Goal: Task Accomplishment & Management: Use online tool/utility

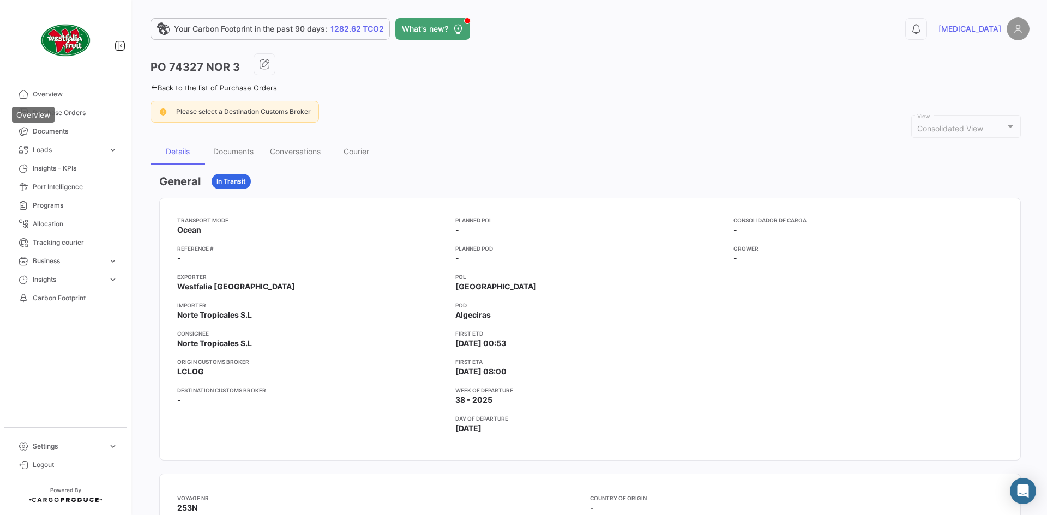
scroll to position [55, 0]
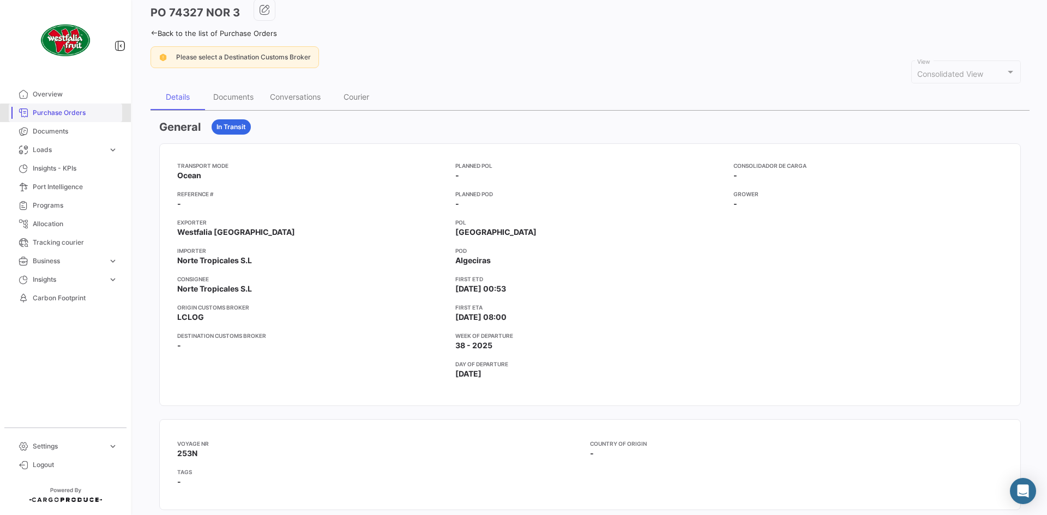
click at [70, 117] on span "Purchase Orders" at bounding box center [75, 113] width 85 height 10
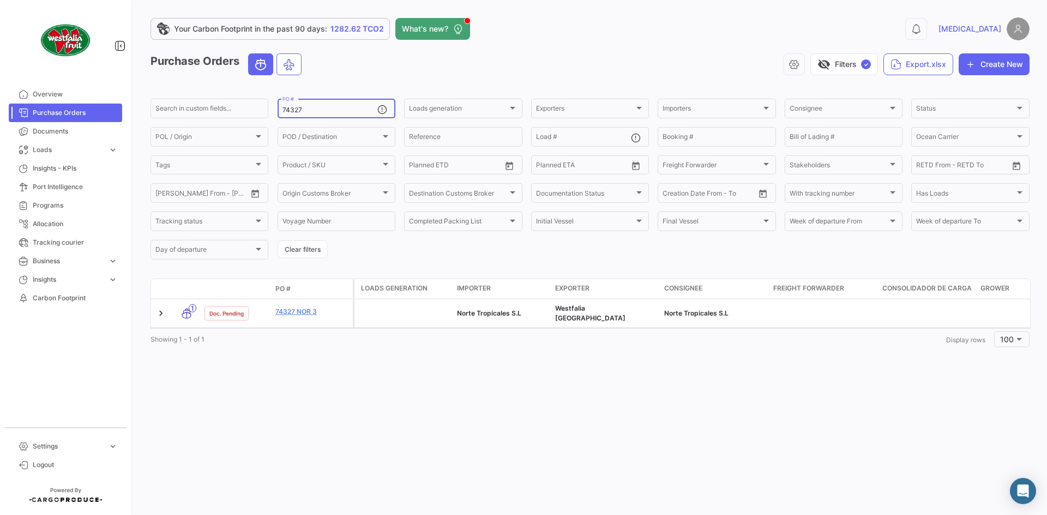
drag, startPoint x: 328, startPoint y: 105, endPoint x: 286, endPoint y: 109, distance: 42.2
click at [286, 109] on div "74327 PO #" at bounding box center [330, 107] width 95 height 21
drag, startPoint x: 305, startPoint y: 106, endPoint x: 284, endPoint y: 108, distance: 21.4
click at [284, 108] on div "74327 PO #" at bounding box center [330, 107] width 95 height 21
click at [319, 111] on input "74327" at bounding box center [330, 110] width 95 height 8
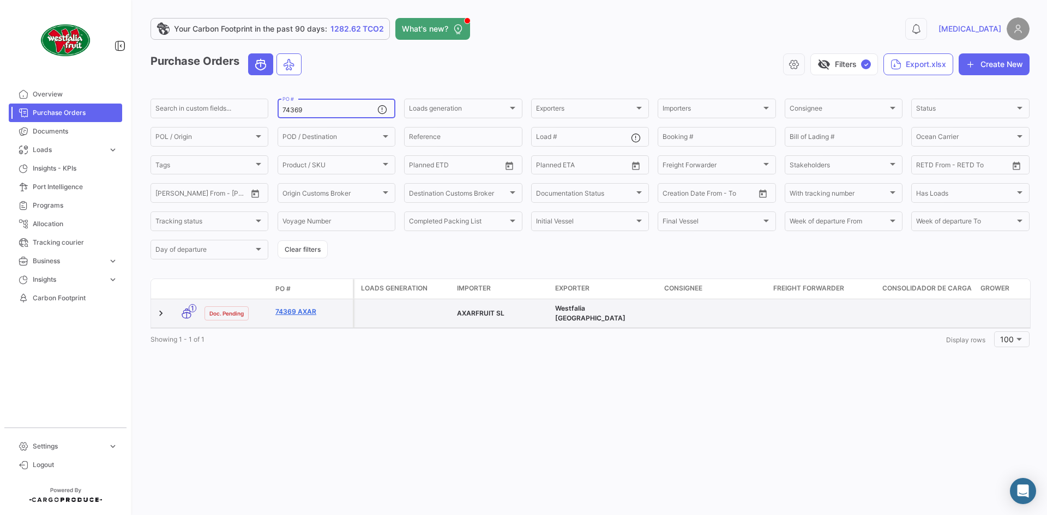
type input "74369"
click at [302, 312] on link "74369 AXAR" at bounding box center [311, 312] width 73 height 10
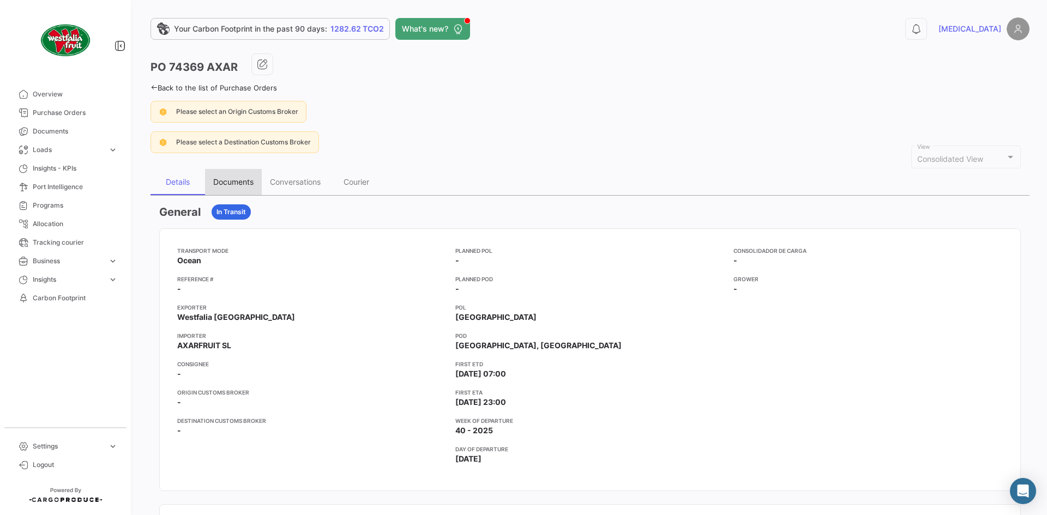
click at [239, 180] on div "Documents" at bounding box center [233, 181] width 40 height 9
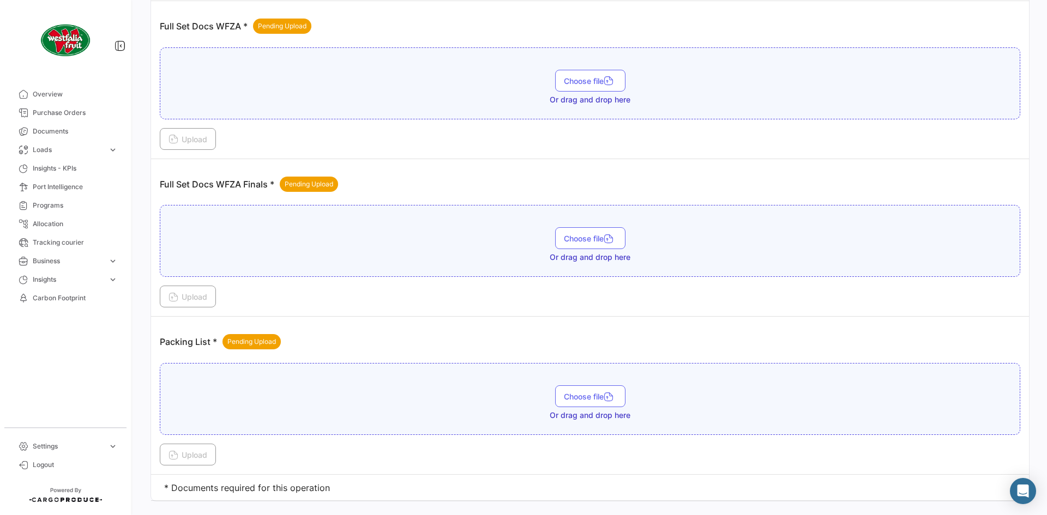
scroll to position [398, 0]
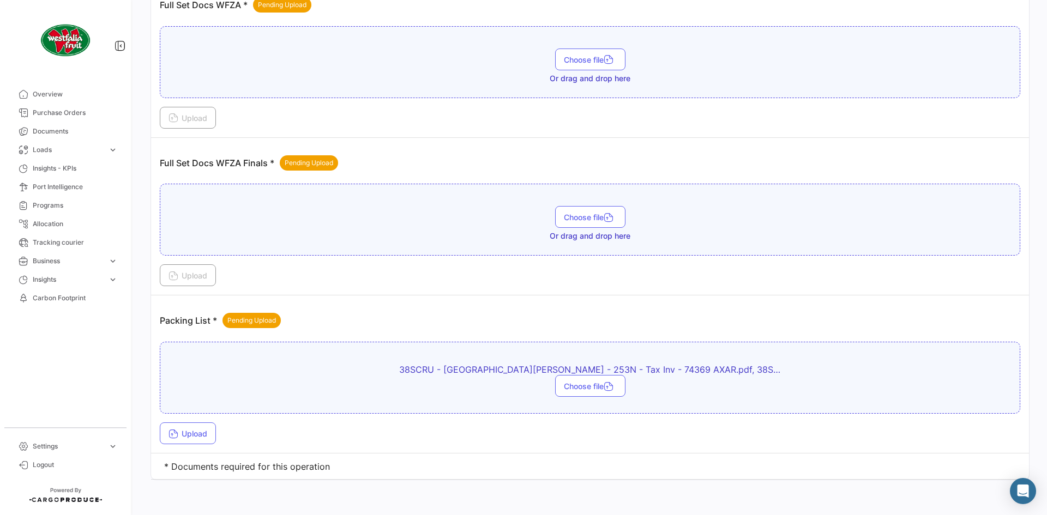
click at [228, 435] on div "Upload" at bounding box center [590, 434] width 861 height 22
click at [216, 435] on button "Upload" at bounding box center [188, 434] width 56 height 22
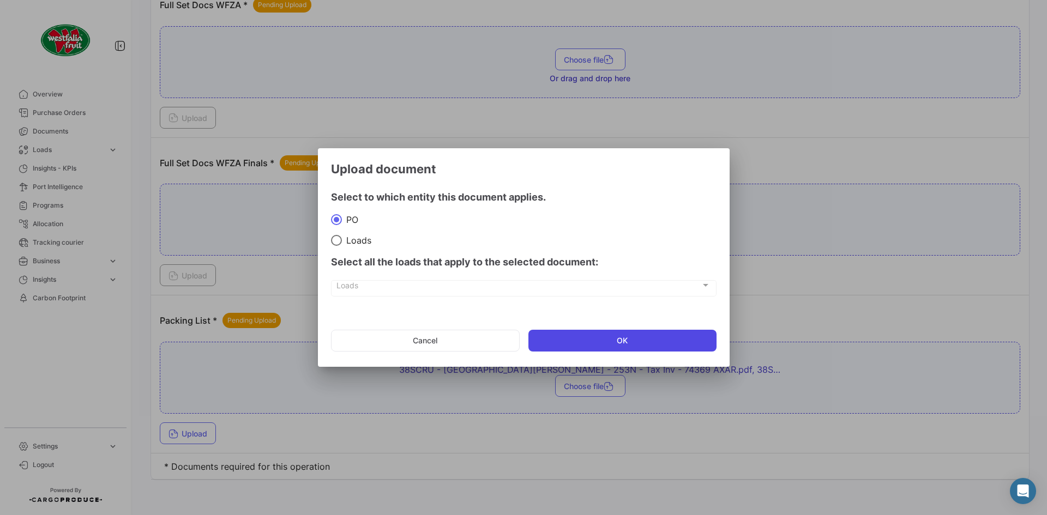
click at [629, 335] on button "OK" at bounding box center [623, 341] width 188 height 22
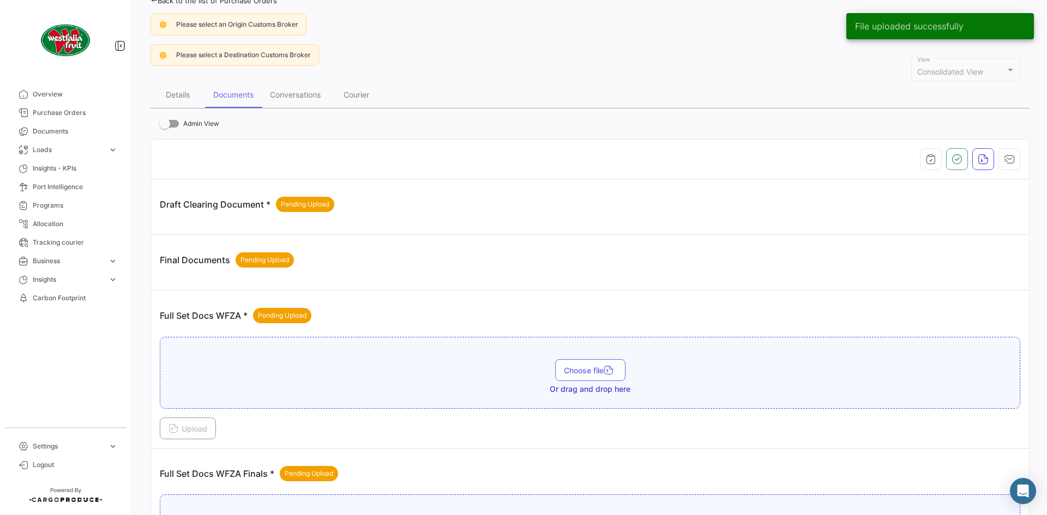
scroll to position [0, 0]
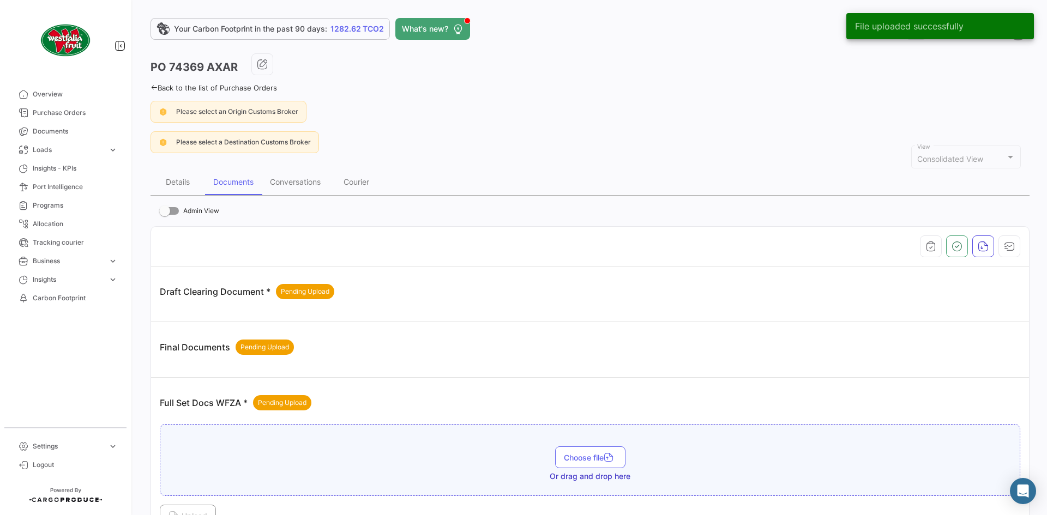
click at [153, 90] on icon at bounding box center [154, 87] width 7 height 7
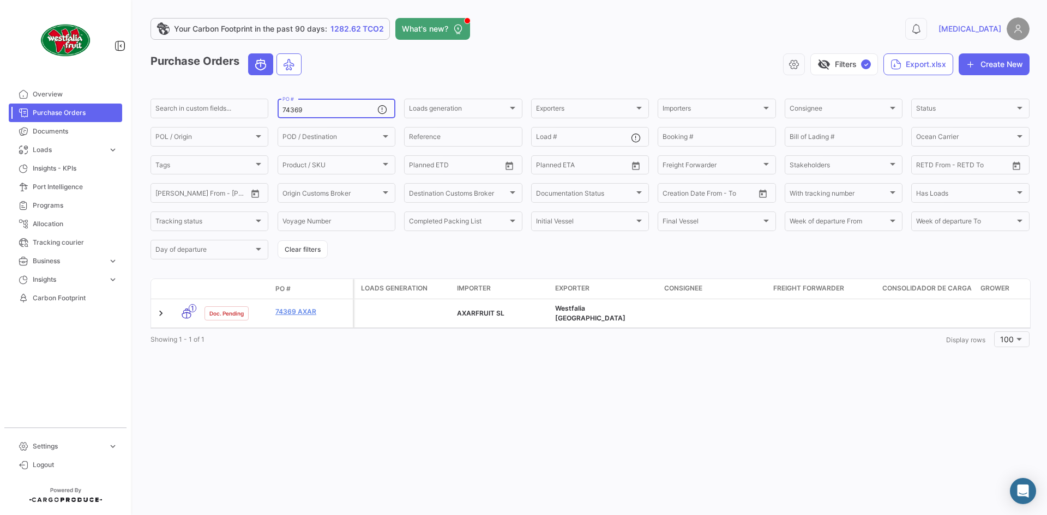
drag, startPoint x: 340, startPoint y: 110, endPoint x: 291, endPoint y: 113, distance: 48.7
click at [291, 113] on input "74369" at bounding box center [330, 110] width 95 height 8
type input "74473"
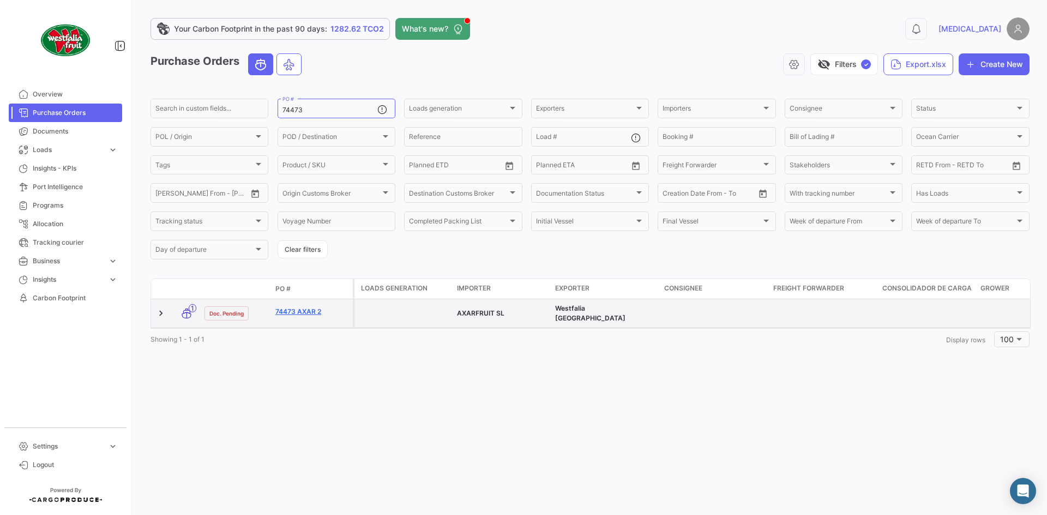
click at [291, 309] on link "74473 AXAR 2" at bounding box center [311, 312] width 73 height 10
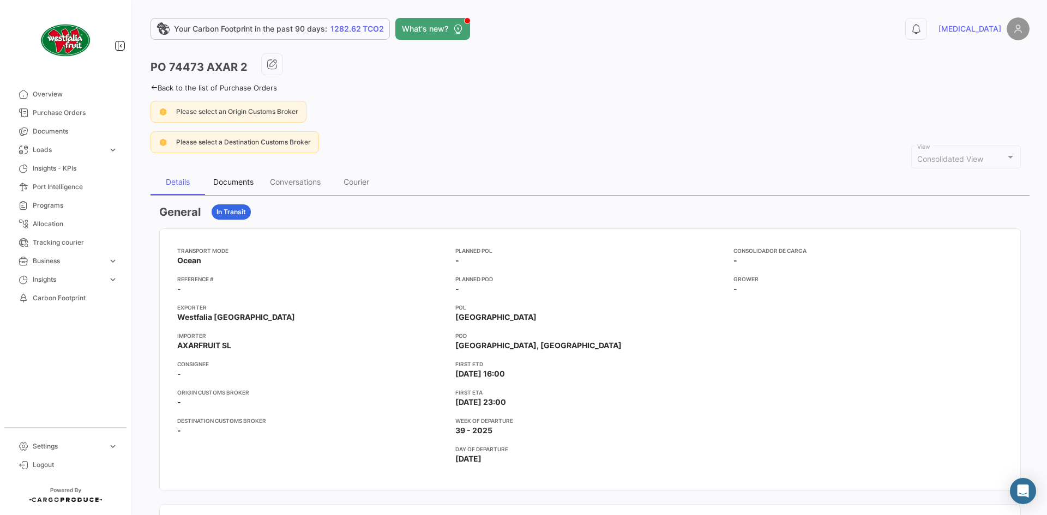
click at [260, 176] on div "Documents" at bounding box center [233, 182] width 57 height 26
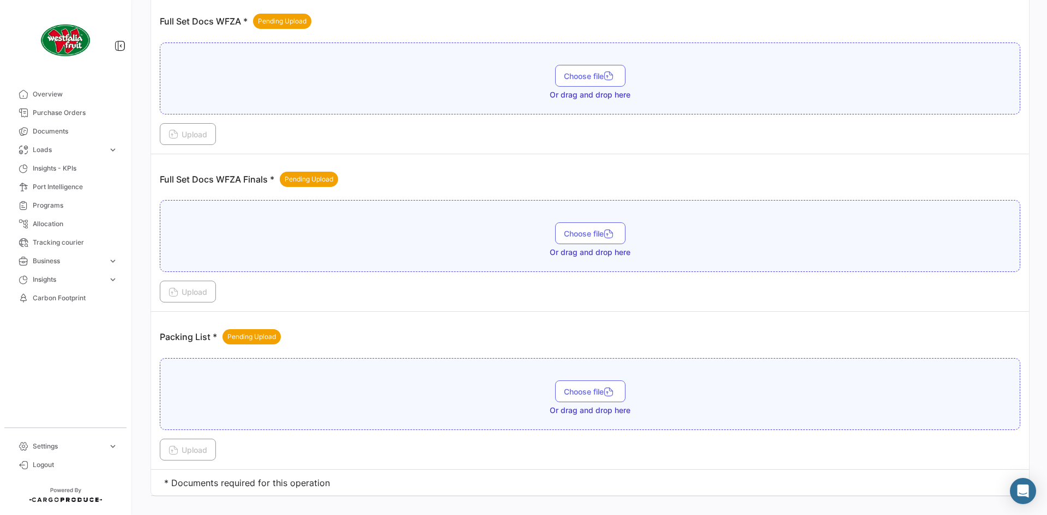
scroll to position [398, 0]
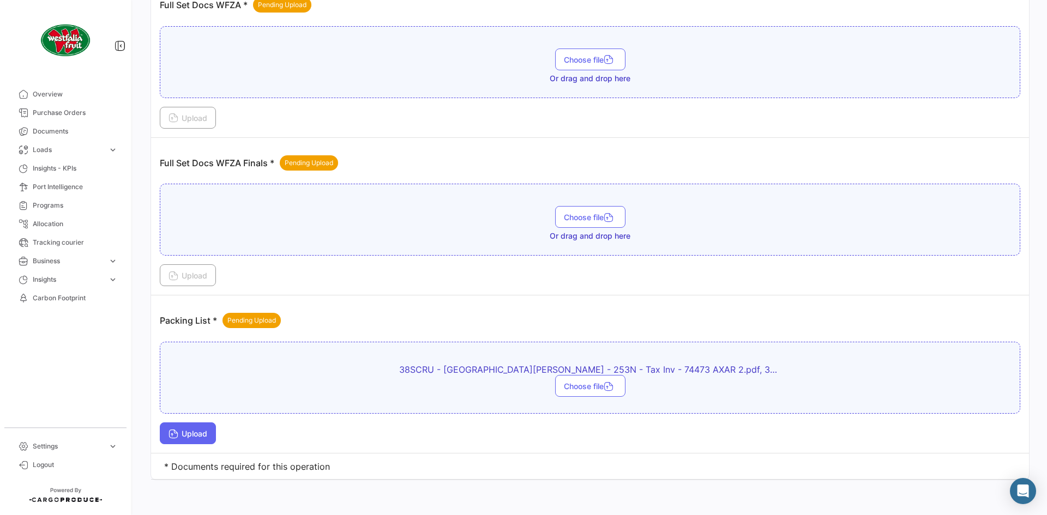
click at [200, 427] on button "Upload" at bounding box center [188, 434] width 56 height 22
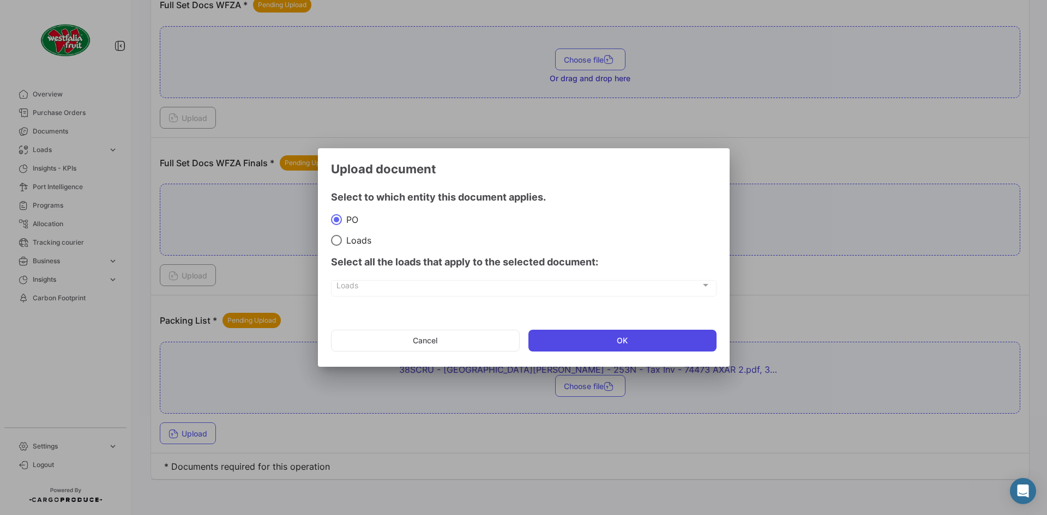
click at [610, 337] on button "OK" at bounding box center [623, 341] width 188 height 22
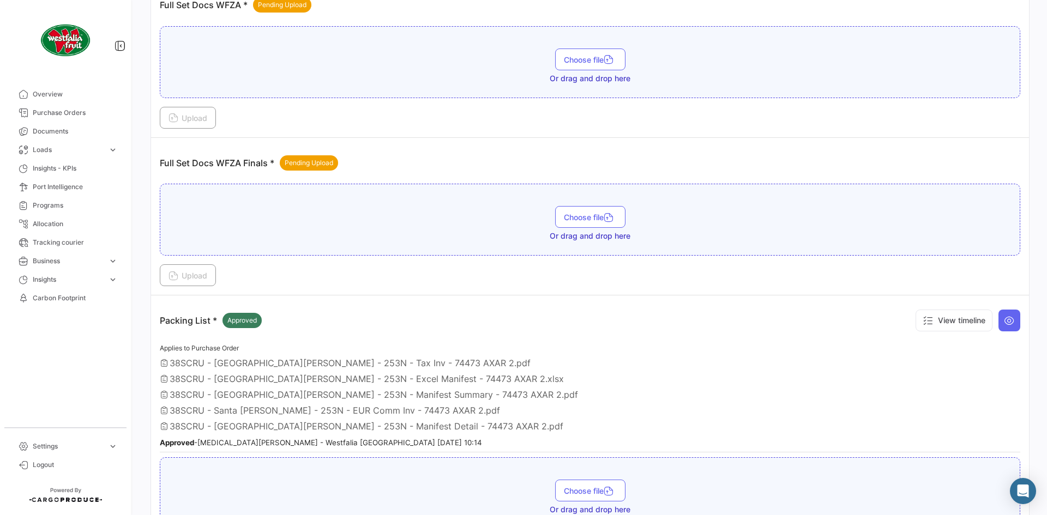
click at [624, 377] on div "38SCRU - [GEOGRAPHIC_DATA][PERSON_NAME] - 253N - Excel Manifest - 74473 AXAR 2.…" at bounding box center [590, 379] width 861 height 11
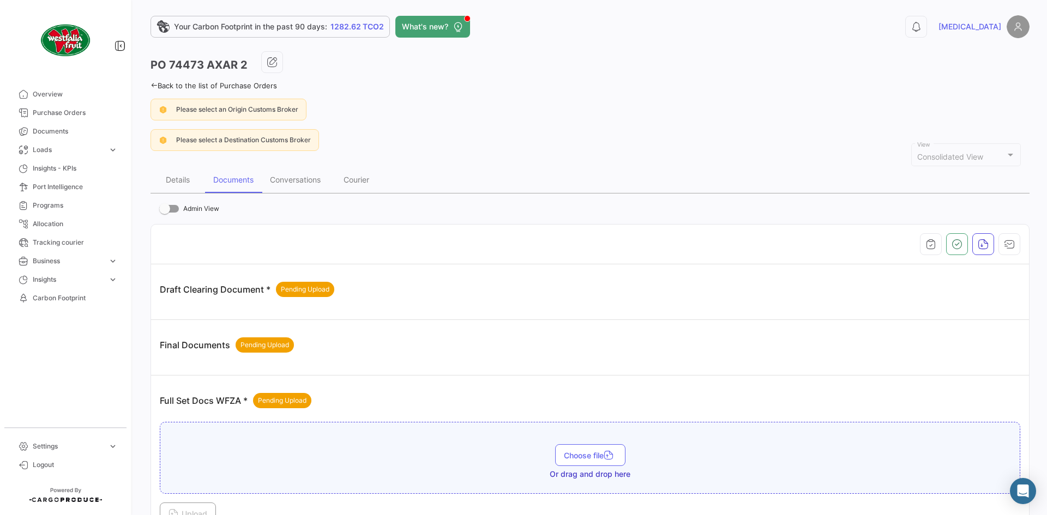
scroll to position [0, 0]
click at [153, 89] on icon at bounding box center [154, 87] width 7 height 7
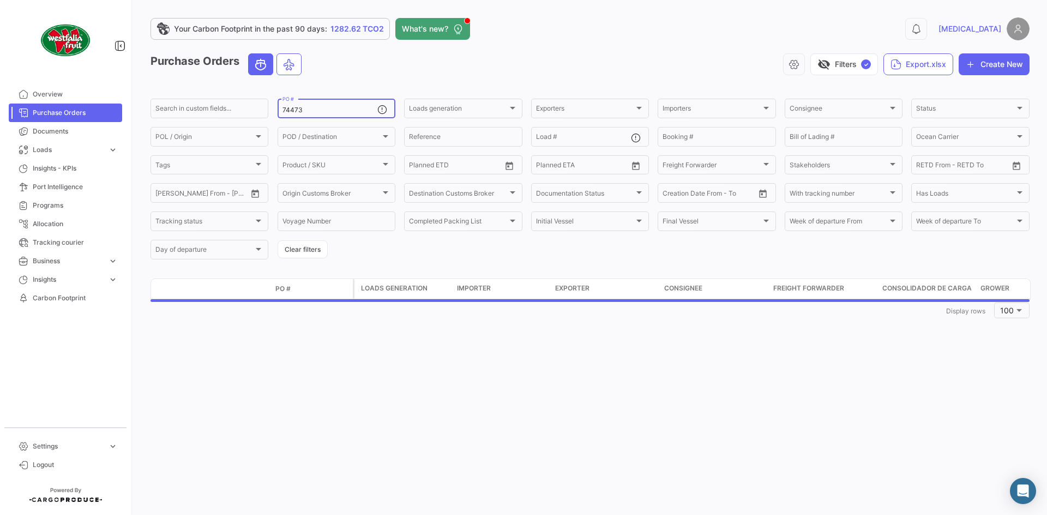
drag, startPoint x: 315, startPoint y: 110, endPoint x: 282, endPoint y: 112, distance: 33.3
click at [283, 112] on input "74473" at bounding box center [330, 110] width 95 height 8
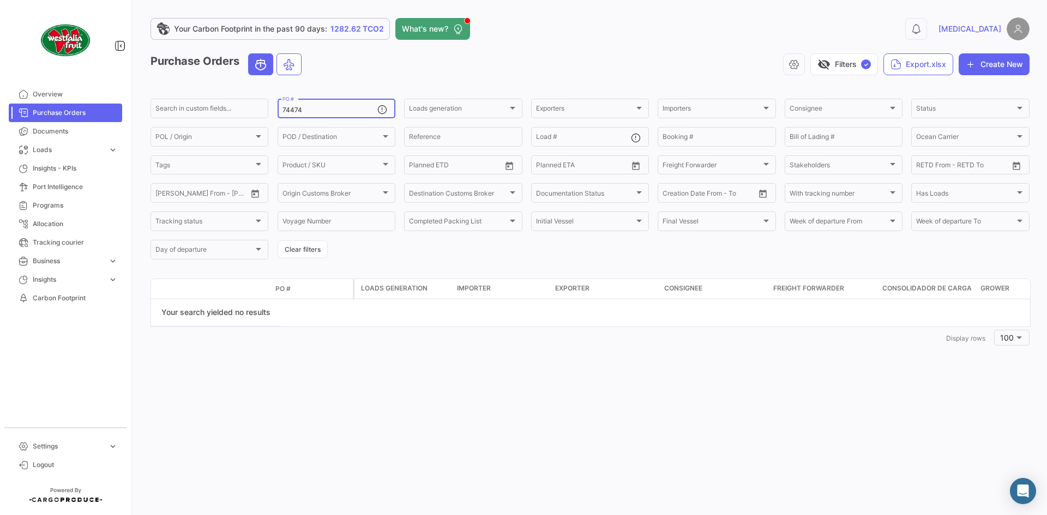
click at [273, 113] on form "Search in custom fields... 74474 PO # Loads generation Loads generation Exporte…" at bounding box center [590, 179] width 879 height 164
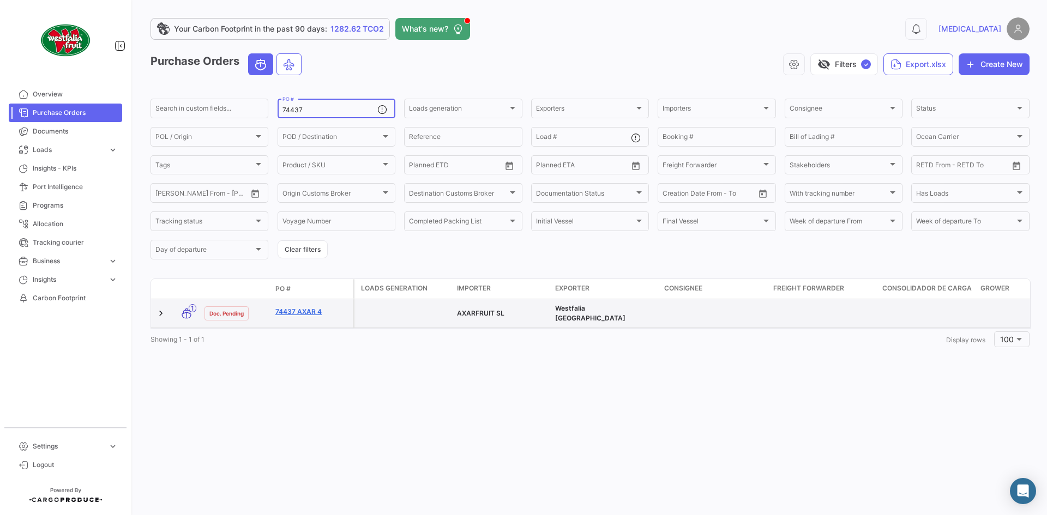
type input "74437"
click at [308, 311] on link "74437 AXAR 4" at bounding box center [311, 312] width 73 height 10
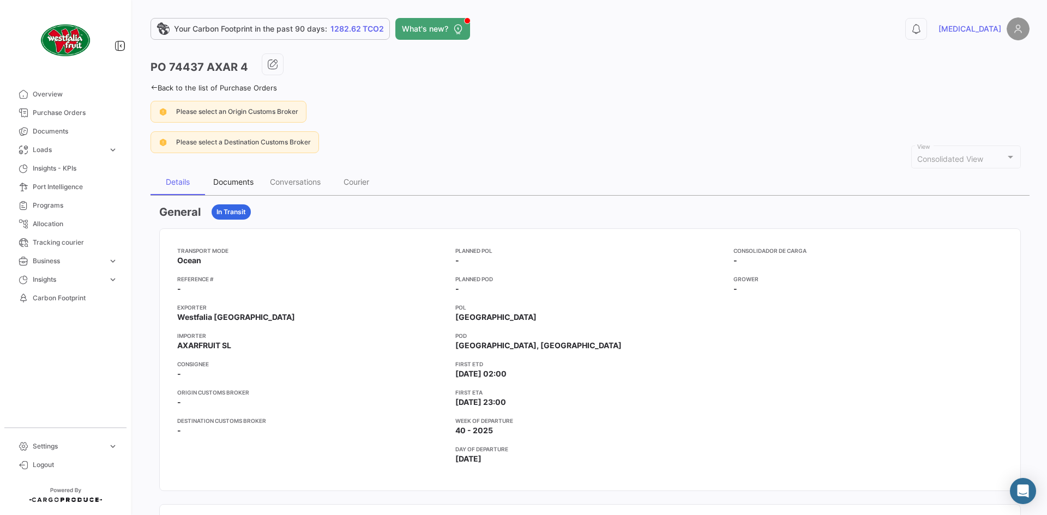
click at [235, 184] on div "Documents" at bounding box center [233, 181] width 40 height 9
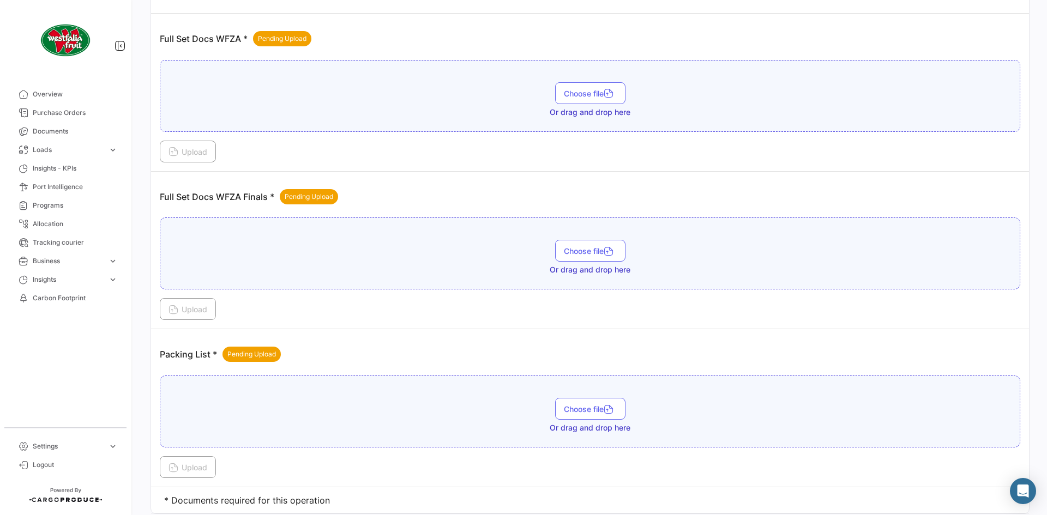
scroll to position [398, 0]
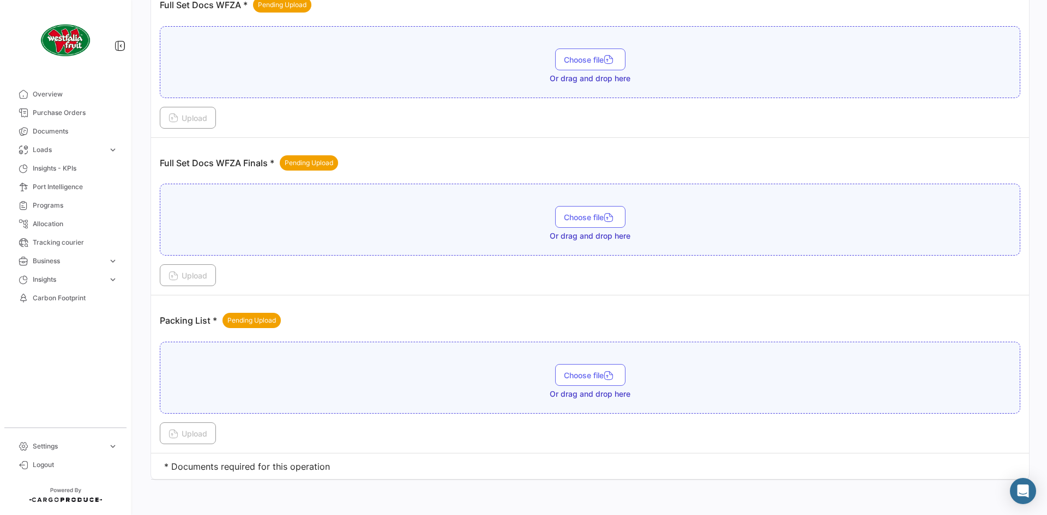
click at [529, 312] on div "Packing List * Pending Upload" at bounding box center [590, 320] width 861 height 33
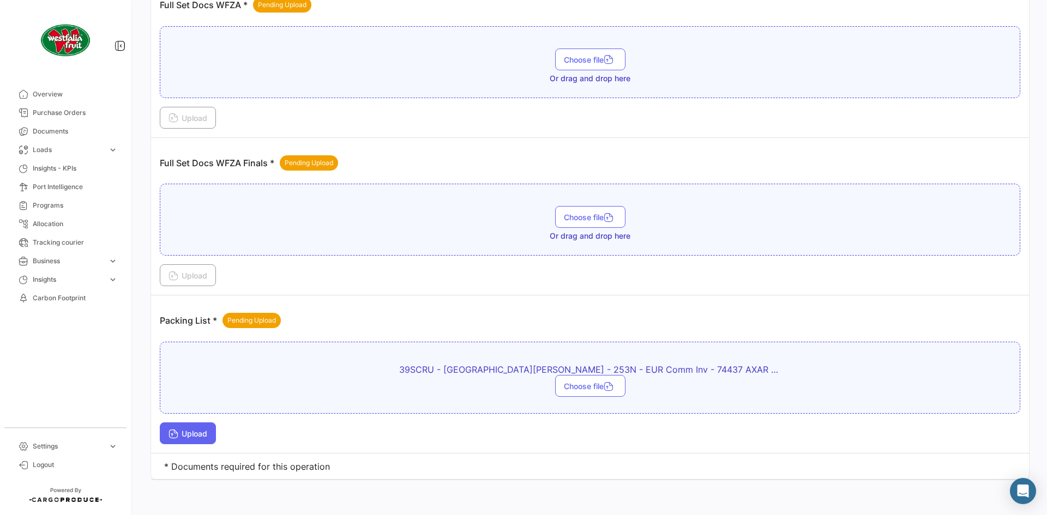
click at [196, 435] on span "Upload" at bounding box center [188, 433] width 39 height 9
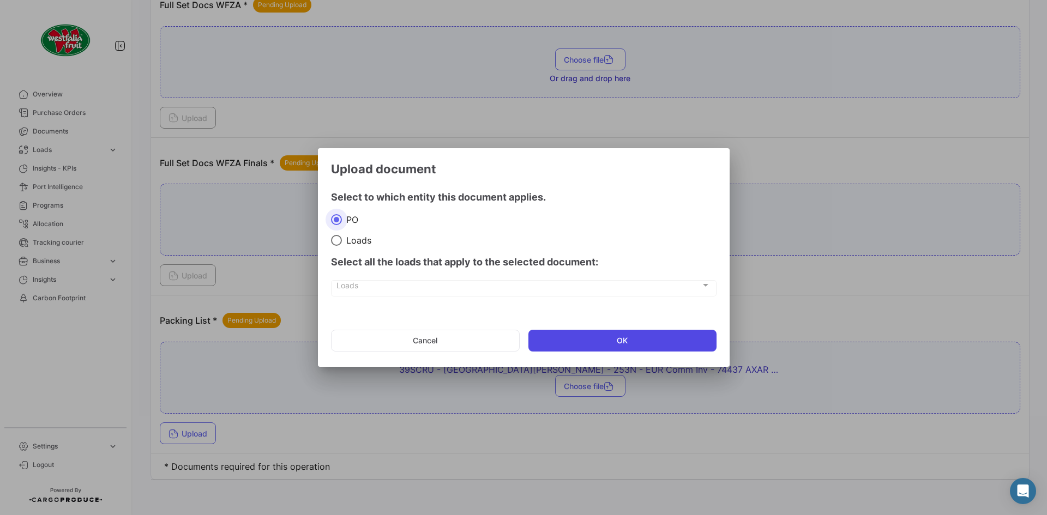
click at [666, 340] on button "OK" at bounding box center [623, 341] width 188 height 22
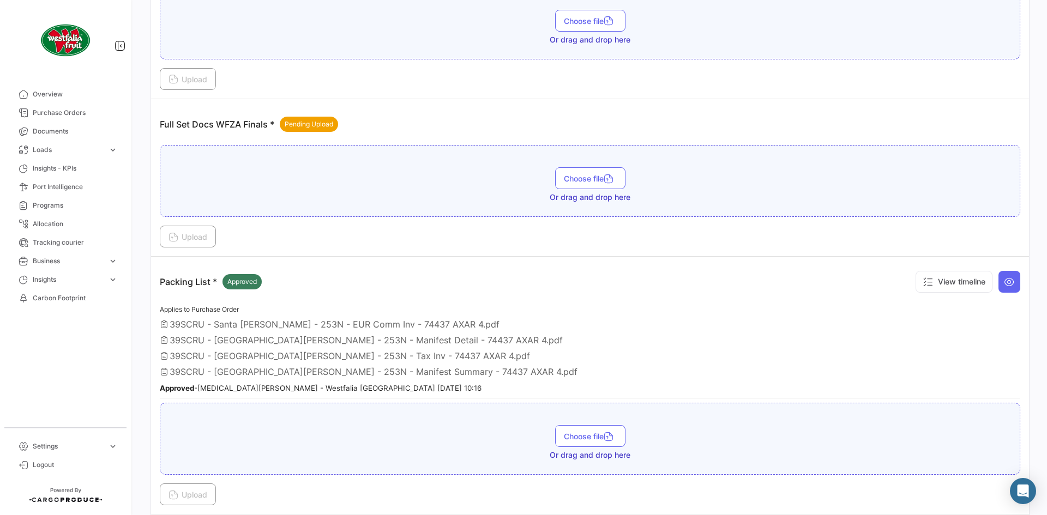
scroll to position [498, 0]
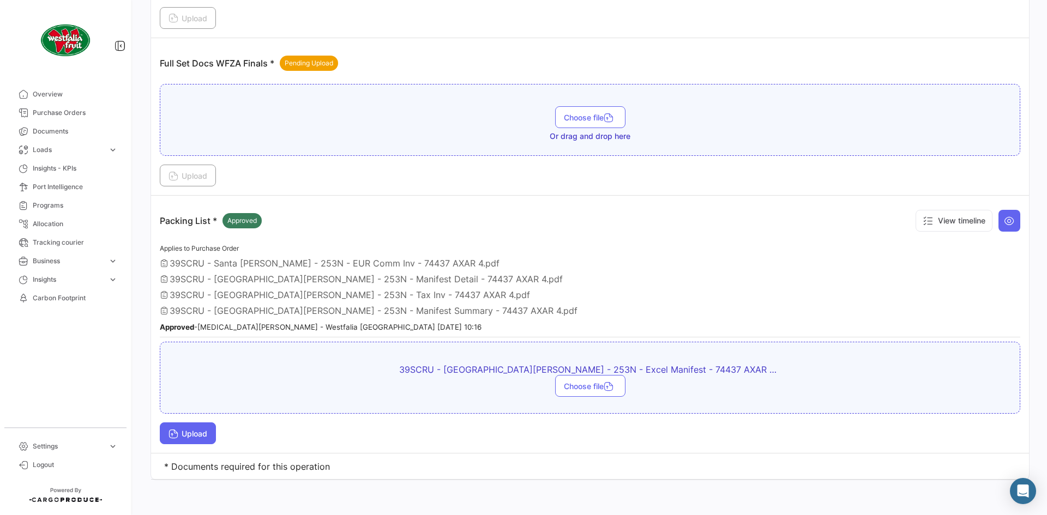
click at [203, 431] on span "Upload" at bounding box center [188, 433] width 39 height 9
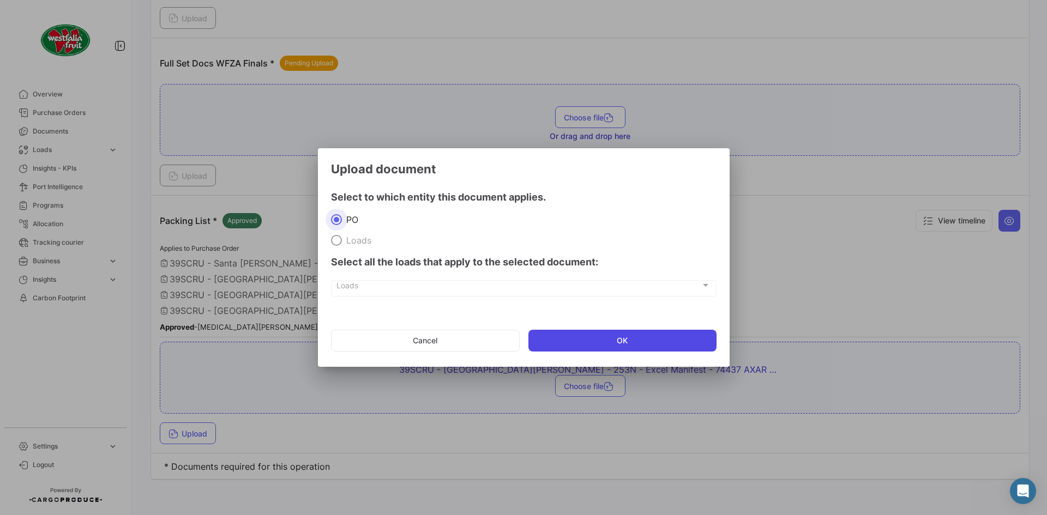
click at [633, 343] on button "OK" at bounding box center [623, 341] width 188 height 22
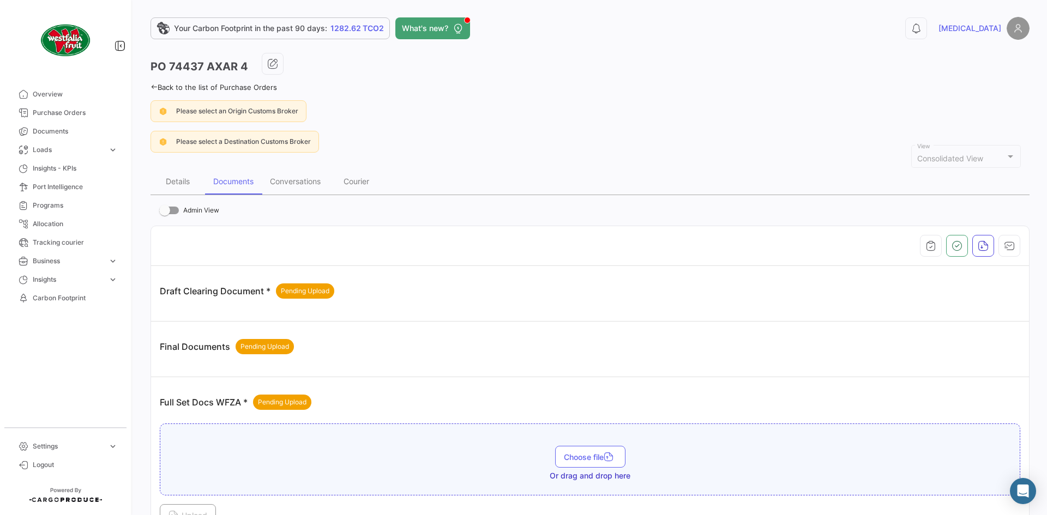
scroll to position [0, 0]
click at [155, 88] on icon at bounding box center [154, 87] width 7 height 7
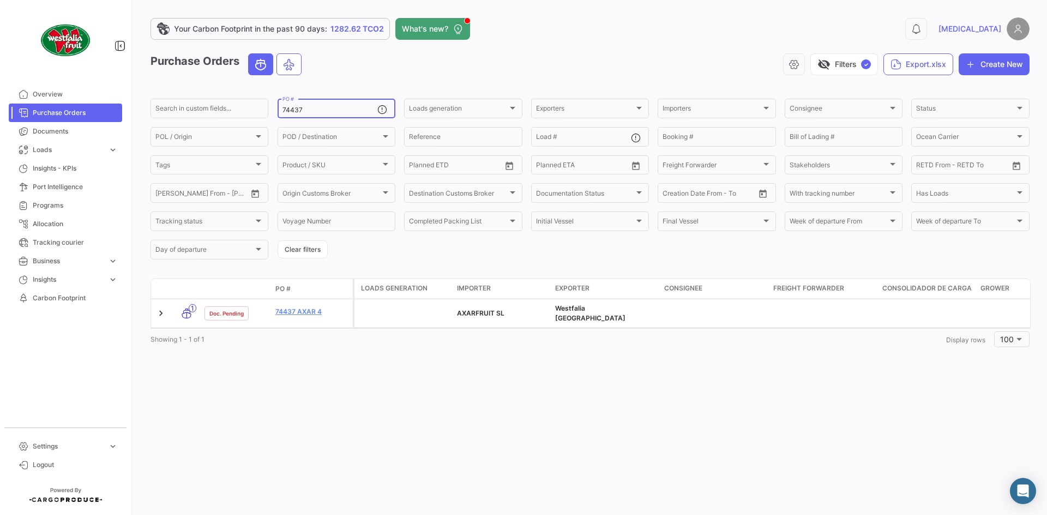
drag, startPoint x: 298, startPoint y: 108, endPoint x: 287, endPoint y: 109, distance: 11.0
click at [287, 109] on div "74437 PO #" at bounding box center [330, 107] width 95 height 21
drag, startPoint x: 319, startPoint y: 109, endPoint x: 273, endPoint y: 112, distance: 45.9
click at [273, 112] on form "Search in custom fields... 74437 PO # Loads generation Loads generation Exporte…" at bounding box center [590, 179] width 879 height 164
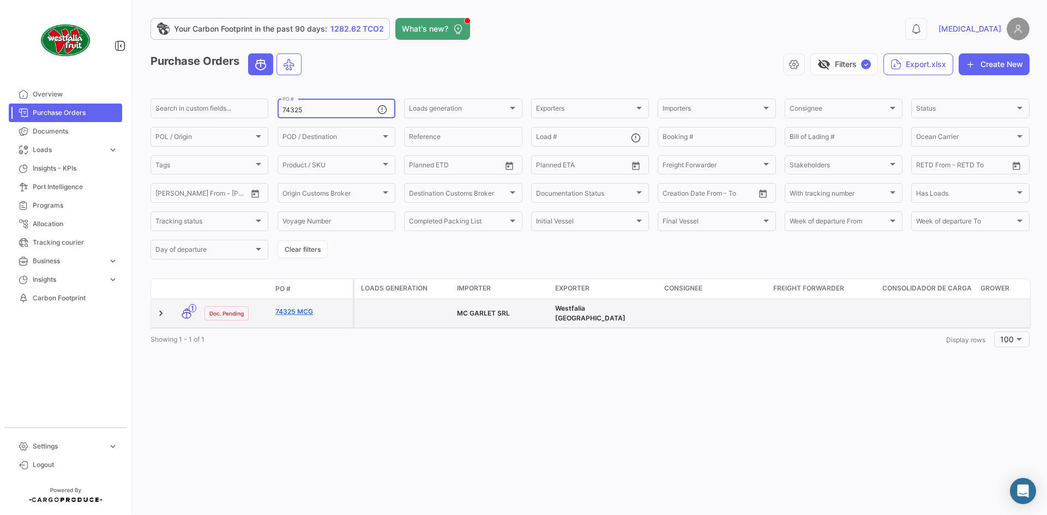
type input "74325"
click at [296, 313] on link "74325 MCG" at bounding box center [311, 312] width 73 height 10
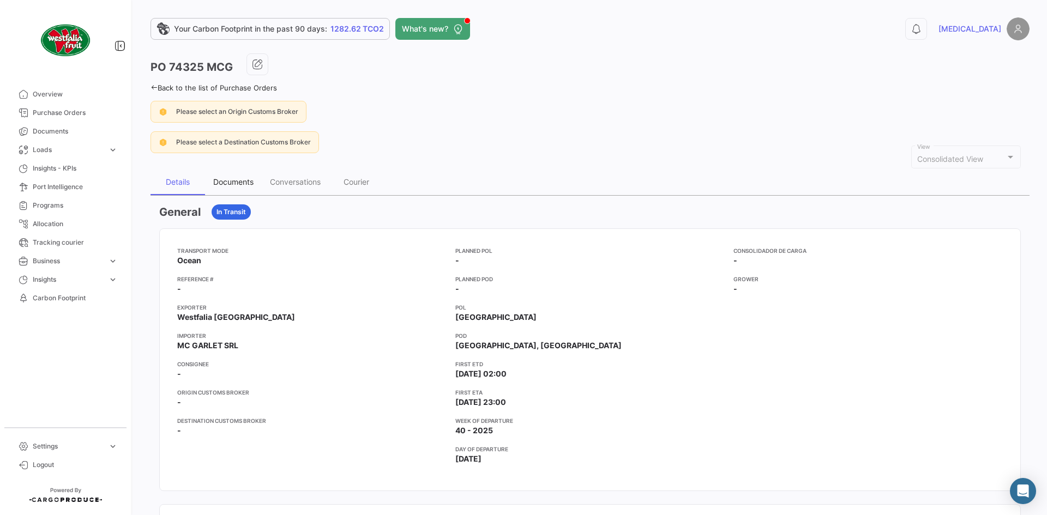
click at [215, 179] on div "Documents" at bounding box center [233, 181] width 40 height 9
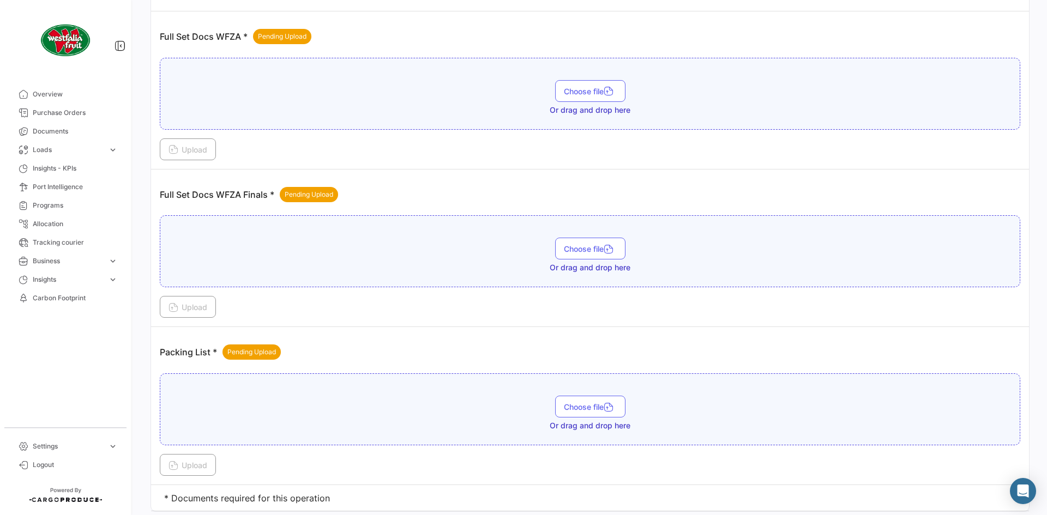
scroll to position [398, 0]
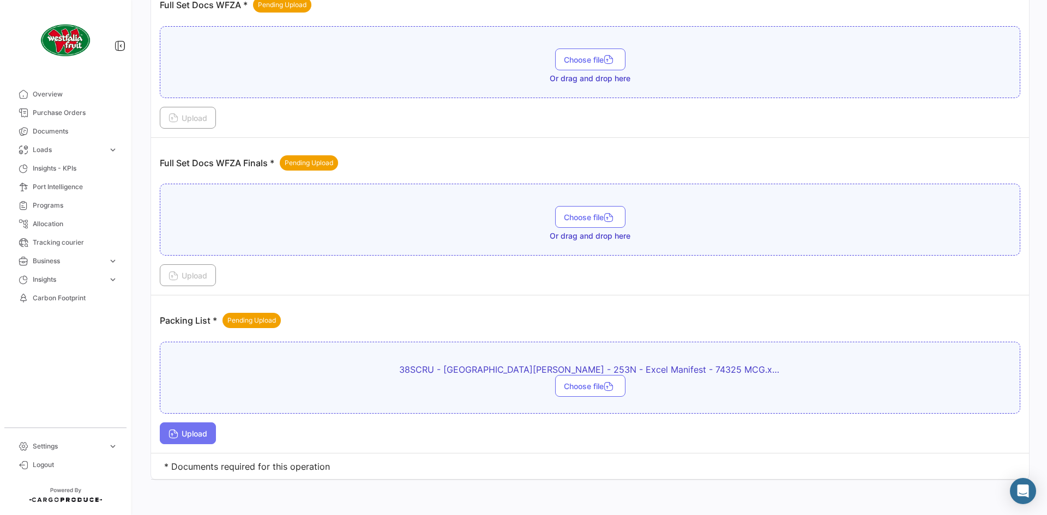
click at [212, 431] on button "Upload" at bounding box center [188, 434] width 56 height 22
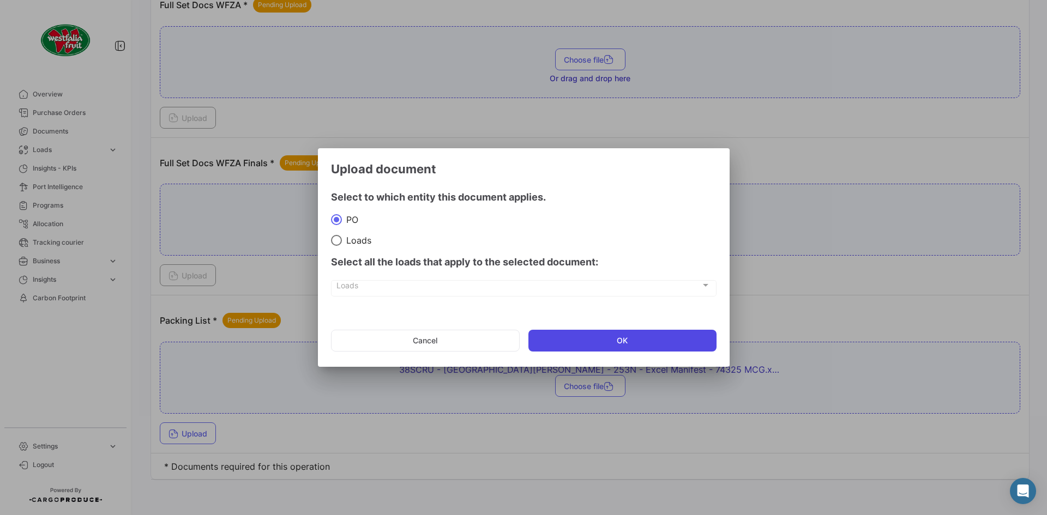
click at [577, 340] on button "OK" at bounding box center [623, 341] width 188 height 22
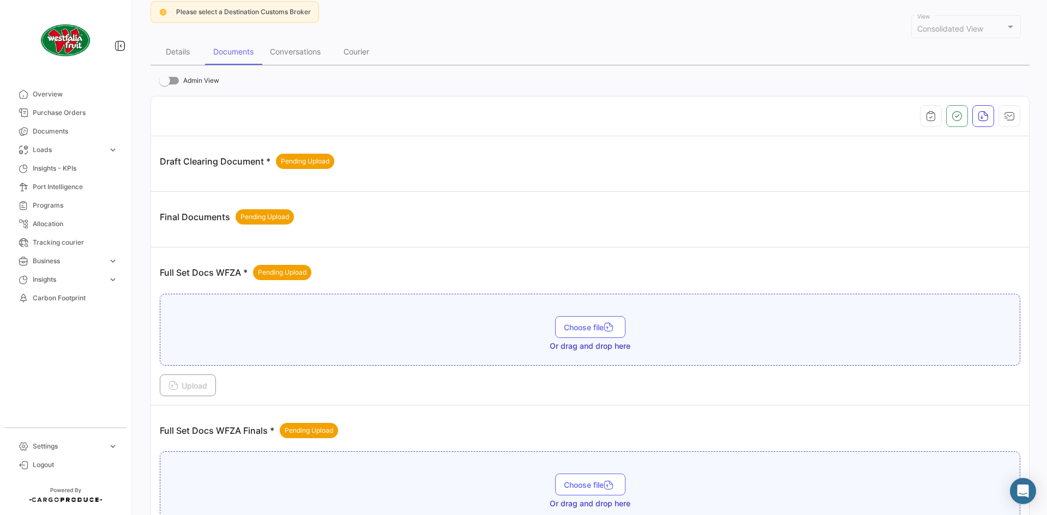
scroll to position [0, 0]
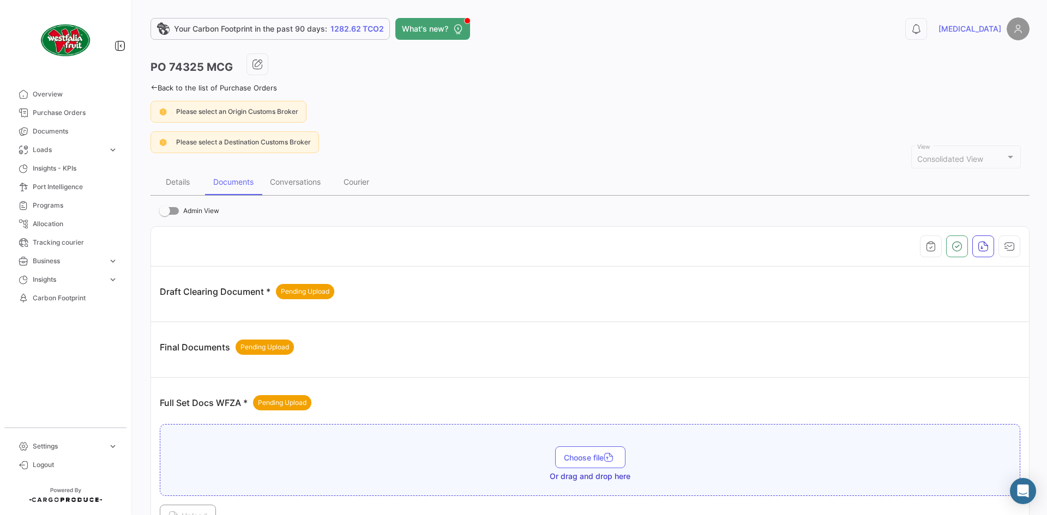
click at [155, 89] on icon at bounding box center [154, 87] width 7 height 7
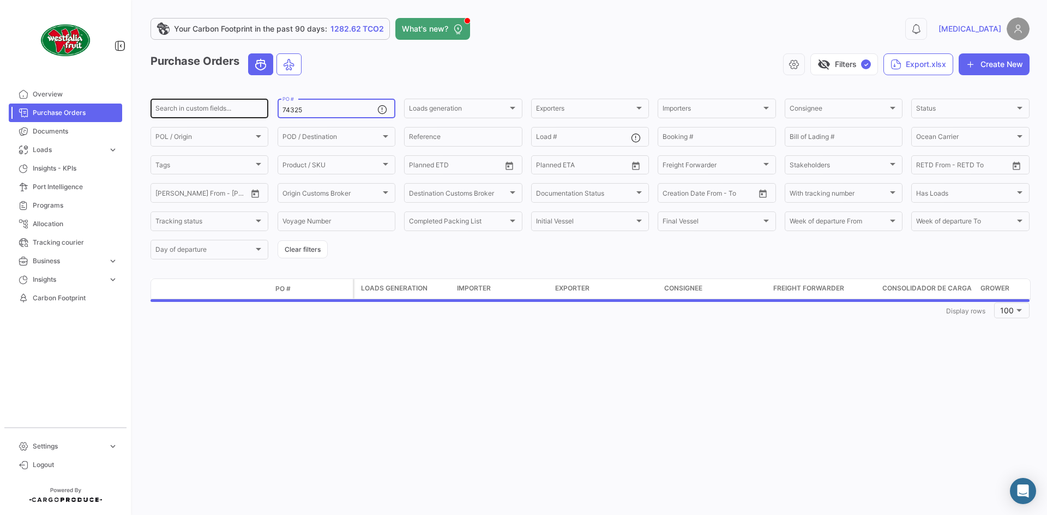
drag, startPoint x: 308, startPoint y: 110, endPoint x: 265, endPoint y: 112, distance: 42.6
click at [0, 0] on div "Search in custom fields... 74325 PO # Loads generation Loads generation Exporte…" at bounding box center [0, 0] width 0 height 0
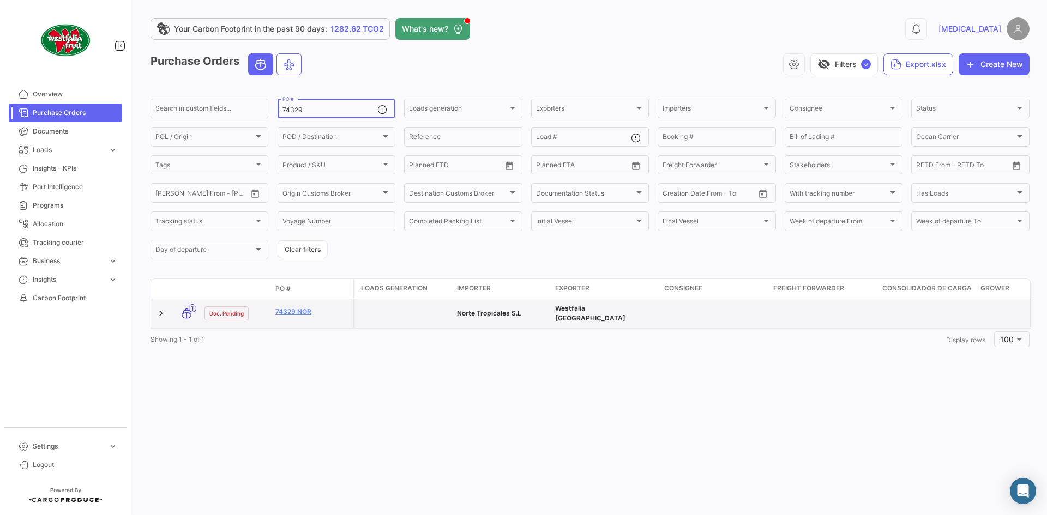
type input "74329"
click at [309, 302] on datatable-body-cell "74329 NOR" at bounding box center [312, 313] width 82 height 28
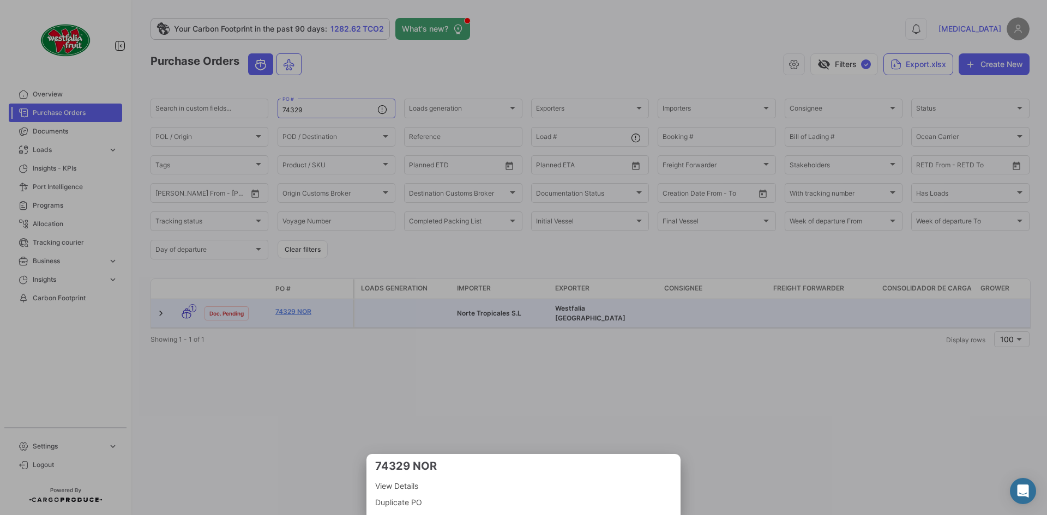
click at [309, 320] on div at bounding box center [523, 257] width 1047 height 515
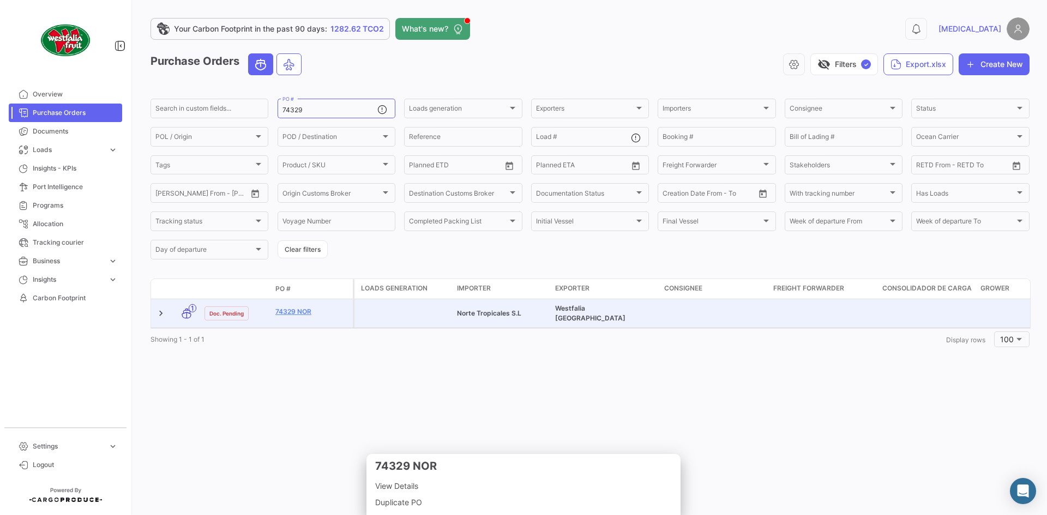
click at [299, 304] on datatable-body-cell "74329 NOR" at bounding box center [312, 313] width 82 height 28
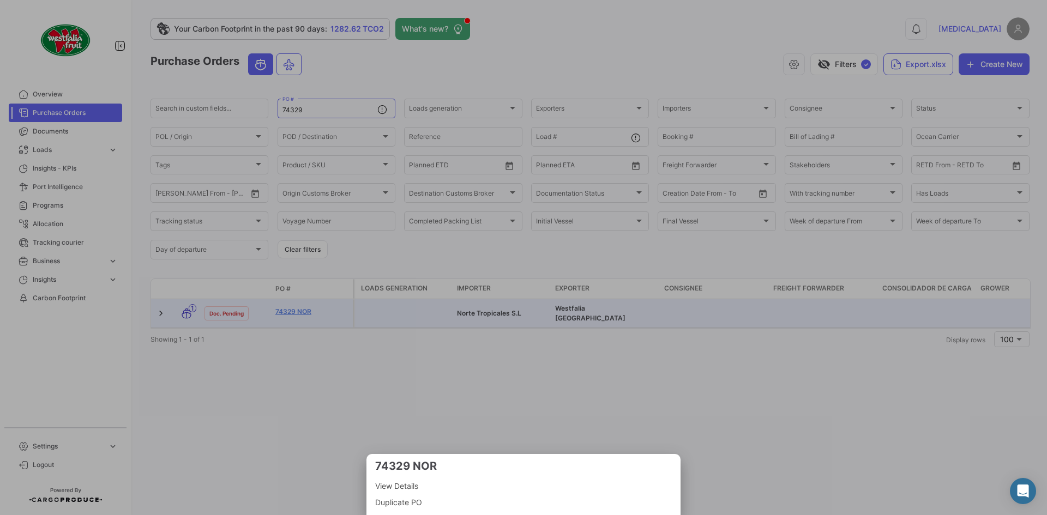
click at [295, 327] on div at bounding box center [523, 257] width 1047 height 515
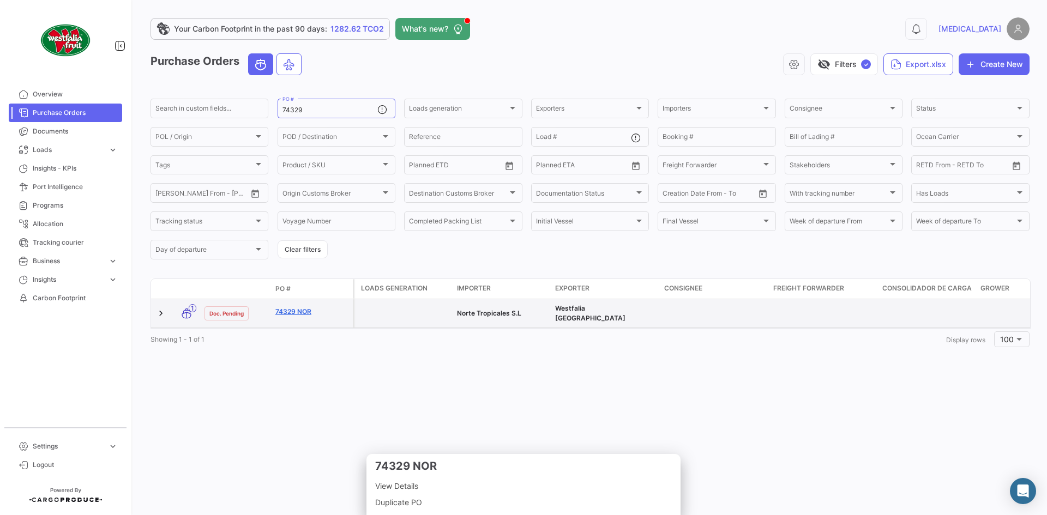
click at [292, 307] on link "74329 NOR" at bounding box center [311, 312] width 73 height 10
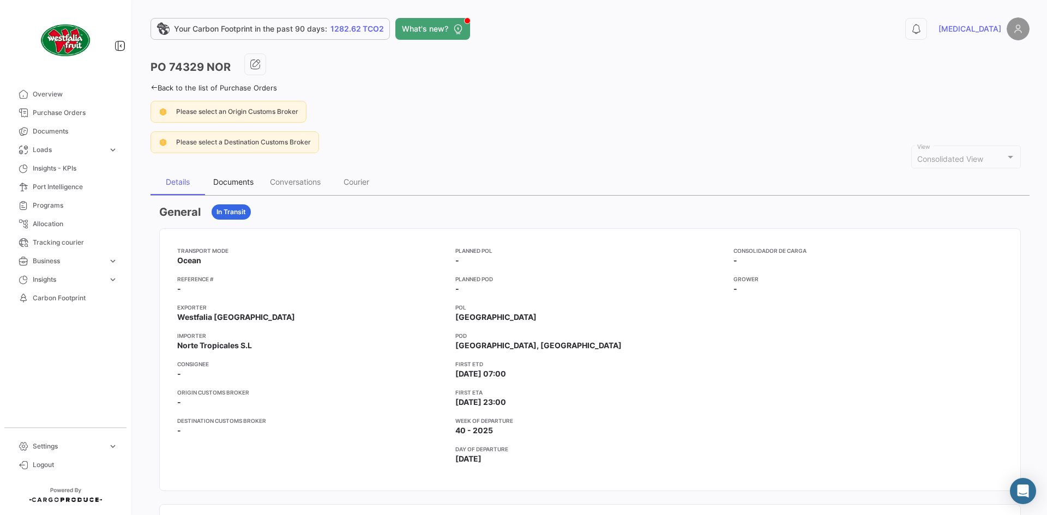
click at [231, 186] on div "Documents" at bounding box center [233, 181] width 40 height 9
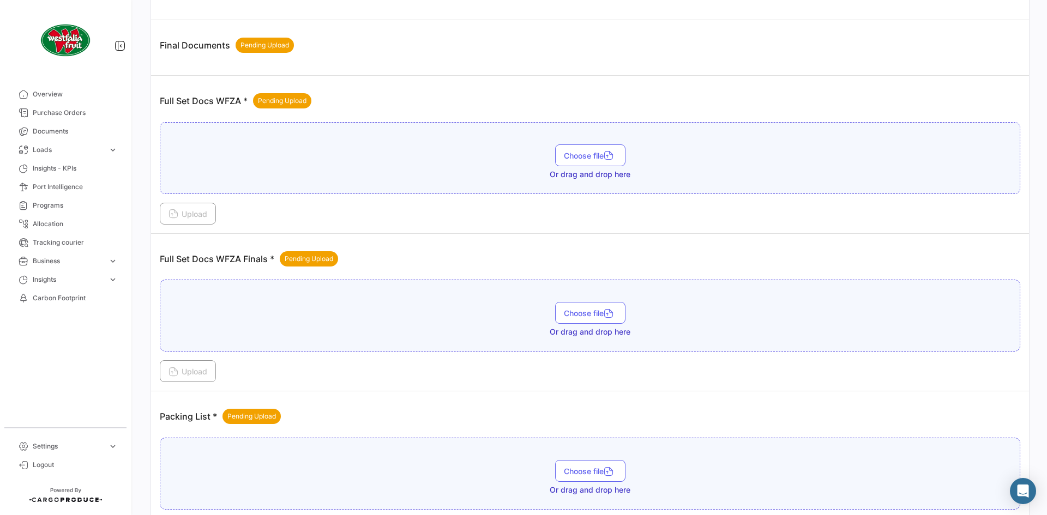
scroll to position [398, 0]
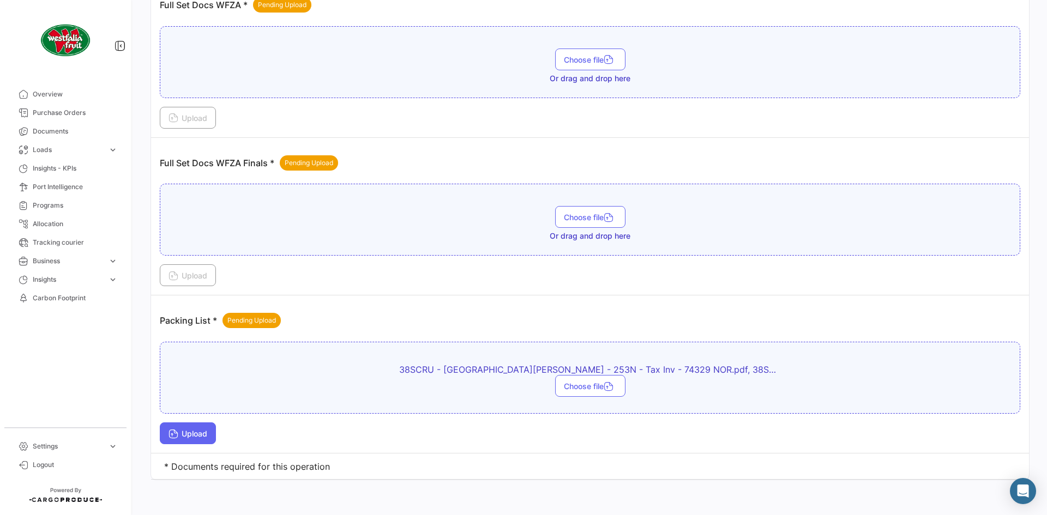
click at [215, 427] on button "Upload" at bounding box center [188, 434] width 56 height 22
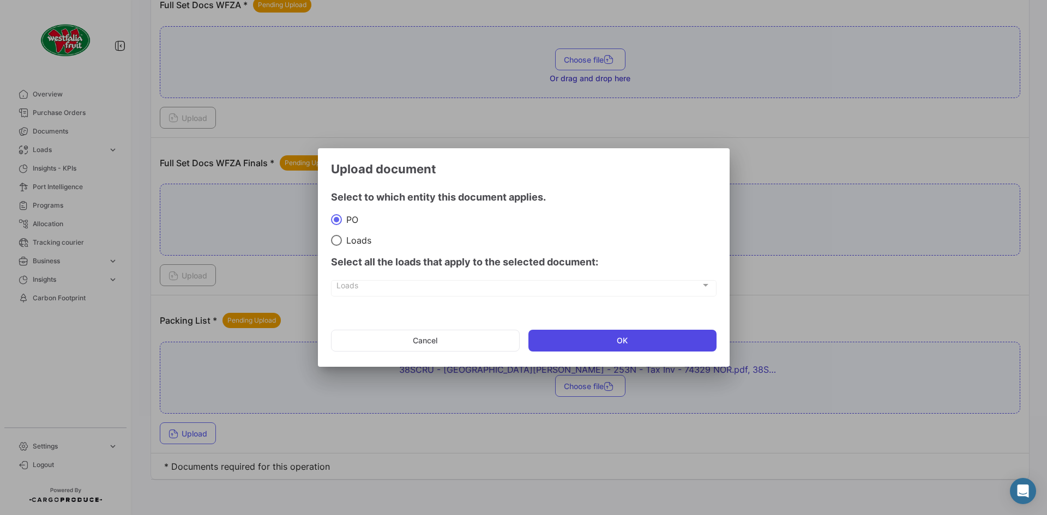
click at [614, 333] on button "OK" at bounding box center [623, 341] width 188 height 22
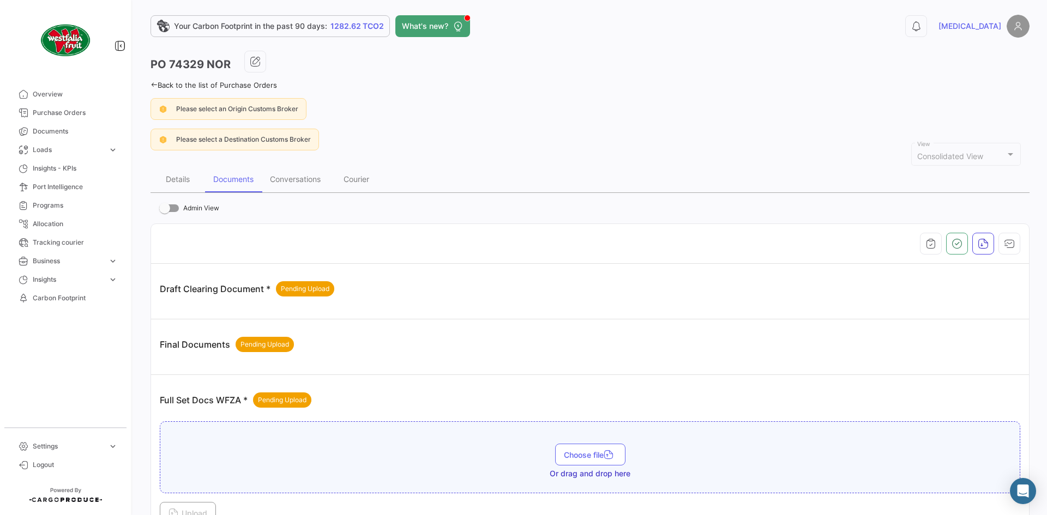
scroll to position [0, 0]
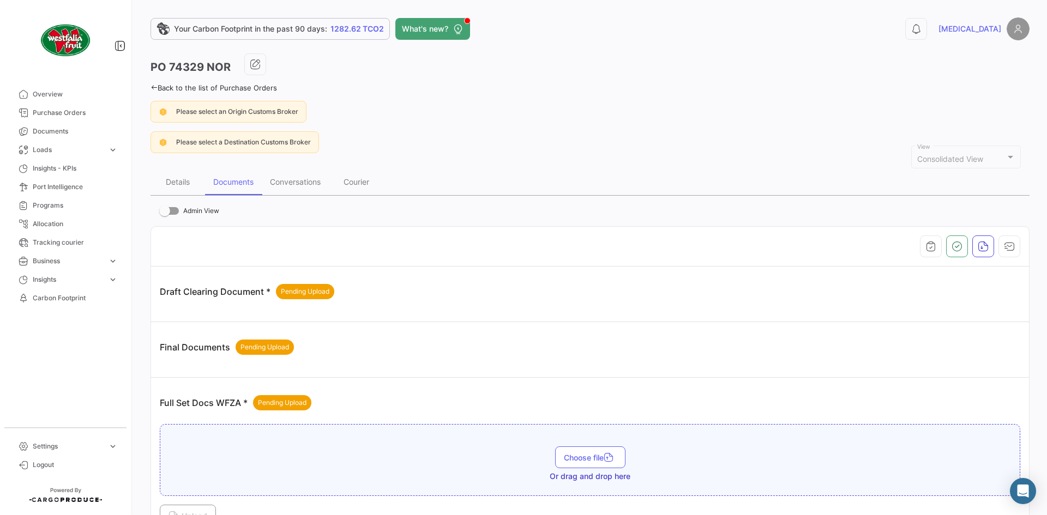
click at [153, 86] on icon at bounding box center [154, 87] width 7 height 7
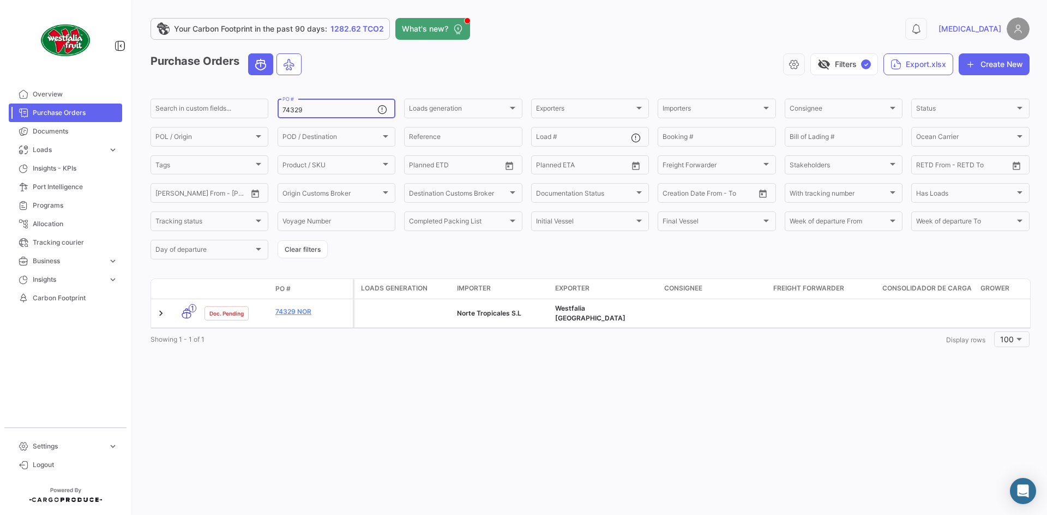
click at [347, 109] on input "74329" at bounding box center [330, 110] width 95 height 8
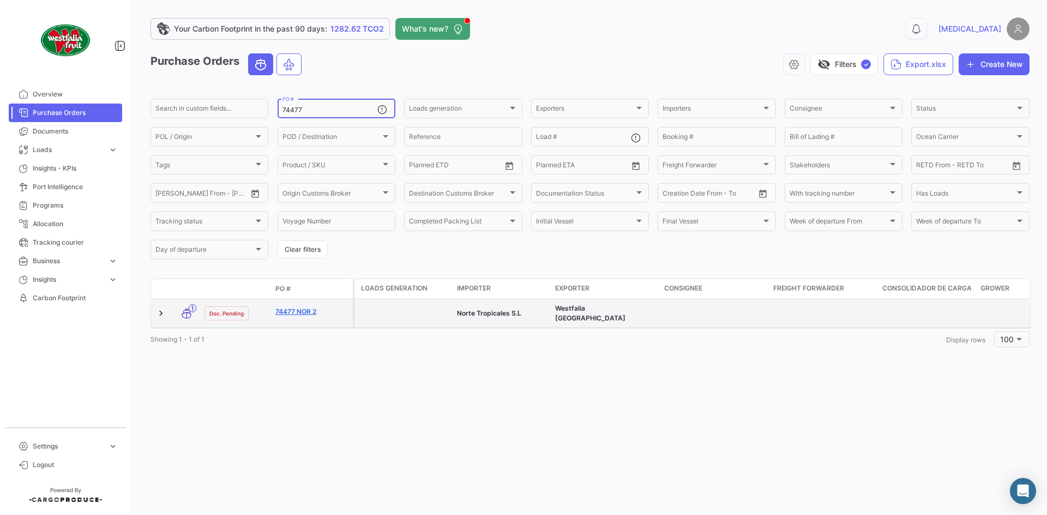
type input "74477"
click at [283, 307] on link "74477 NOR 2" at bounding box center [311, 312] width 73 height 10
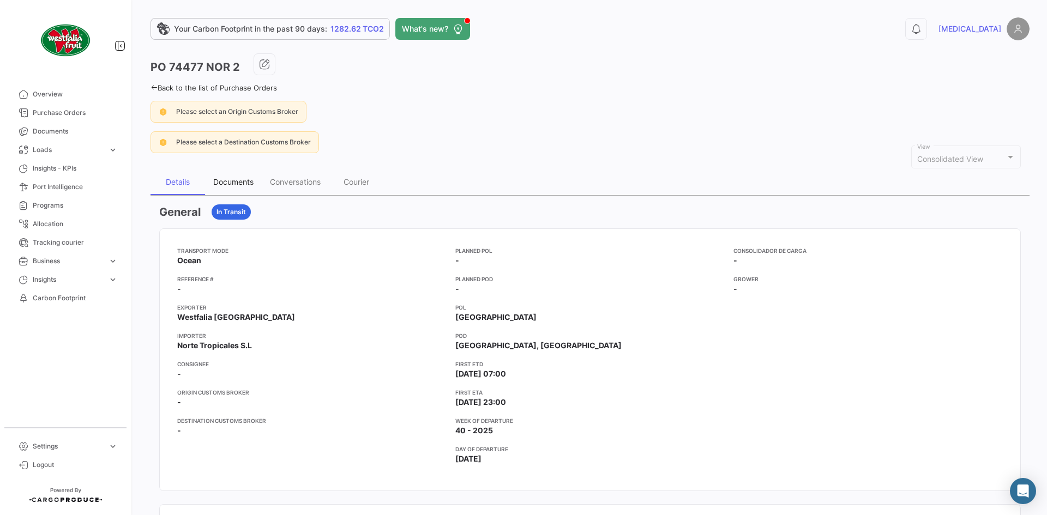
click at [225, 178] on div "Documents" at bounding box center [233, 181] width 40 height 9
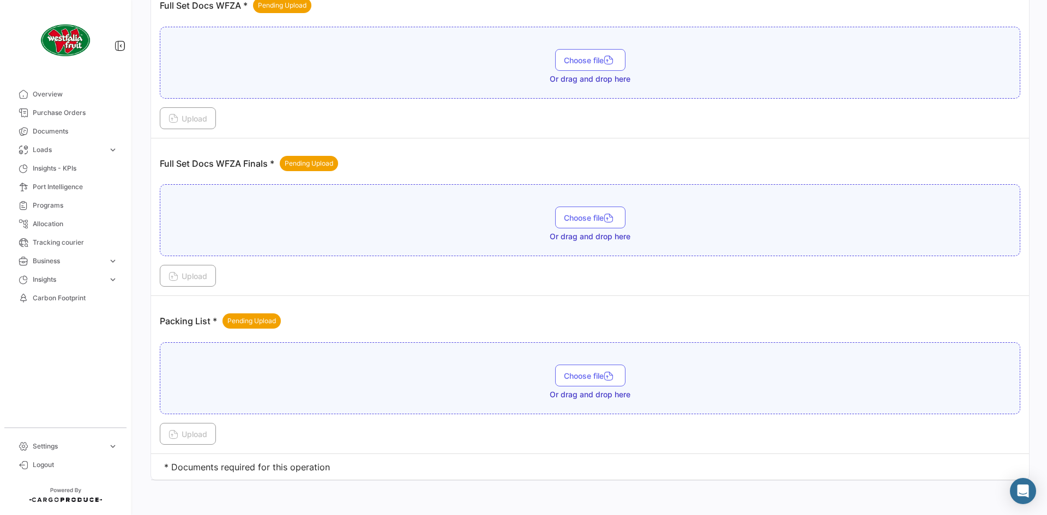
scroll to position [398, 0]
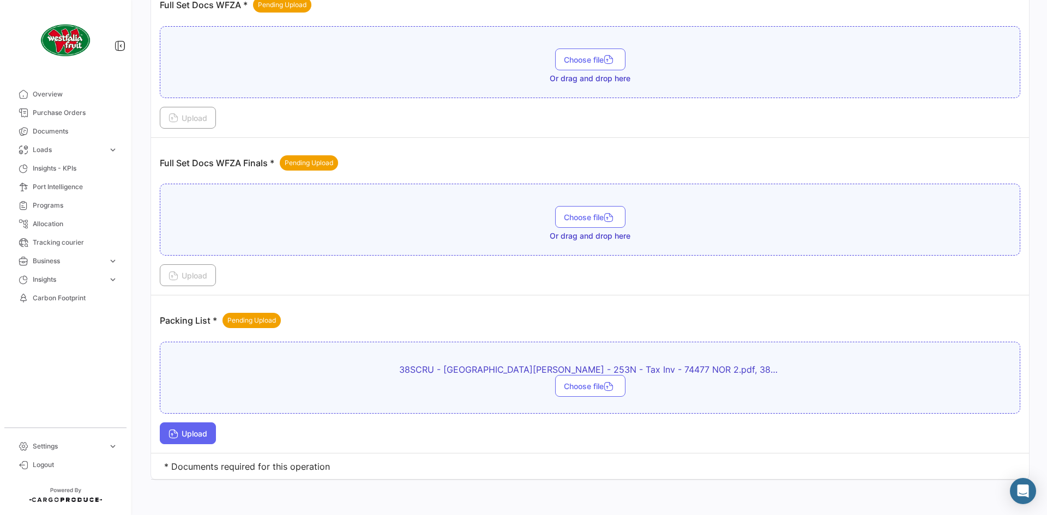
click at [215, 435] on button "Upload" at bounding box center [188, 434] width 56 height 22
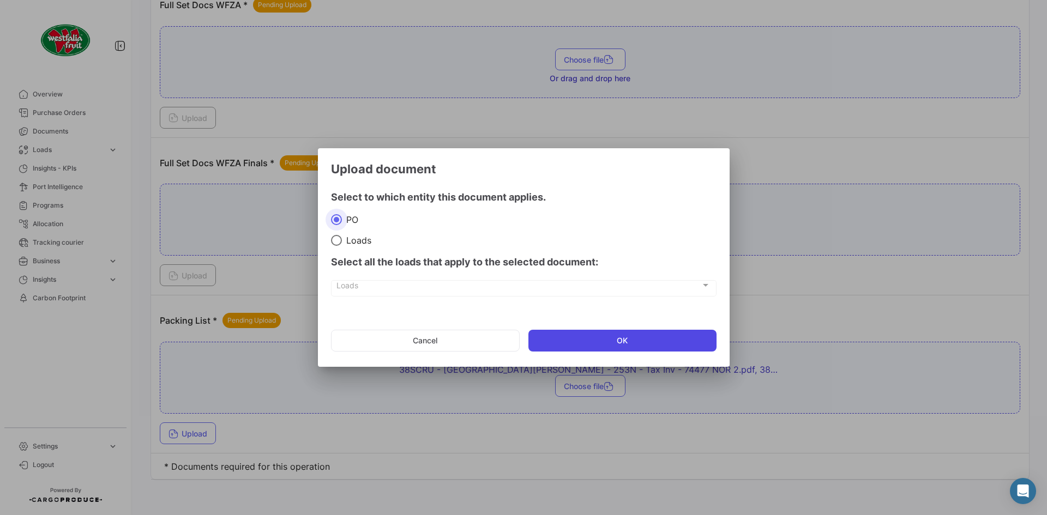
click at [695, 343] on button "OK" at bounding box center [623, 341] width 188 height 22
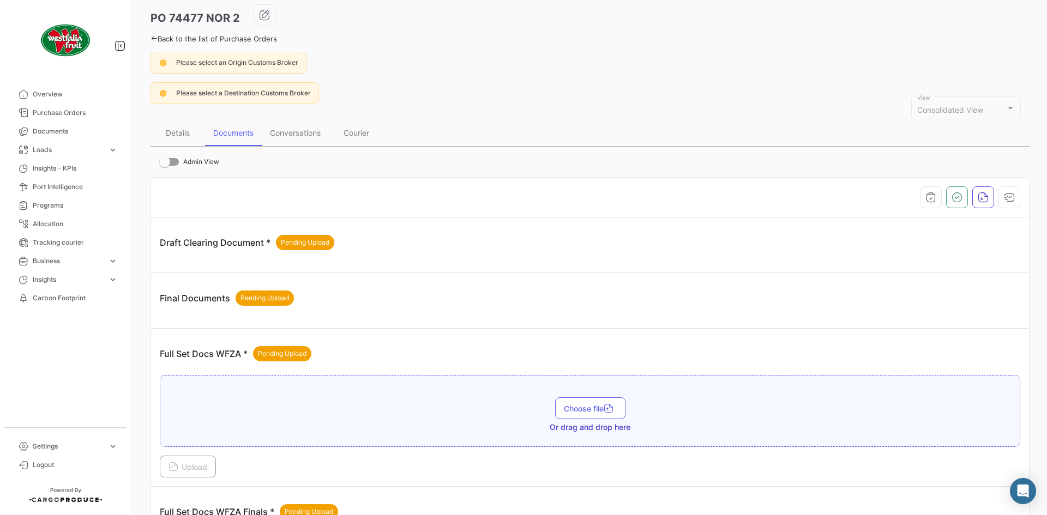
scroll to position [0, 0]
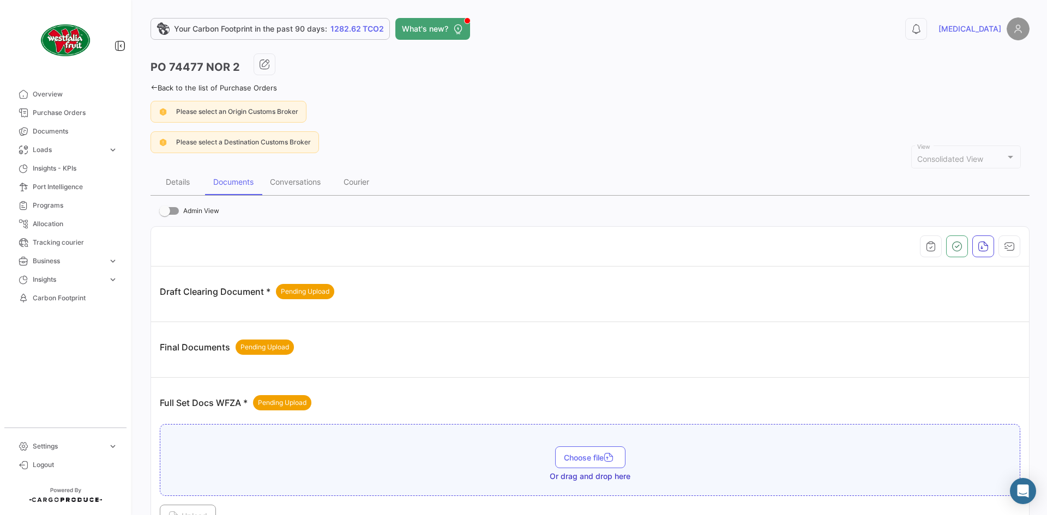
click at [156, 89] on icon at bounding box center [154, 87] width 7 height 7
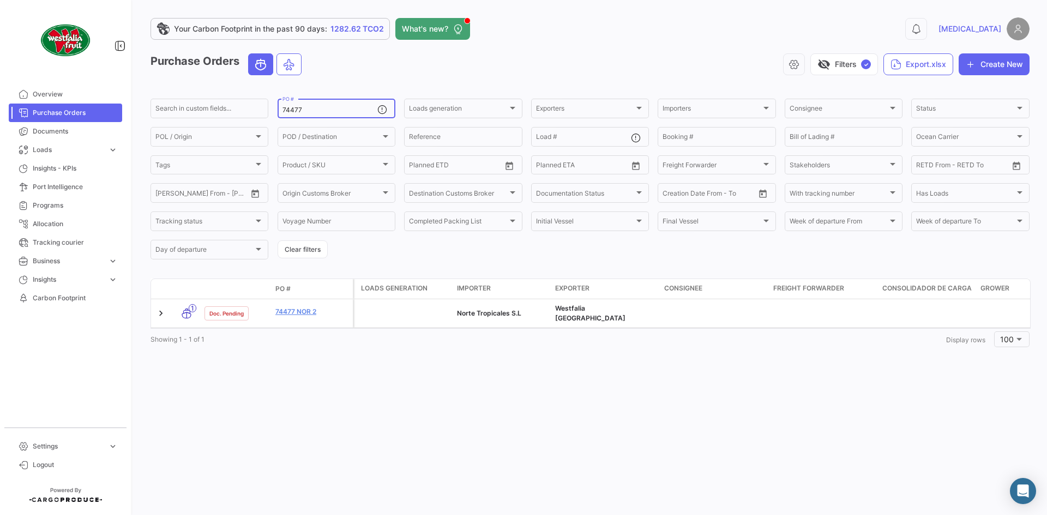
drag, startPoint x: 307, startPoint y: 111, endPoint x: 277, endPoint y: 121, distance: 32.3
click at [277, 121] on form "Search in custom fields... 74477 PO # Loads generation Loads generation Exporte…" at bounding box center [590, 179] width 879 height 164
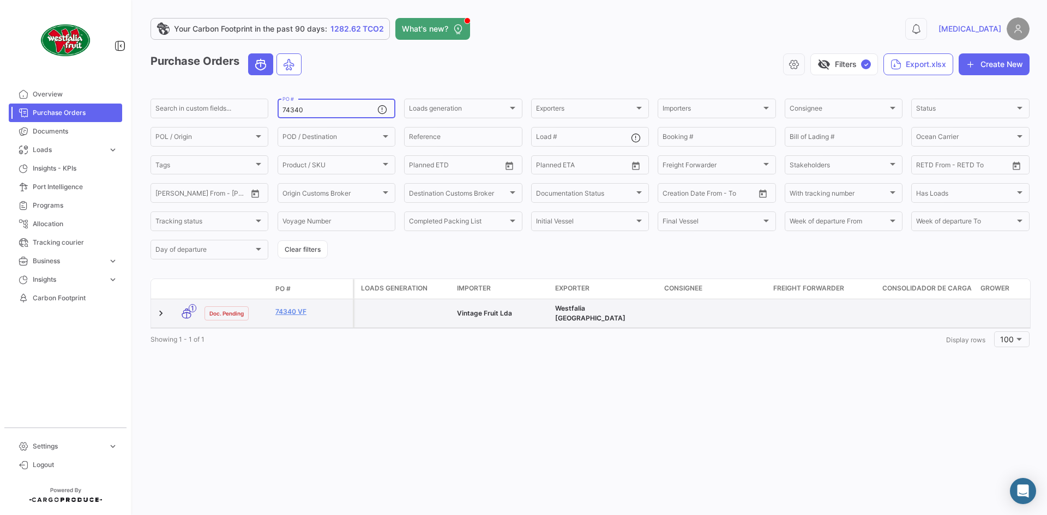
type input "74340"
click at [296, 302] on datatable-body-cell "74340 VF" at bounding box center [312, 313] width 82 height 28
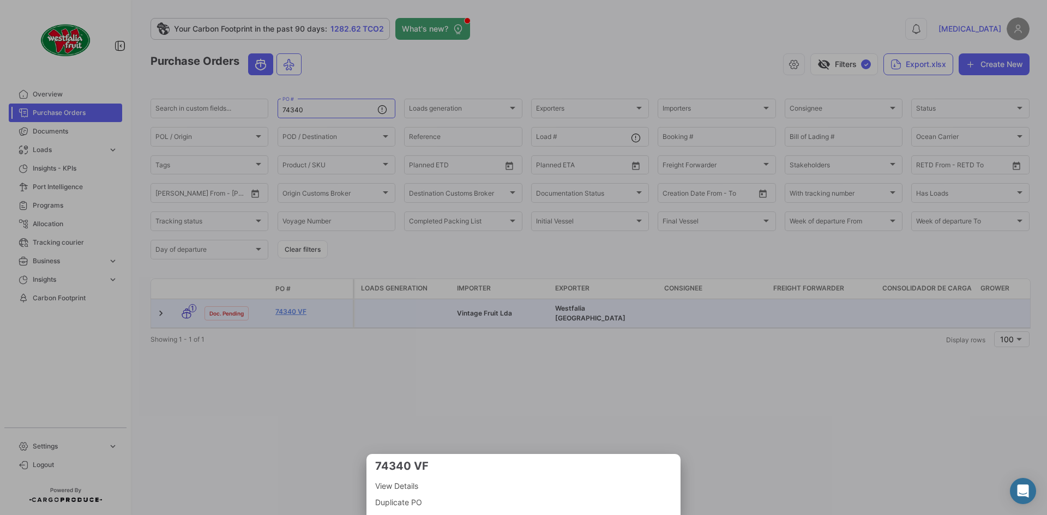
click at [303, 320] on div at bounding box center [523, 257] width 1047 height 515
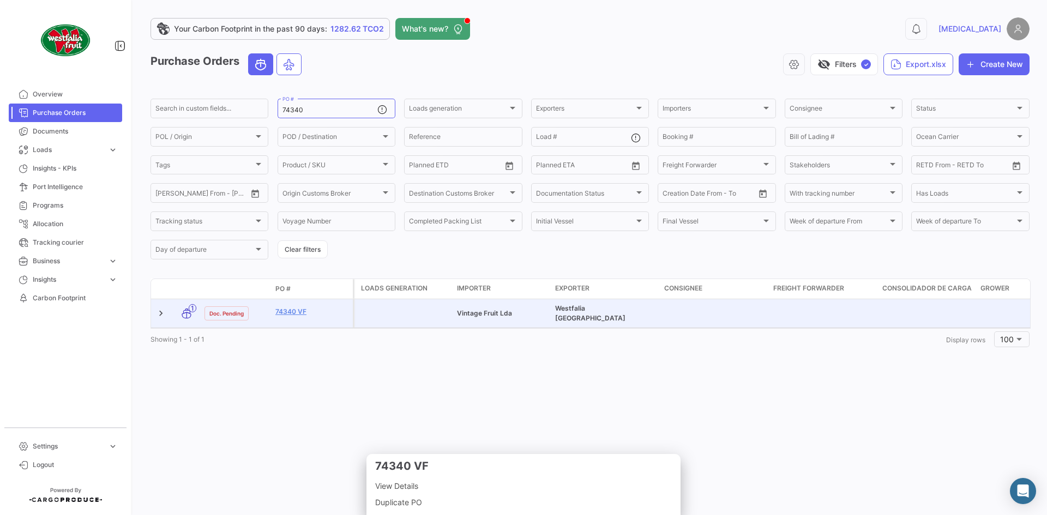
click at [298, 315] on div "74340 VF" at bounding box center [311, 313] width 73 height 13
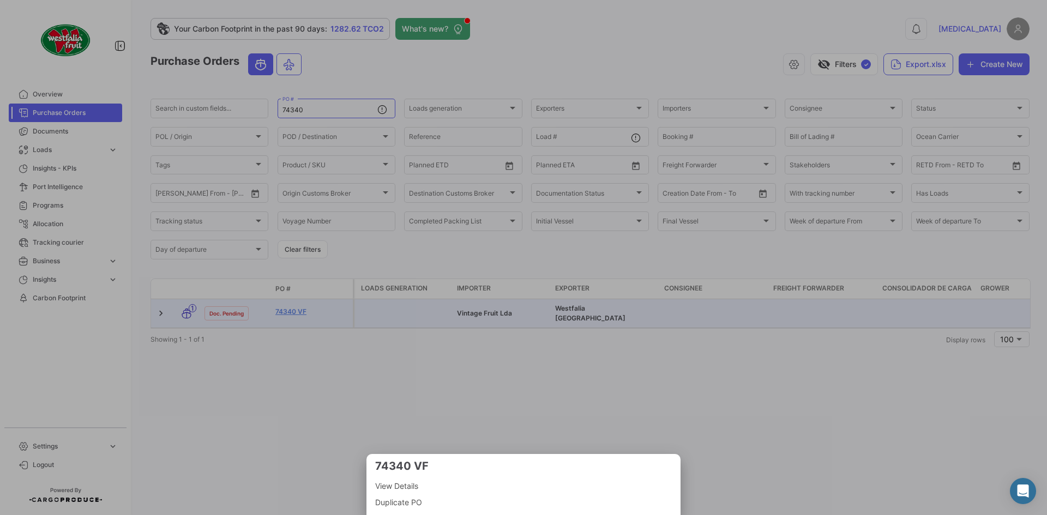
click at [298, 315] on div at bounding box center [523, 257] width 1047 height 515
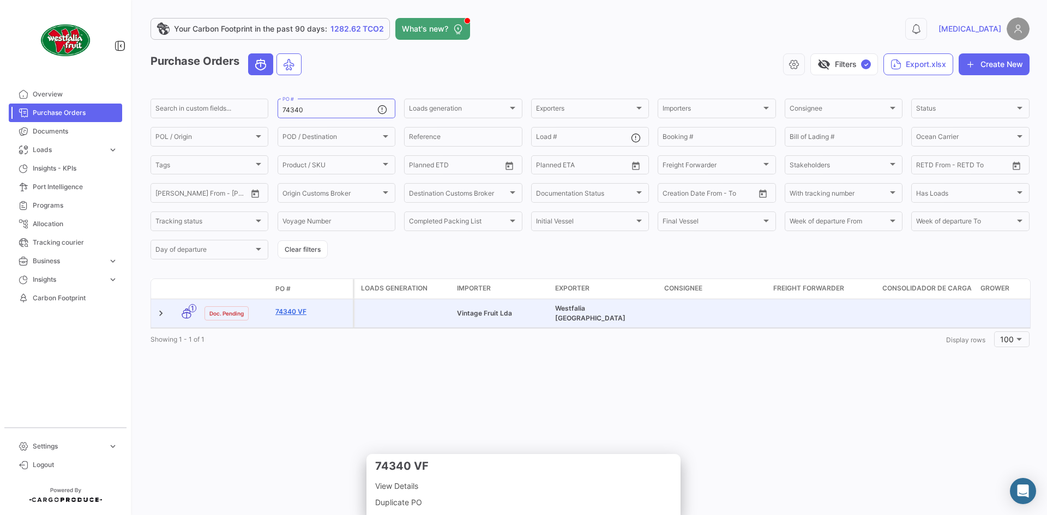
click at [298, 312] on link "74340 VF" at bounding box center [311, 312] width 73 height 10
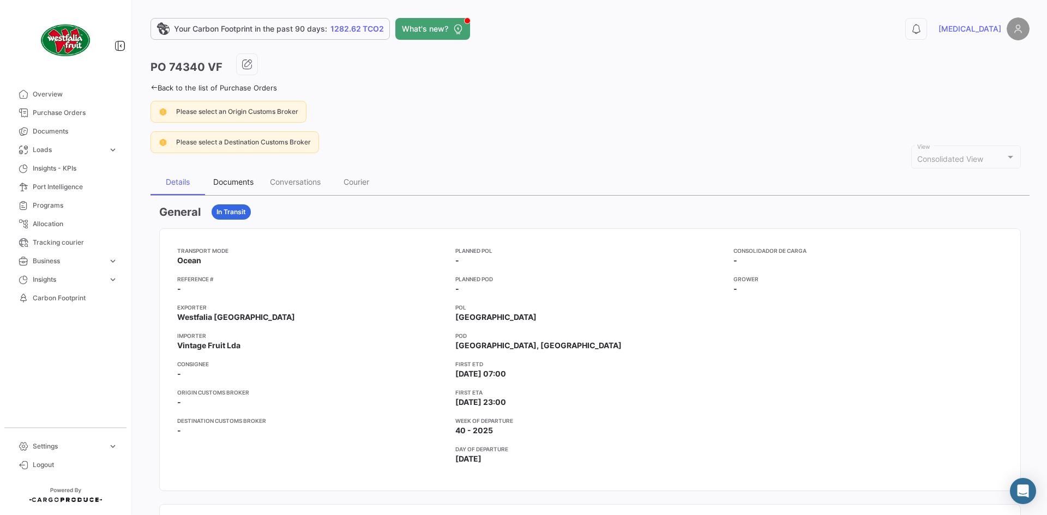
click at [250, 180] on div "Documents" at bounding box center [233, 181] width 40 height 9
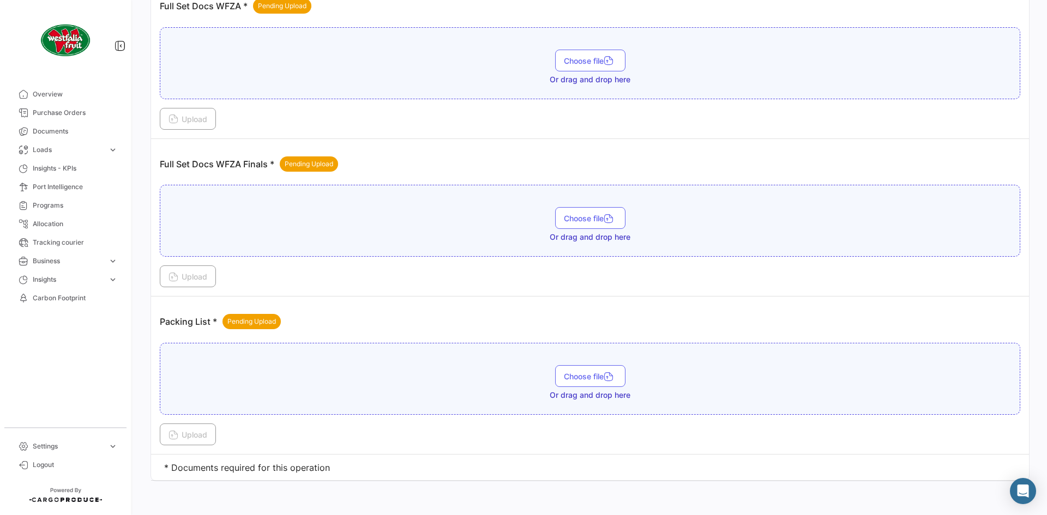
scroll to position [398, 0]
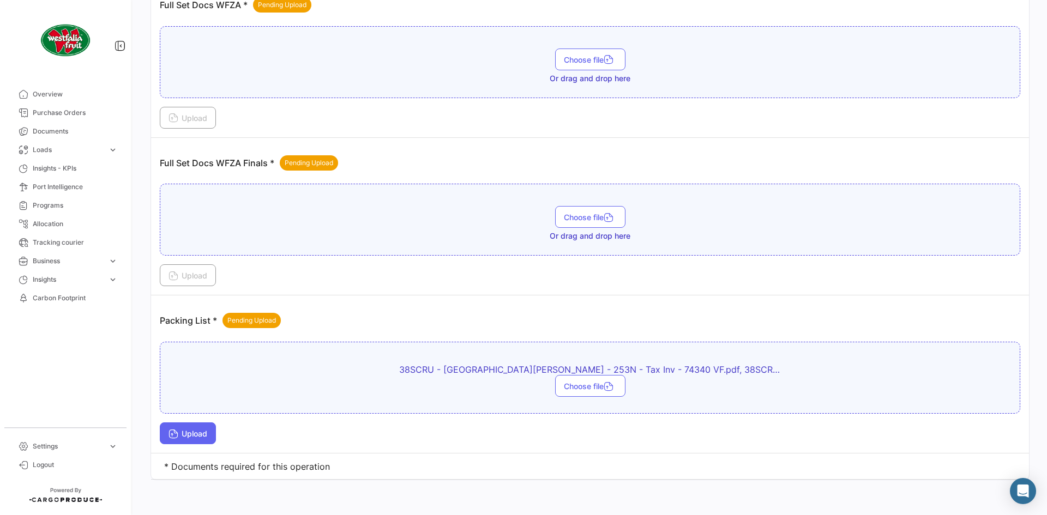
click at [176, 438] on icon at bounding box center [174, 435] width 10 height 10
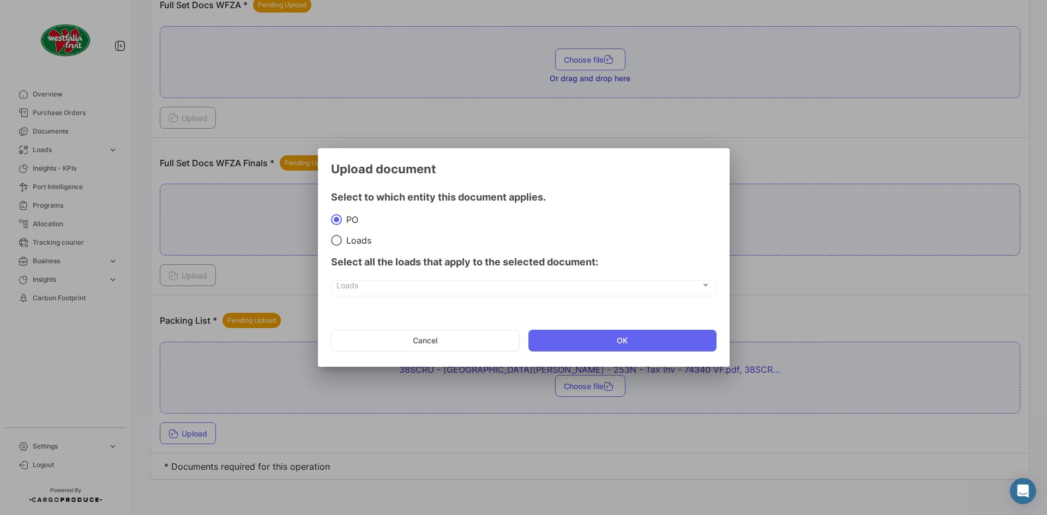
drag, startPoint x: 667, startPoint y: 338, endPoint x: 1005, endPoint y: 340, distance: 338.7
click at [667, 337] on button "OK" at bounding box center [623, 341] width 188 height 22
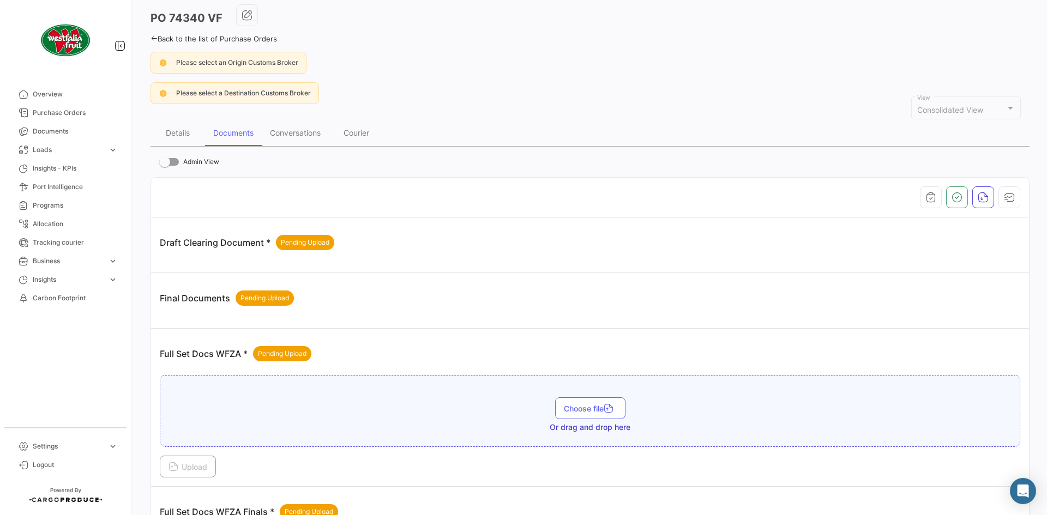
scroll to position [0, 0]
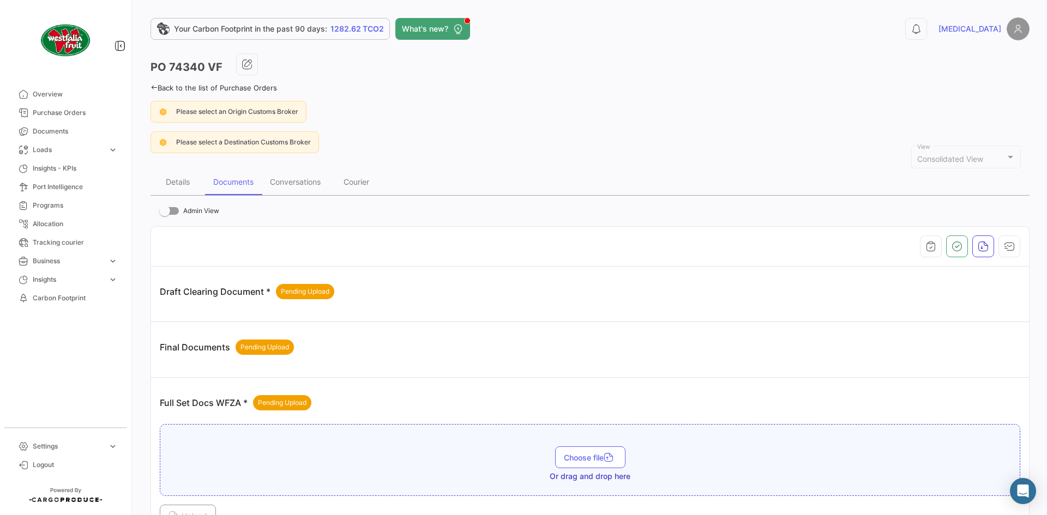
drag, startPoint x: 148, startPoint y: 87, endPoint x: 161, endPoint y: 92, distance: 14.0
click at [149, 89] on div "Your Carbon Footprint in the past 90 days: 1282.62 TCO2 What's new? 0 [MEDICAL_…" at bounding box center [590, 257] width 914 height 515
click at [154, 89] on icon at bounding box center [154, 87] width 7 height 7
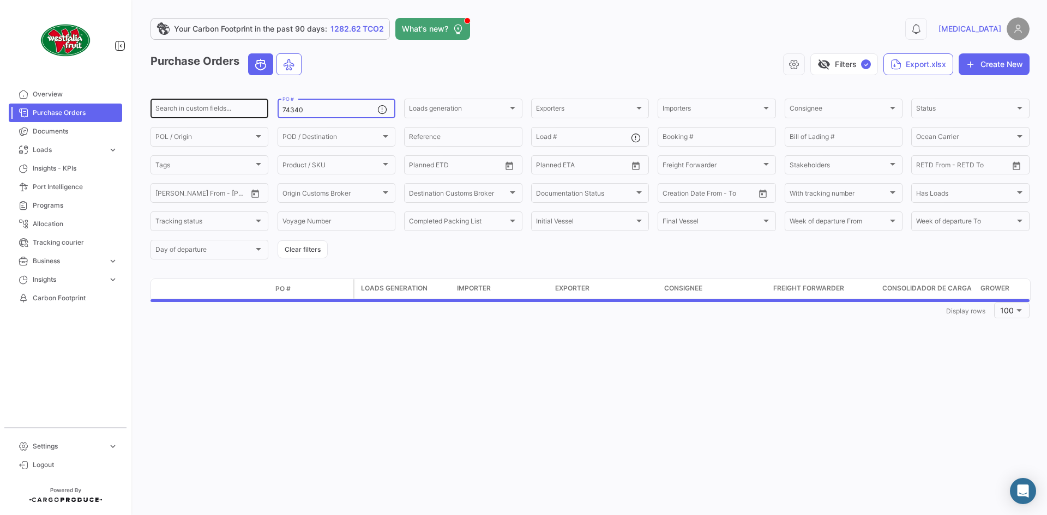
drag, startPoint x: 304, startPoint y: 114, endPoint x: 243, endPoint y: 117, distance: 61.2
click at [0, 0] on div "Search in custom fields... 74340 PO # Loads generation Loads generation Exporte…" at bounding box center [0, 0] width 0 height 0
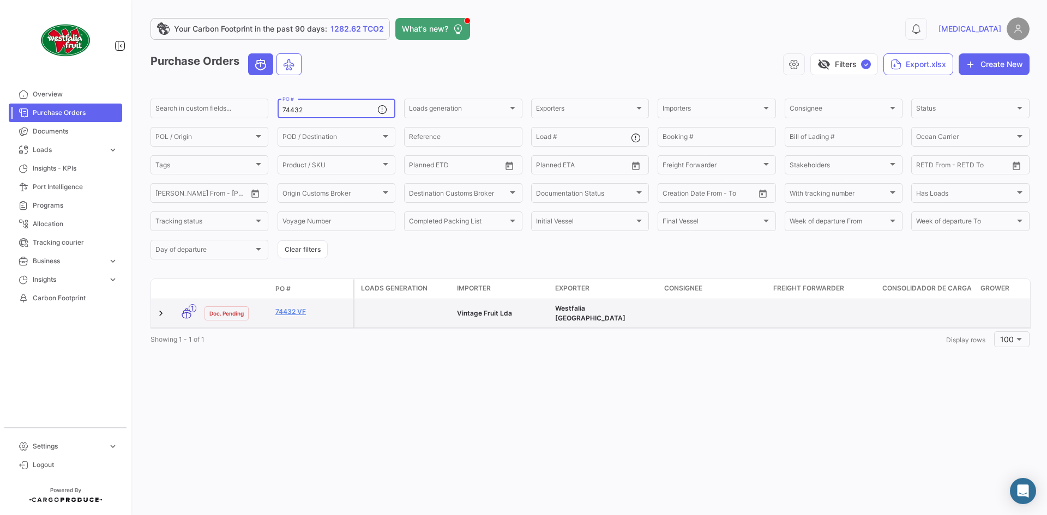
type input "74432"
click at [285, 302] on datatable-body-cell "74432 VF" at bounding box center [312, 313] width 82 height 28
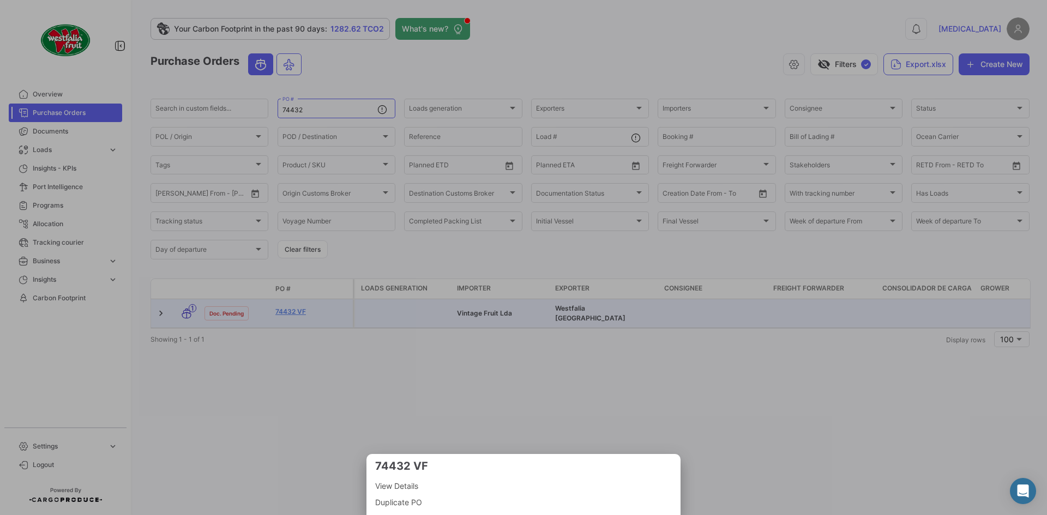
click at [275, 314] on div at bounding box center [523, 257] width 1047 height 515
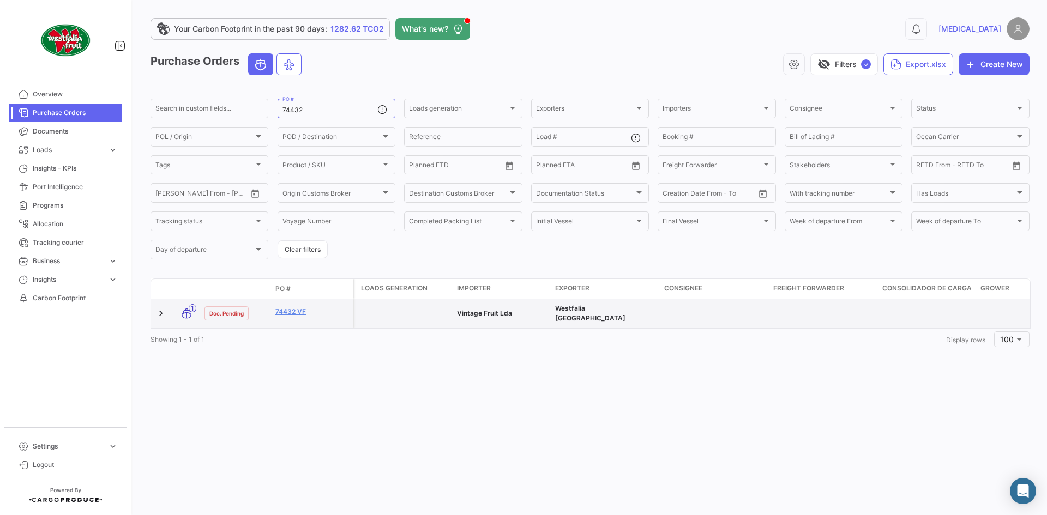
click at [287, 304] on datatable-body-cell "74432 VF" at bounding box center [312, 313] width 82 height 28
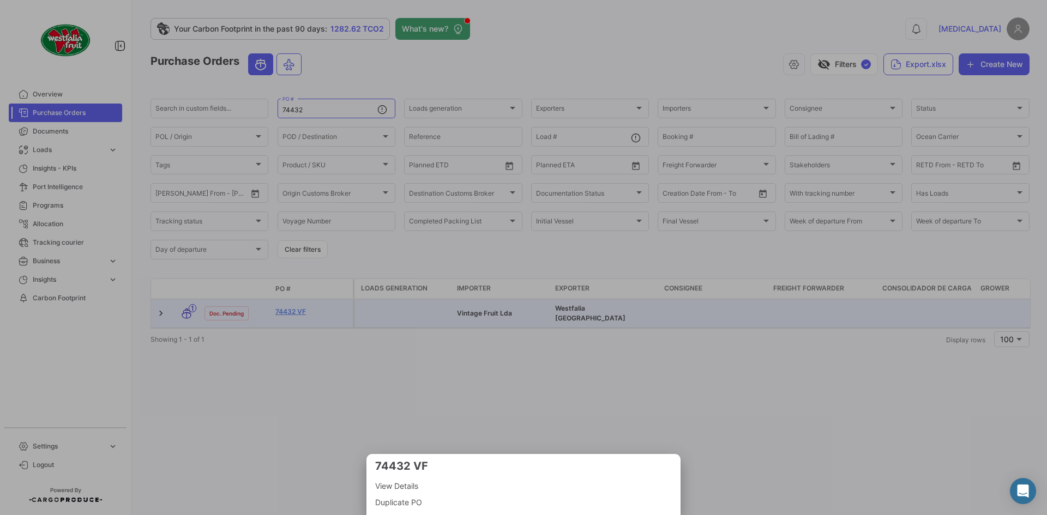
click at [287, 304] on div at bounding box center [523, 257] width 1047 height 515
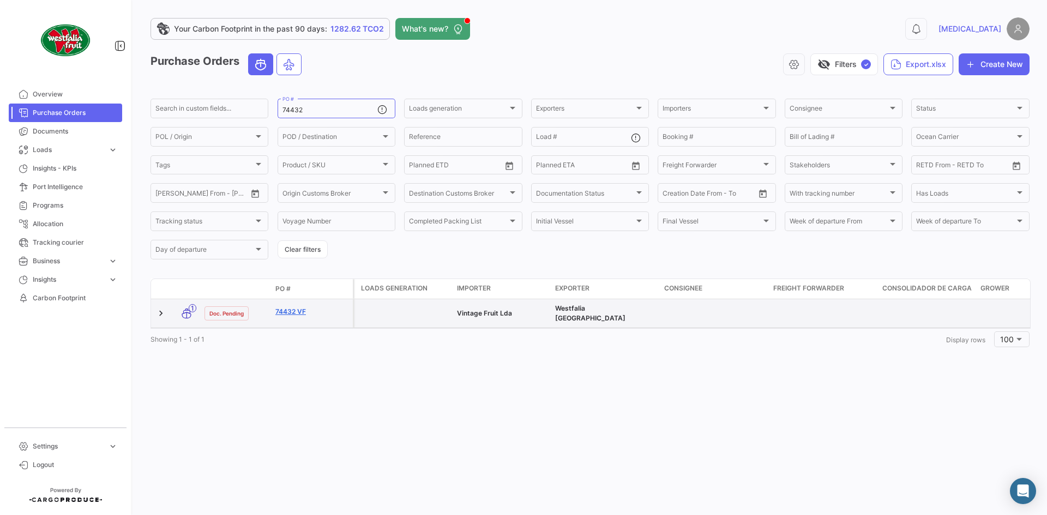
click at [287, 308] on link "74432 VF" at bounding box center [311, 312] width 73 height 10
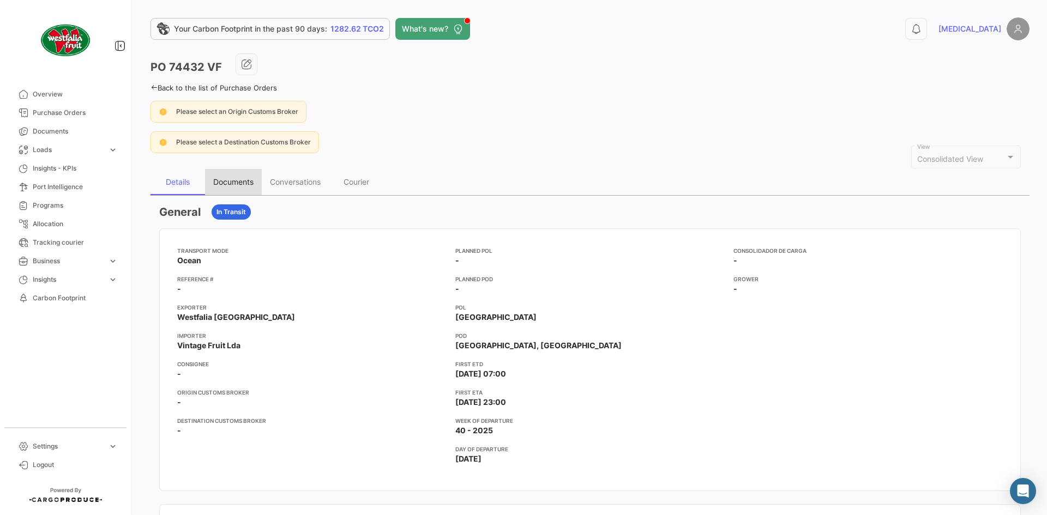
click at [250, 181] on div "Documents" at bounding box center [233, 181] width 40 height 9
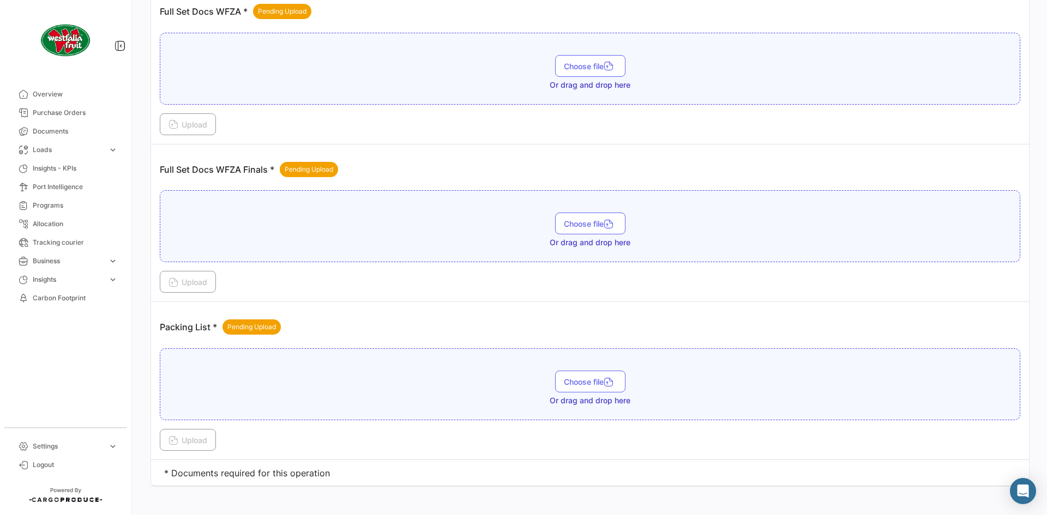
scroll to position [398, 0]
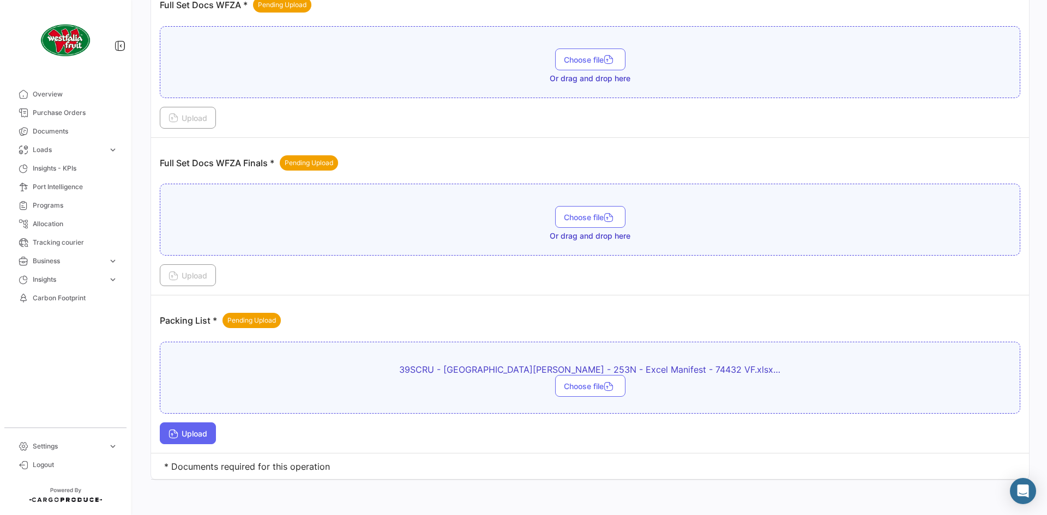
click at [185, 434] on span "Upload" at bounding box center [188, 433] width 39 height 9
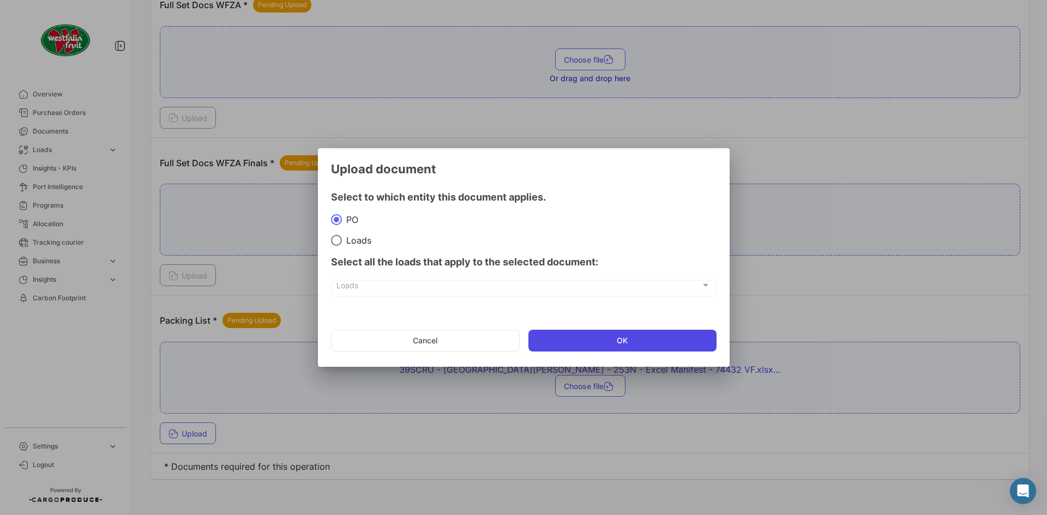
click at [715, 334] on button "OK" at bounding box center [623, 341] width 188 height 22
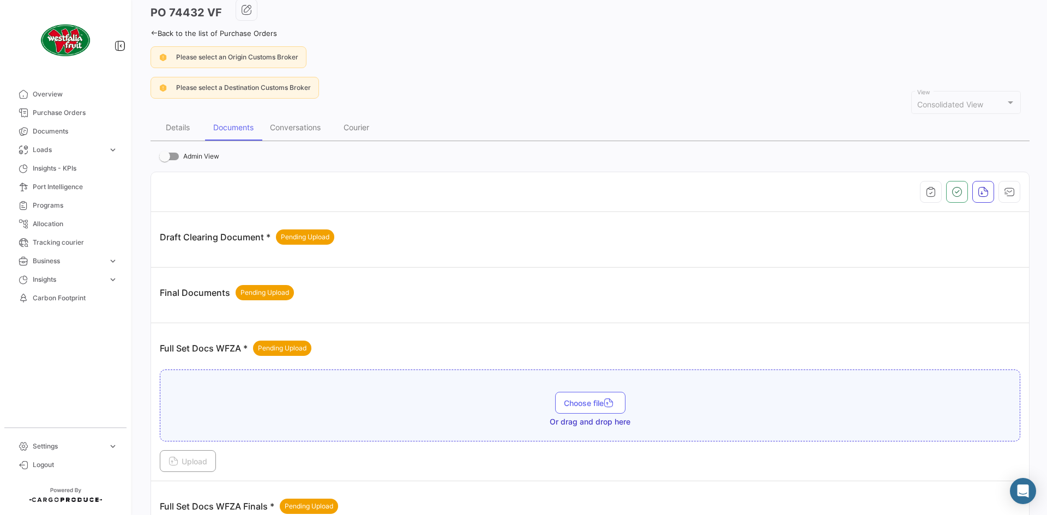
scroll to position [0, 0]
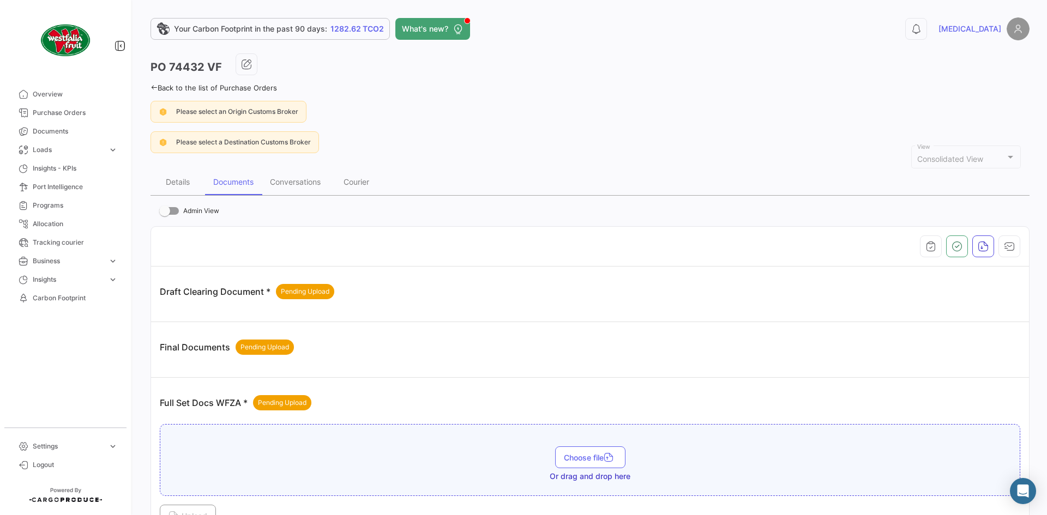
click at [156, 88] on icon at bounding box center [154, 87] width 7 height 7
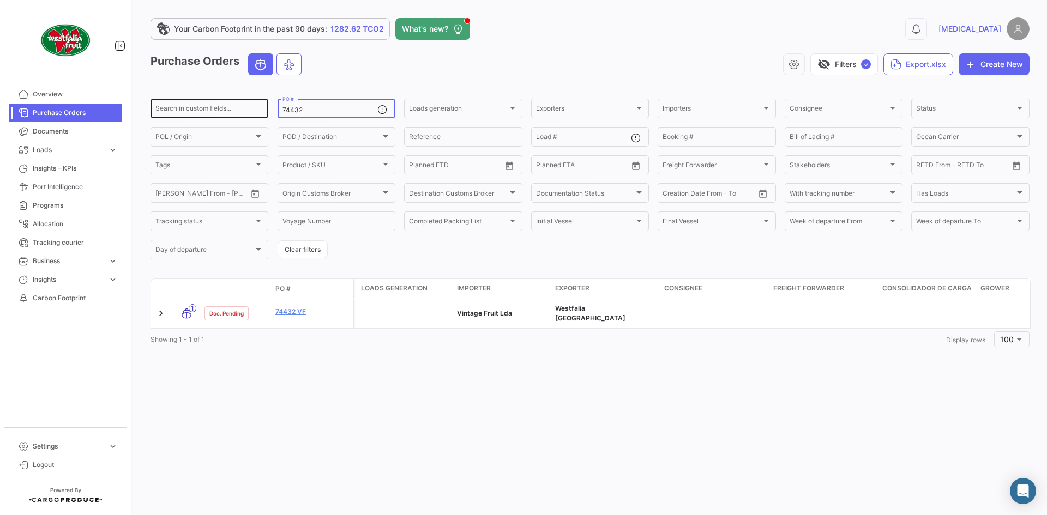
drag, startPoint x: 321, startPoint y: 112, endPoint x: 259, endPoint y: 115, distance: 62.8
click at [0, 0] on div "Search in custom fields... 74432 PO # Loads generation Loads generation Exporte…" at bounding box center [0, 0] width 0 height 0
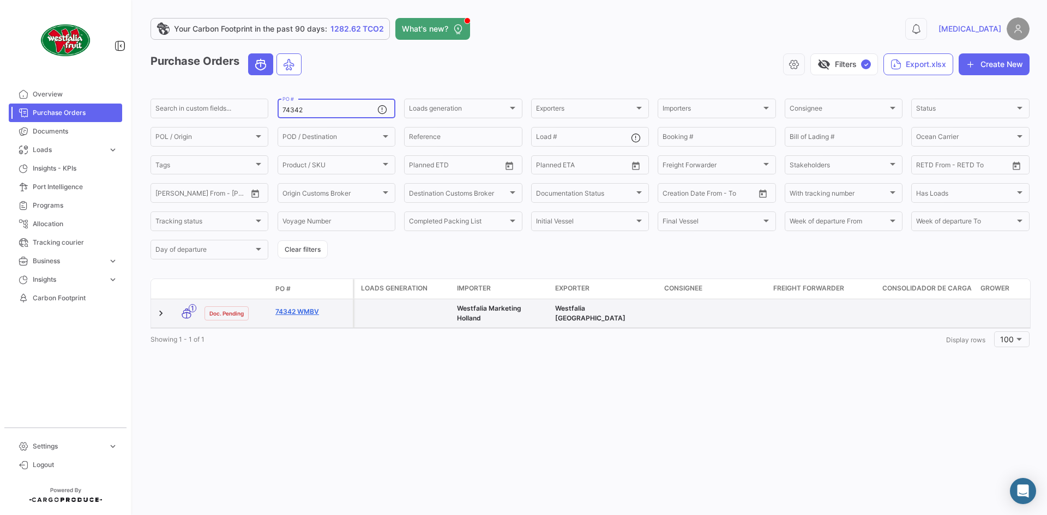
type input "74342"
click at [311, 310] on link "74342 WMBV" at bounding box center [311, 312] width 73 height 10
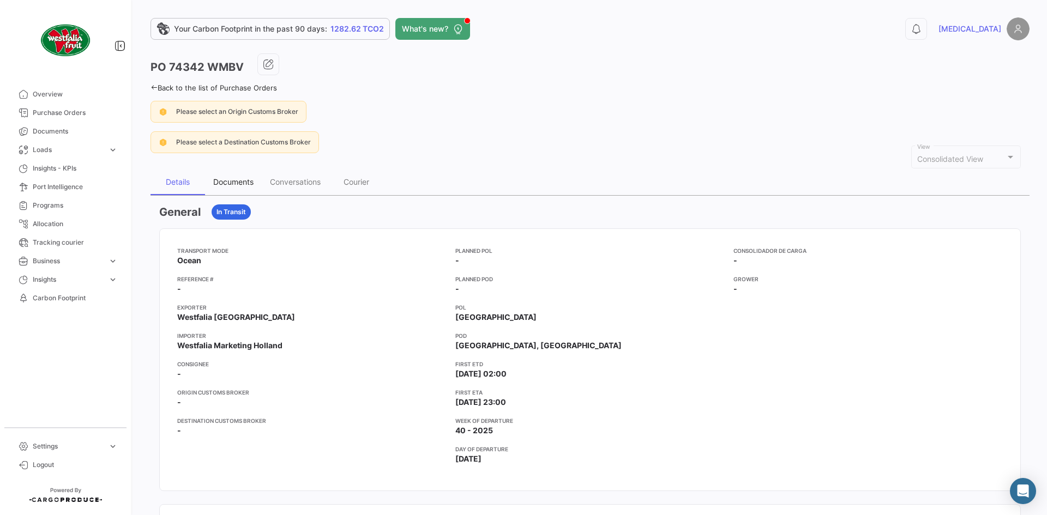
click at [251, 188] on div "Documents" at bounding box center [233, 182] width 57 height 26
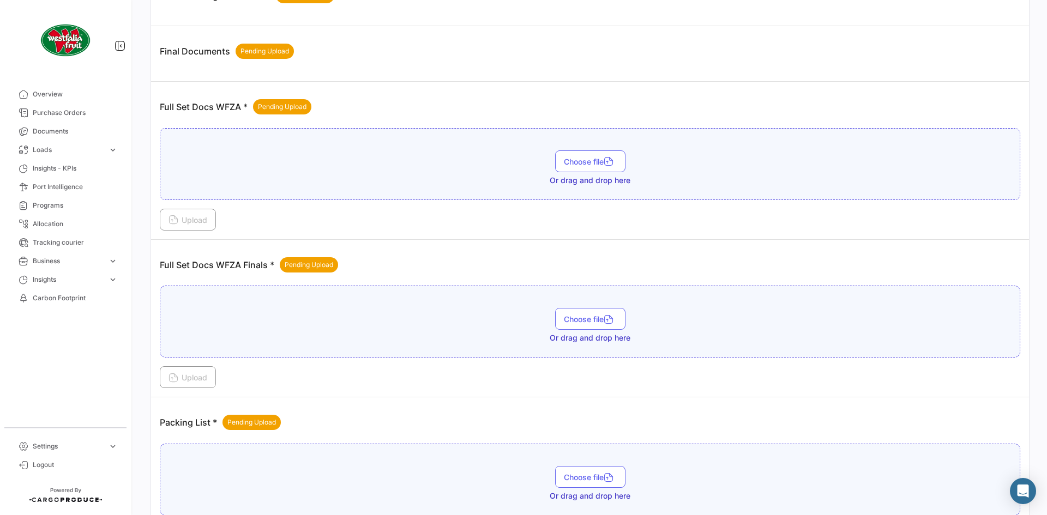
scroll to position [398, 0]
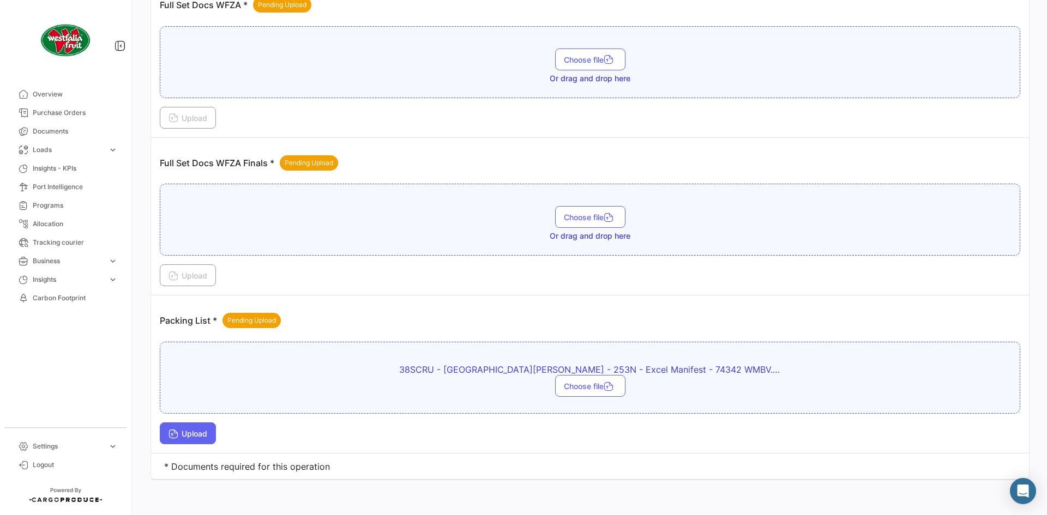
click at [206, 431] on span "Upload" at bounding box center [188, 433] width 39 height 9
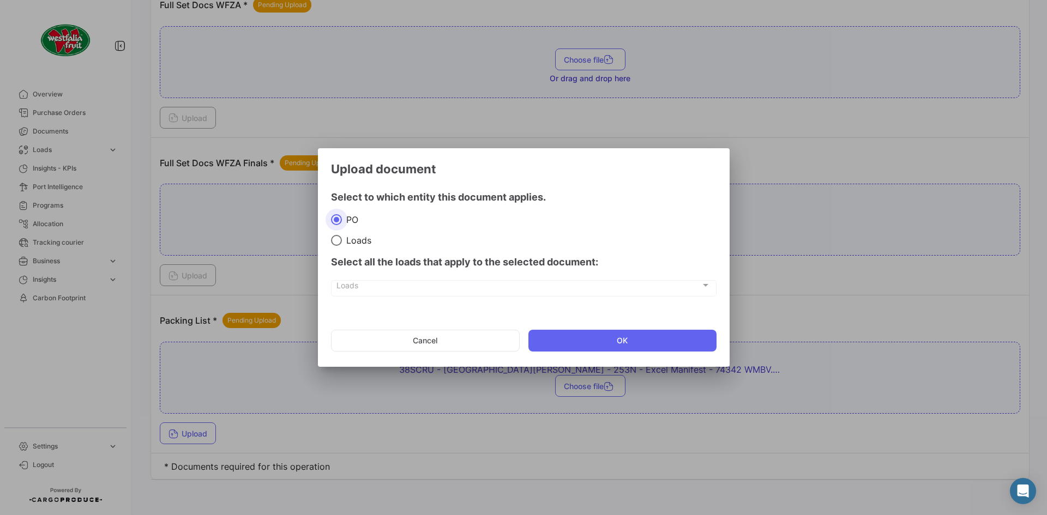
drag, startPoint x: 598, startPoint y: 343, endPoint x: 1033, endPoint y: 268, distance: 441.7
click at [603, 341] on button "OK" at bounding box center [623, 341] width 188 height 22
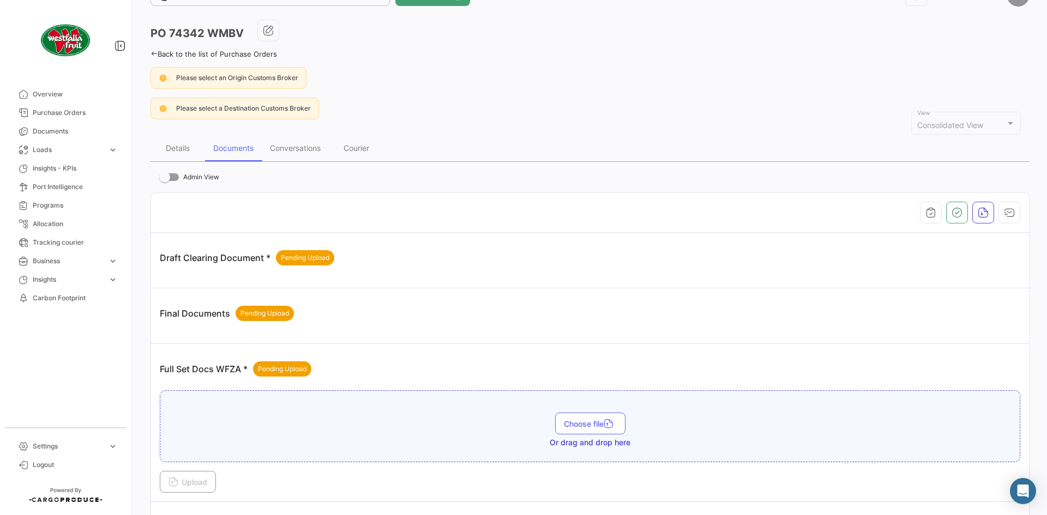
scroll to position [0, 0]
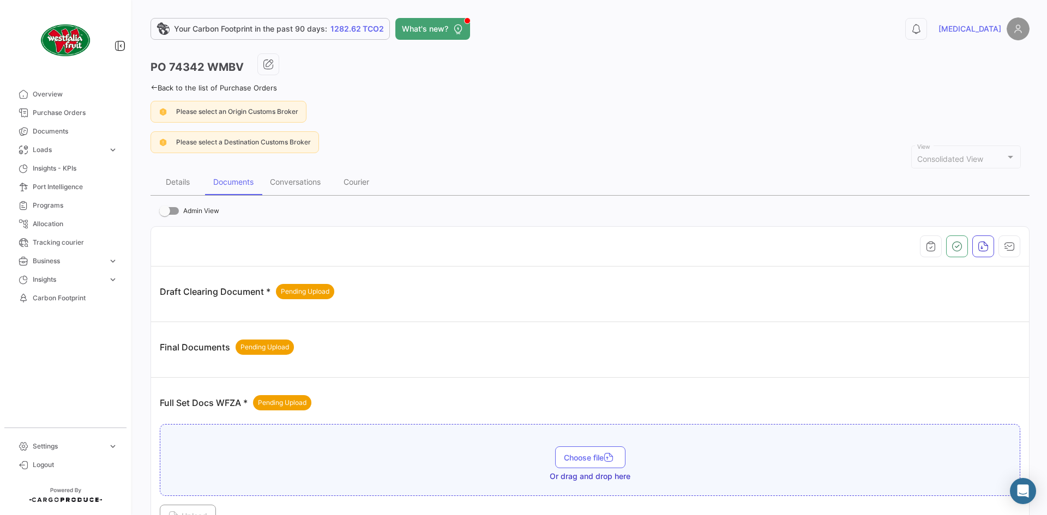
click at [150, 88] on div "Your Carbon Footprint in the past 90 days: 1282.62 TCO2 What's new? 0 [MEDICAL_…" at bounding box center [590, 257] width 914 height 515
click at [153, 88] on icon at bounding box center [154, 87] width 7 height 7
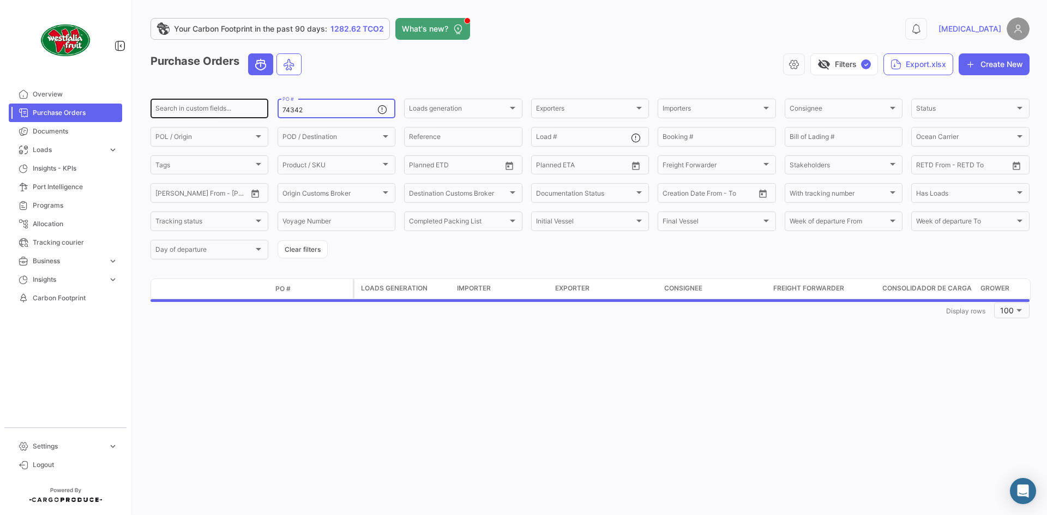
drag, startPoint x: 304, startPoint y: 110, endPoint x: 262, endPoint y: 114, distance: 41.7
click at [0, 0] on div "Search in custom fields... 74342 PO # Loads generation Loads generation Exporte…" at bounding box center [0, 0] width 0 height 0
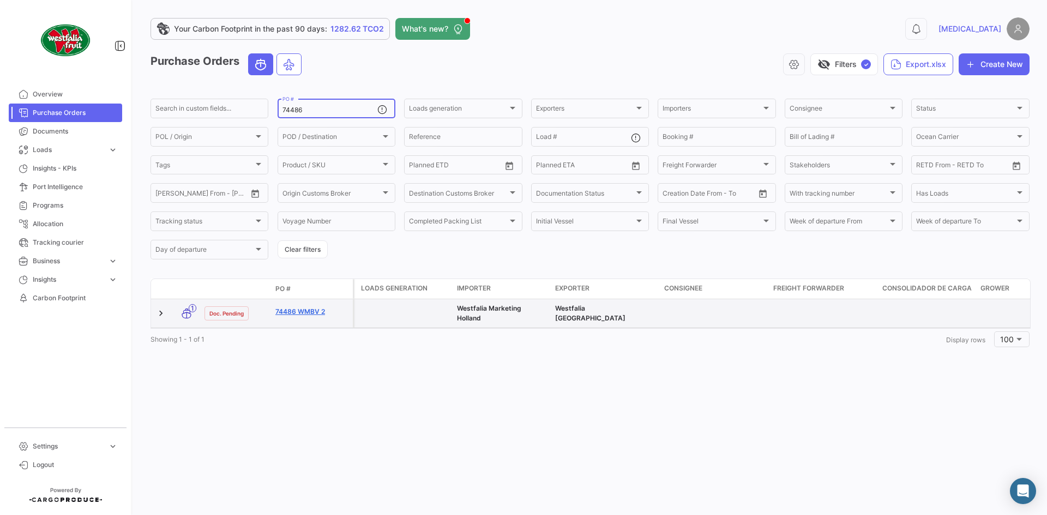
type input "74486"
click at [283, 313] on link "74486 WMBV 2" at bounding box center [311, 312] width 73 height 10
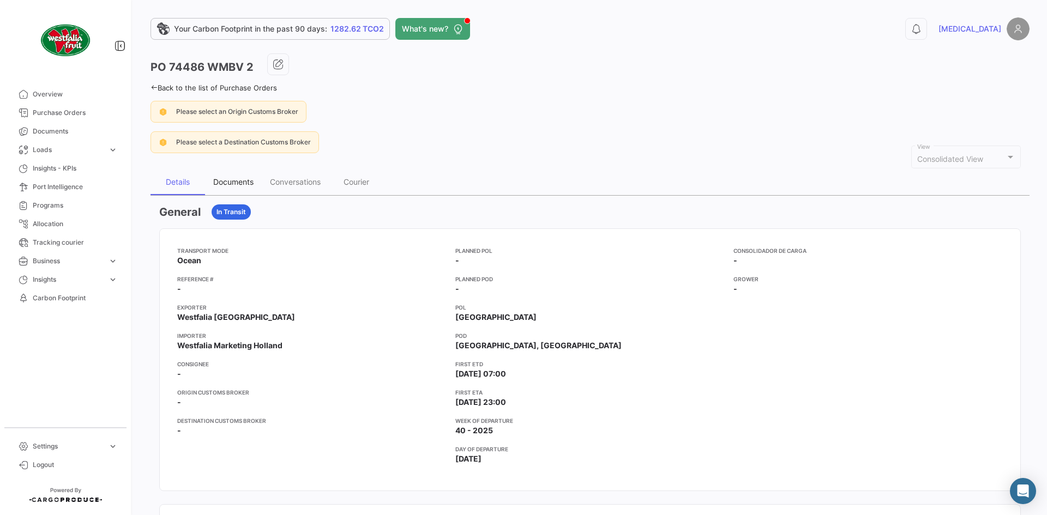
click at [235, 191] on div "Documents" at bounding box center [233, 182] width 57 height 26
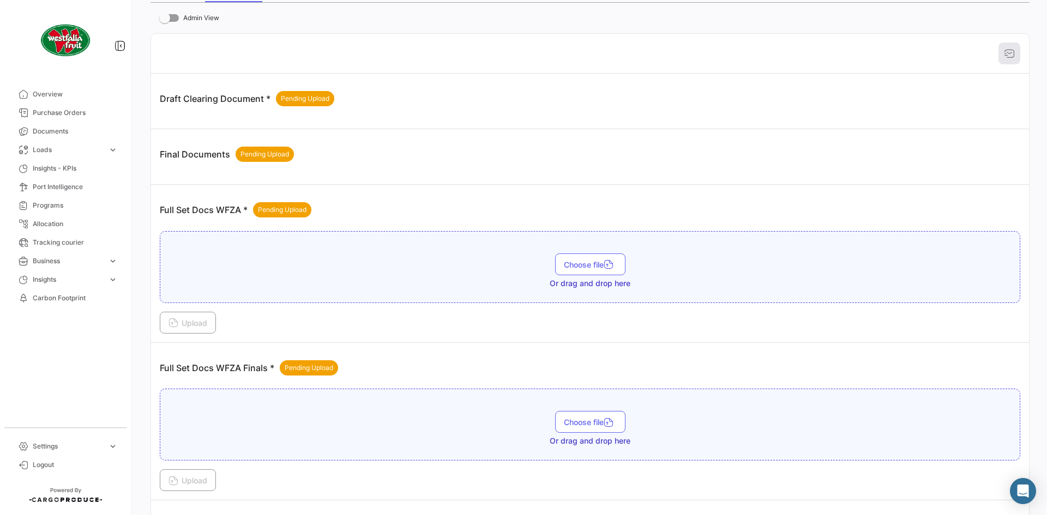
scroll to position [398, 0]
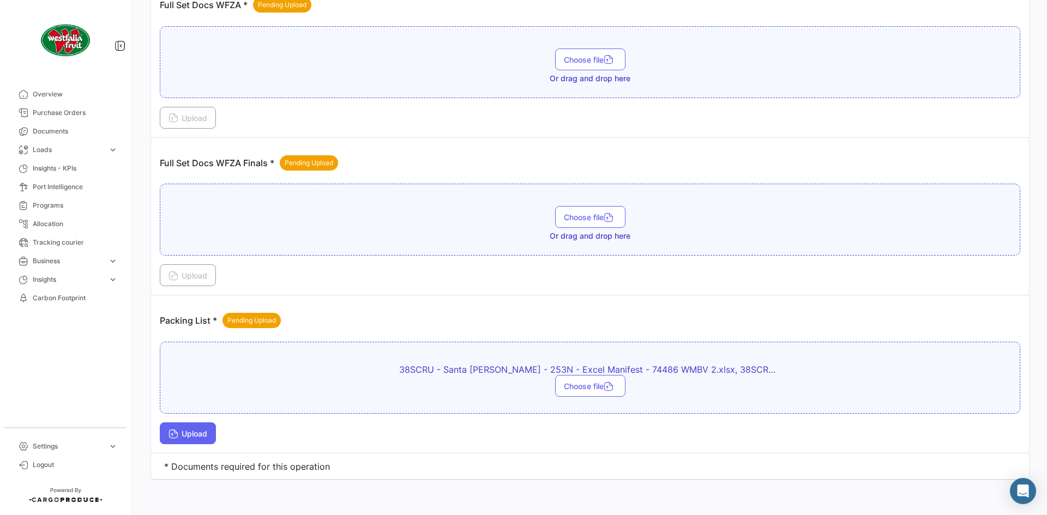
click at [213, 441] on button "Upload" at bounding box center [188, 434] width 56 height 22
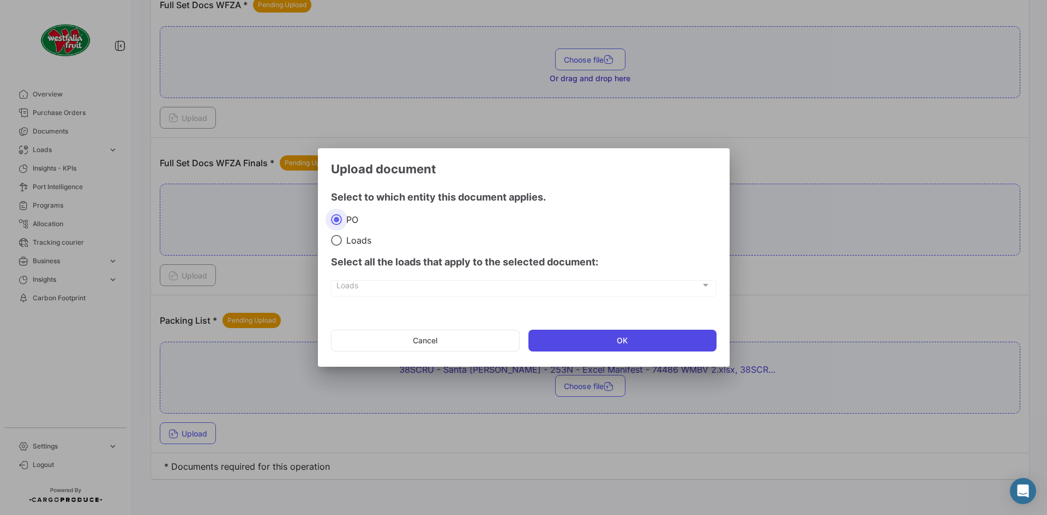
click at [601, 347] on button "OK" at bounding box center [623, 341] width 188 height 22
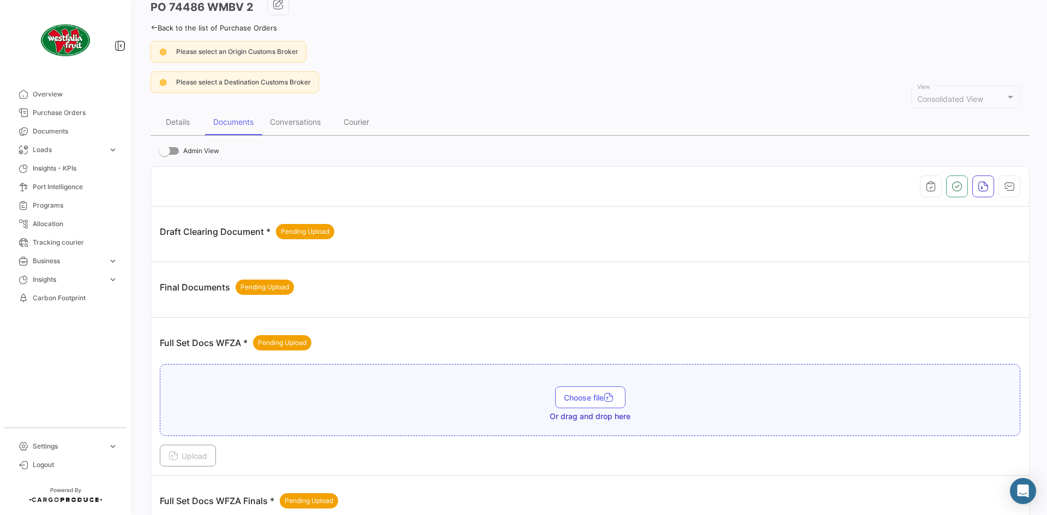
scroll to position [0, 0]
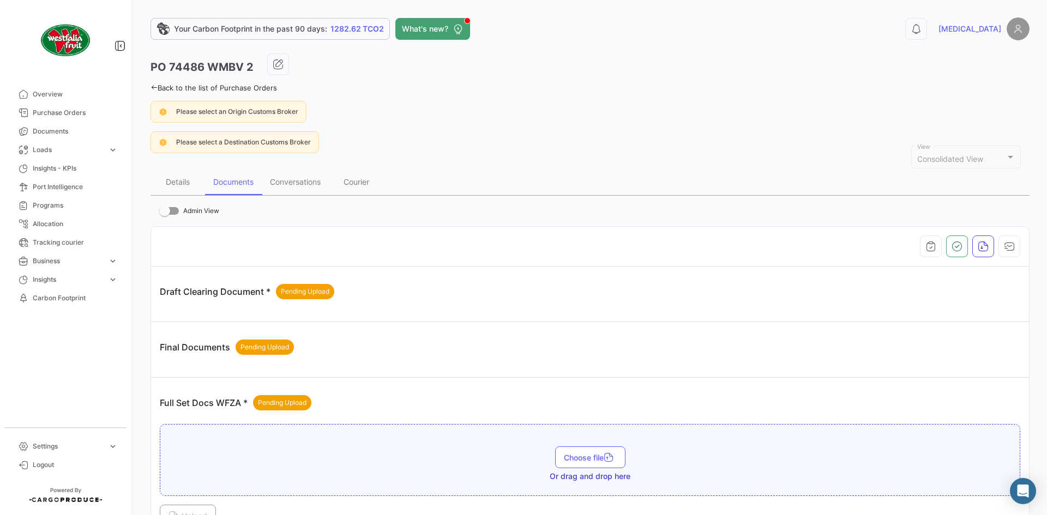
click at [153, 89] on icon at bounding box center [154, 87] width 7 height 7
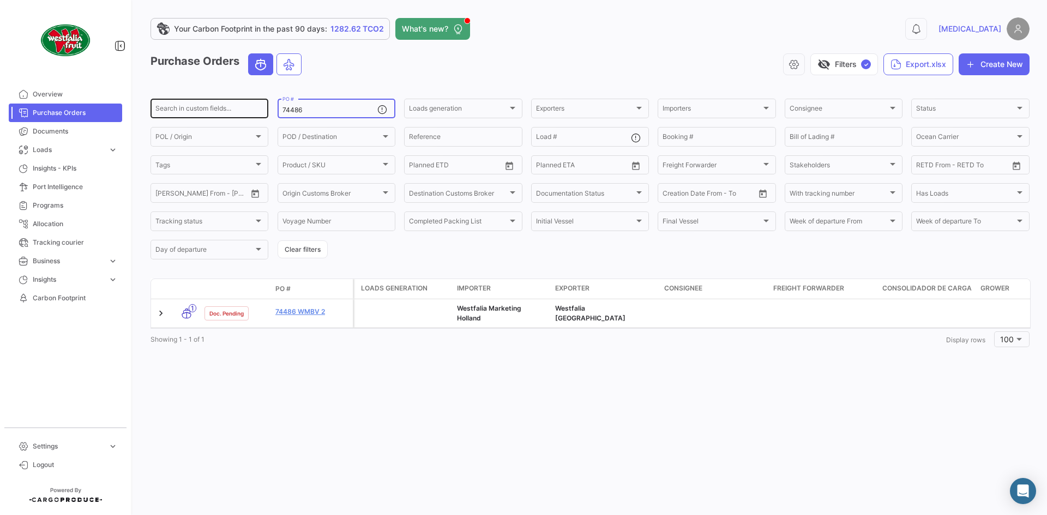
click at [0, 0] on div "Search in custom fields... 74486 PO # Loads generation Loads generation Exporte…" at bounding box center [0, 0] width 0 height 0
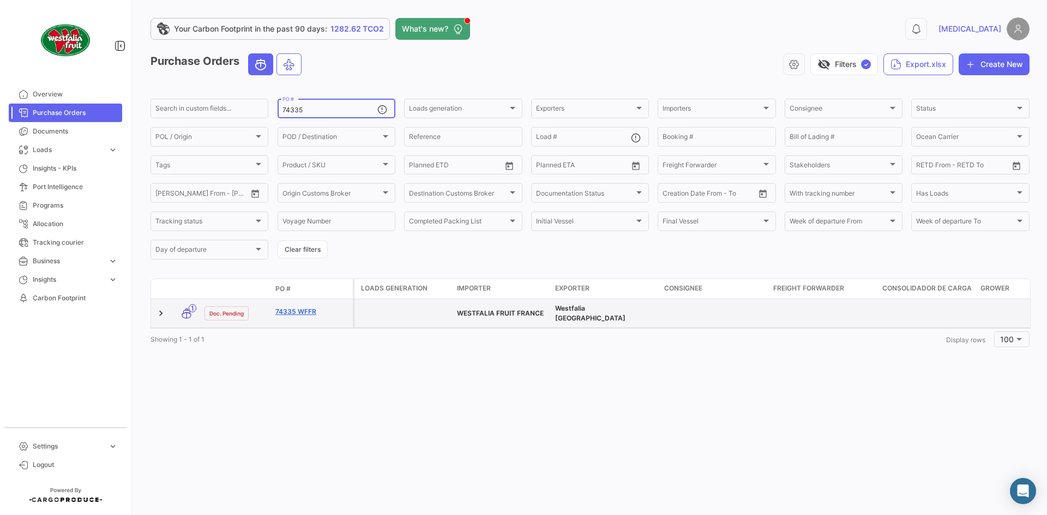
type input "74335"
click at [291, 307] on link "74335 WFFR" at bounding box center [311, 312] width 73 height 10
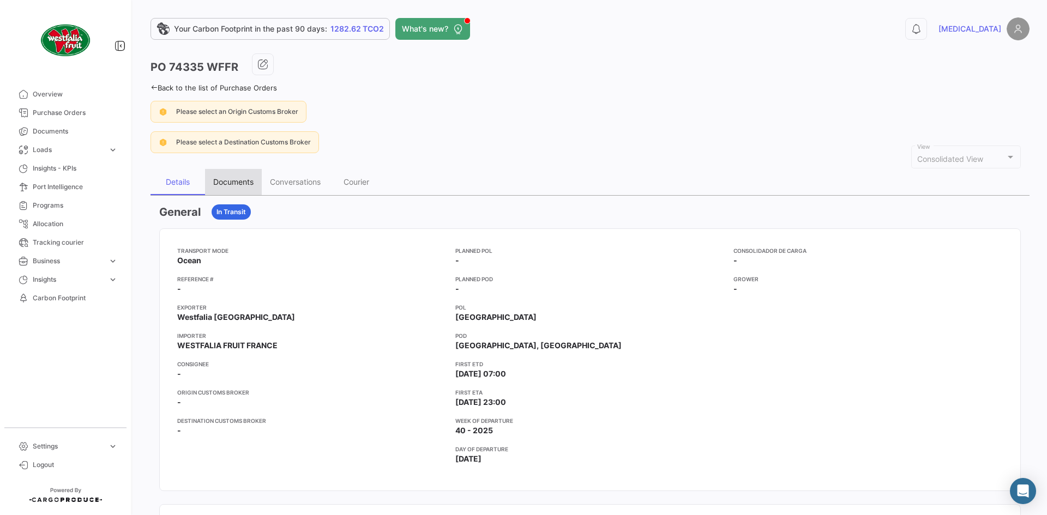
click at [230, 177] on div "Documents" at bounding box center [233, 181] width 40 height 9
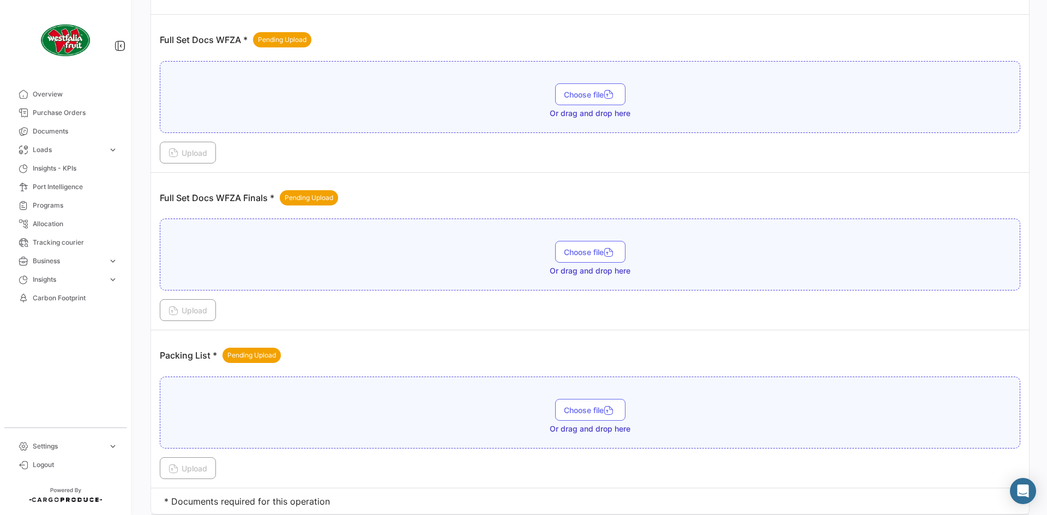
scroll to position [398, 0]
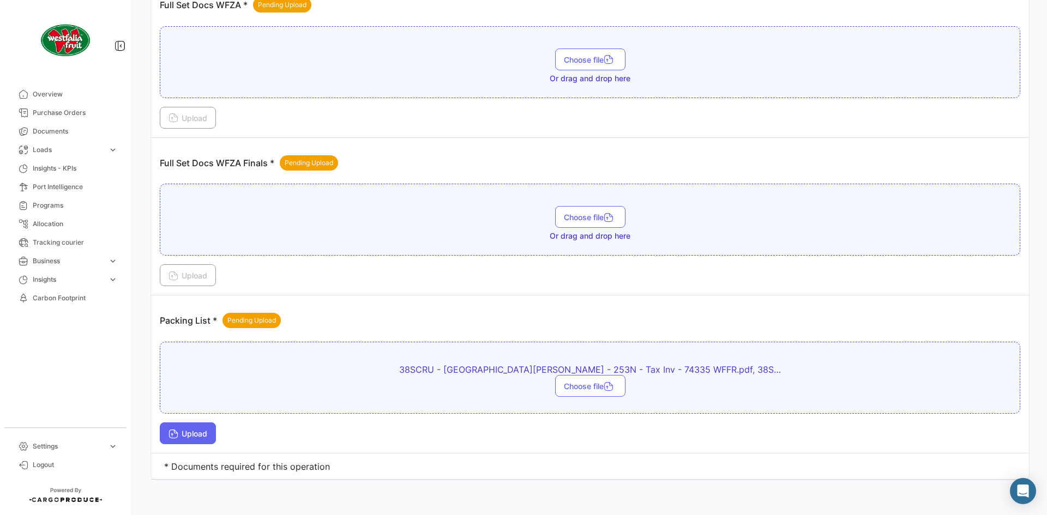
click at [198, 439] on button "Upload" at bounding box center [188, 434] width 56 height 22
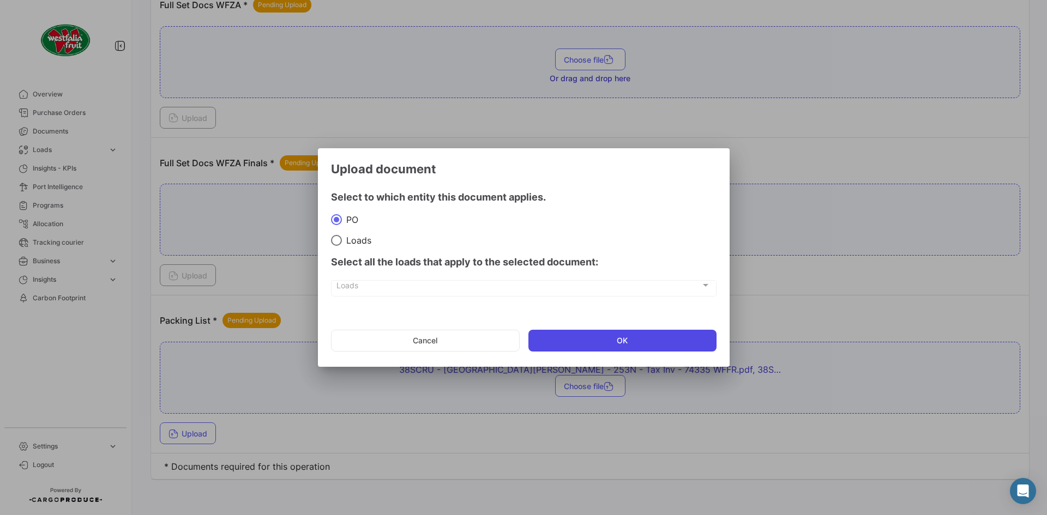
drag, startPoint x: 621, startPoint y: 343, endPoint x: 810, endPoint y: 339, distance: 189.3
click at [622, 342] on button "OK" at bounding box center [623, 341] width 188 height 22
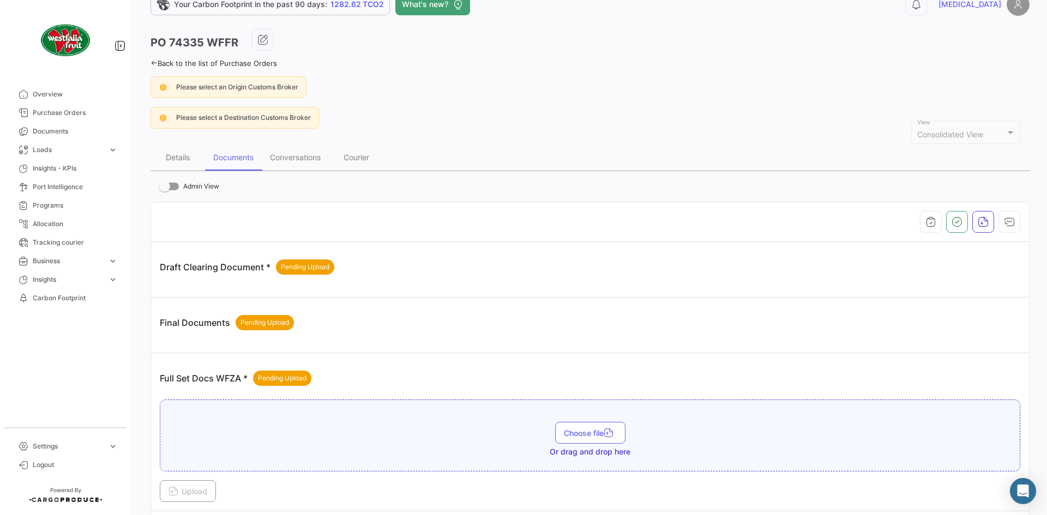
scroll to position [0, 0]
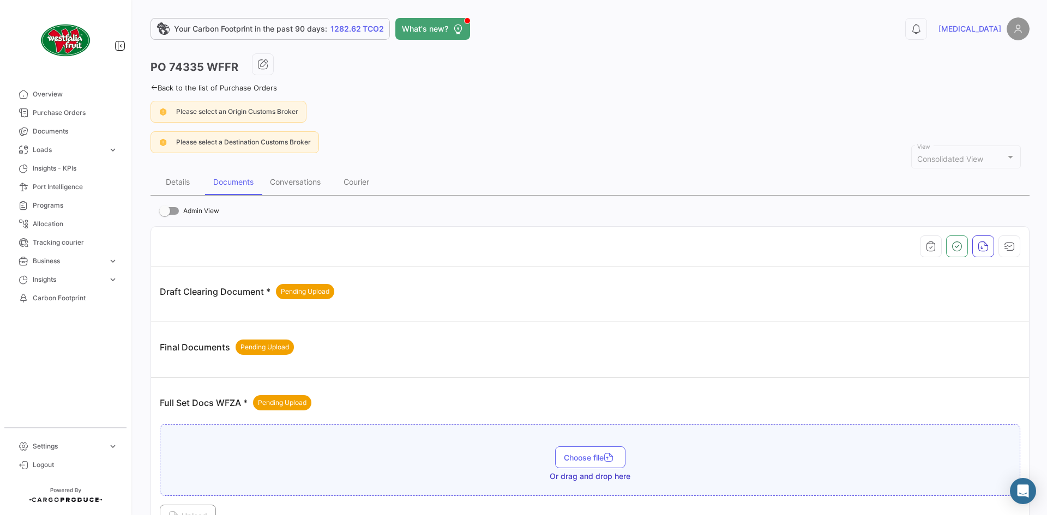
click at [152, 88] on icon at bounding box center [154, 87] width 7 height 7
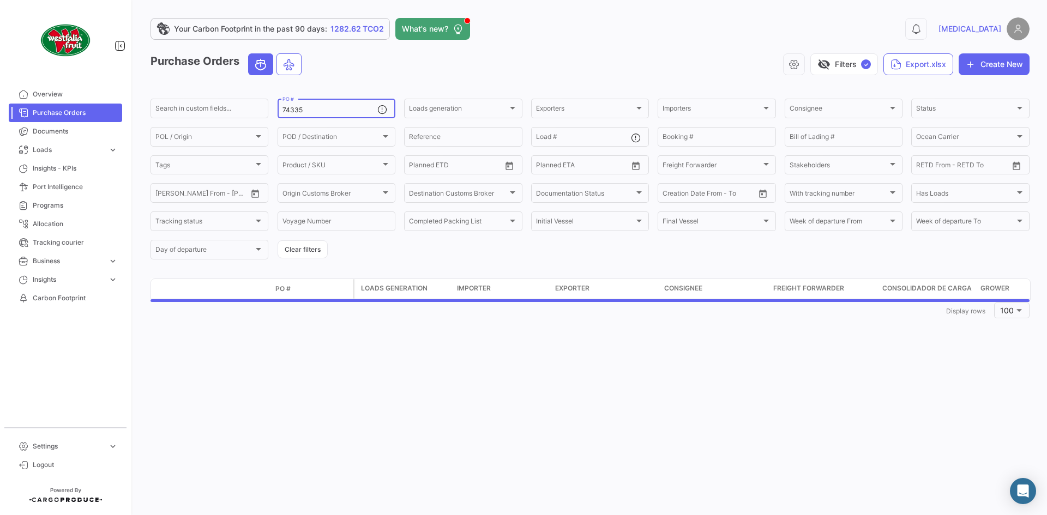
drag, startPoint x: 312, startPoint y: 112, endPoint x: 272, endPoint y: 107, distance: 40.7
click at [272, 107] on form "Search in custom fields... 74335 PO # Loads generation Loads generation Exporte…" at bounding box center [590, 179] width 879 height 164
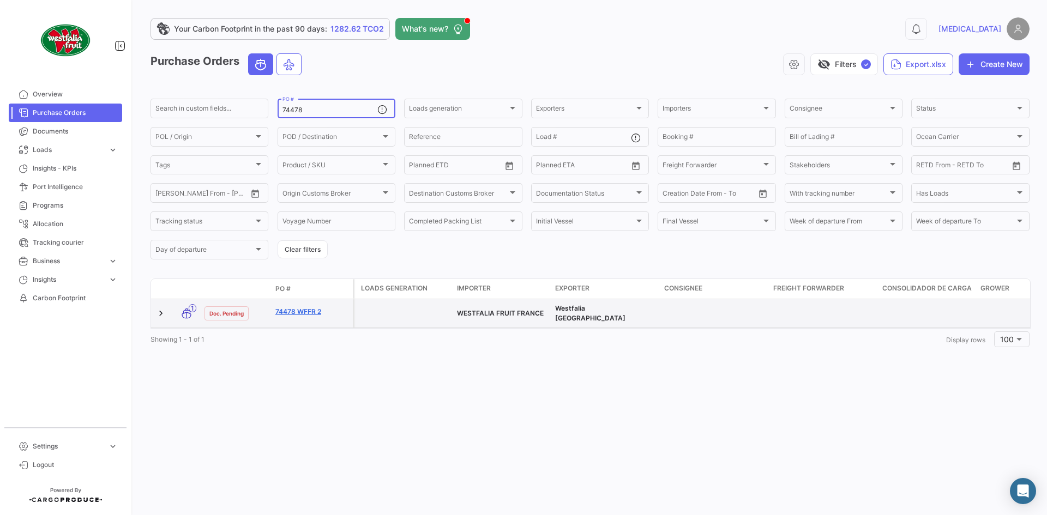
type input "74478"
click at [307, 309] on link "74478 WFFR 2" at bounding box center [311, 312] width 73 height 10
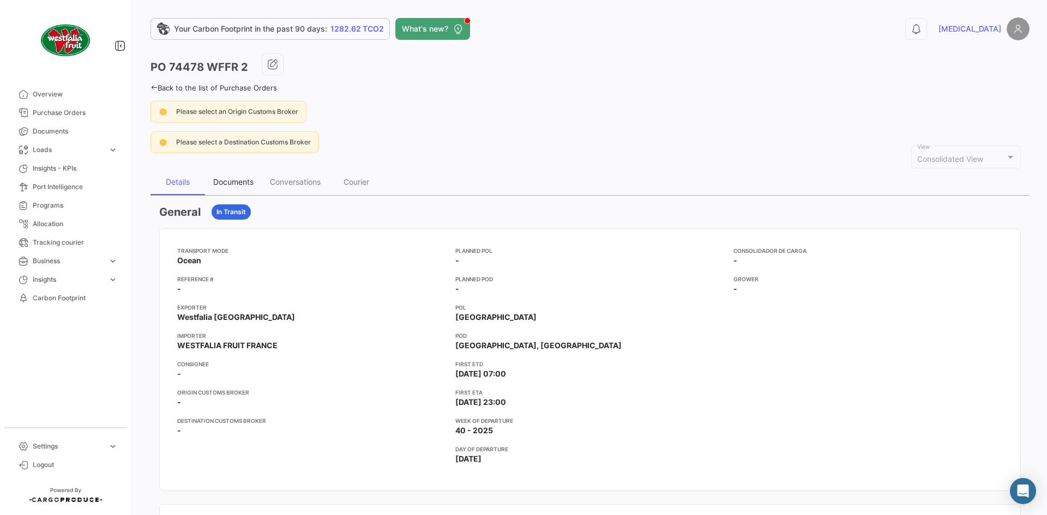
click at [220, 178] on div "Documents" at bounding box center [233, 181] width 40 height 9
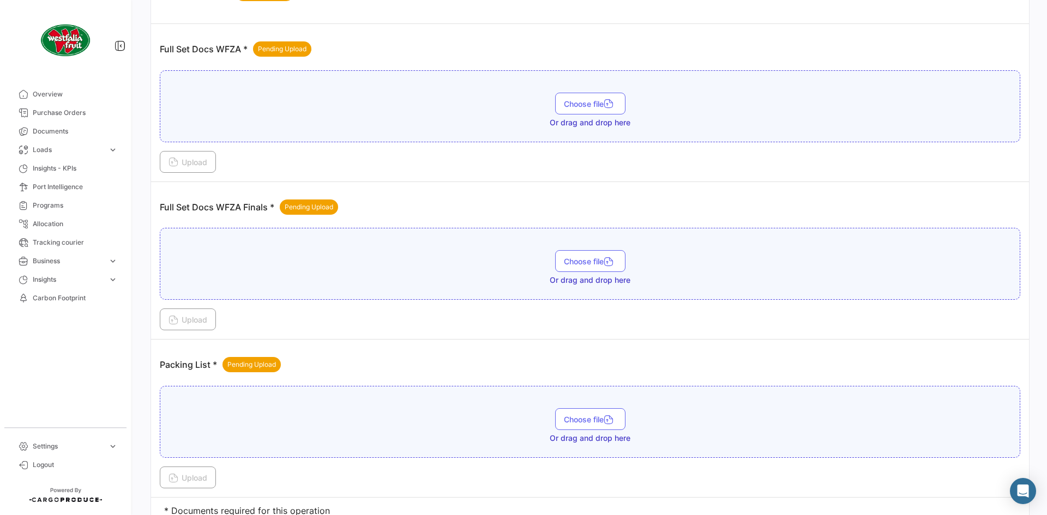
scroll to position [398, 0]
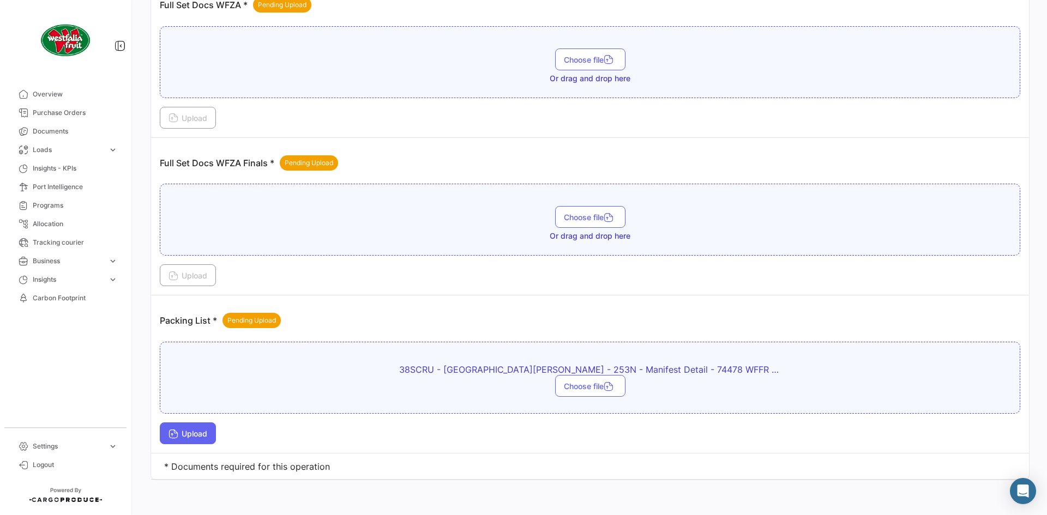
click at [193, 436] on span "Upload" at bounding box center [188, 433] width 39 height 9
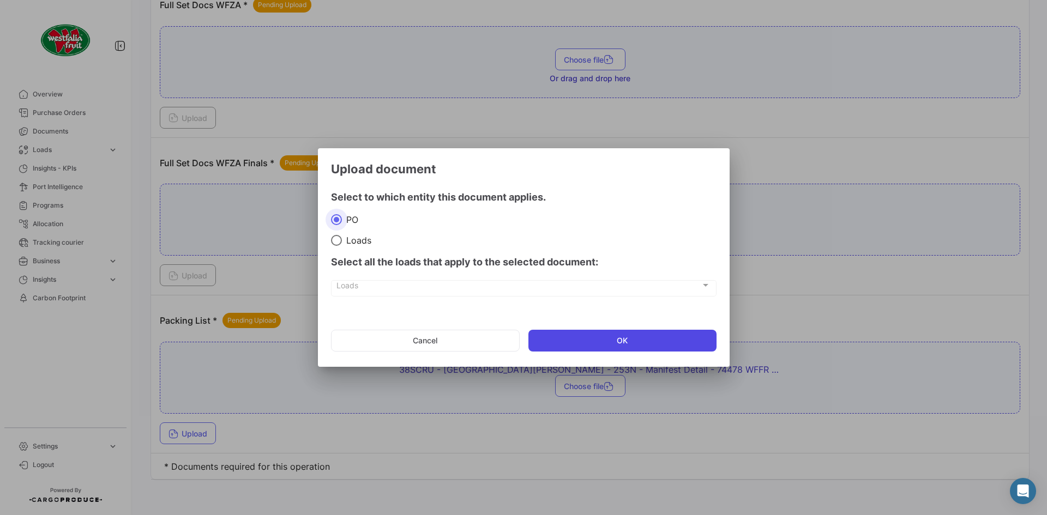
click at [637, 336] on button "OK" at bounding box center [623, 341] width 188 height 22
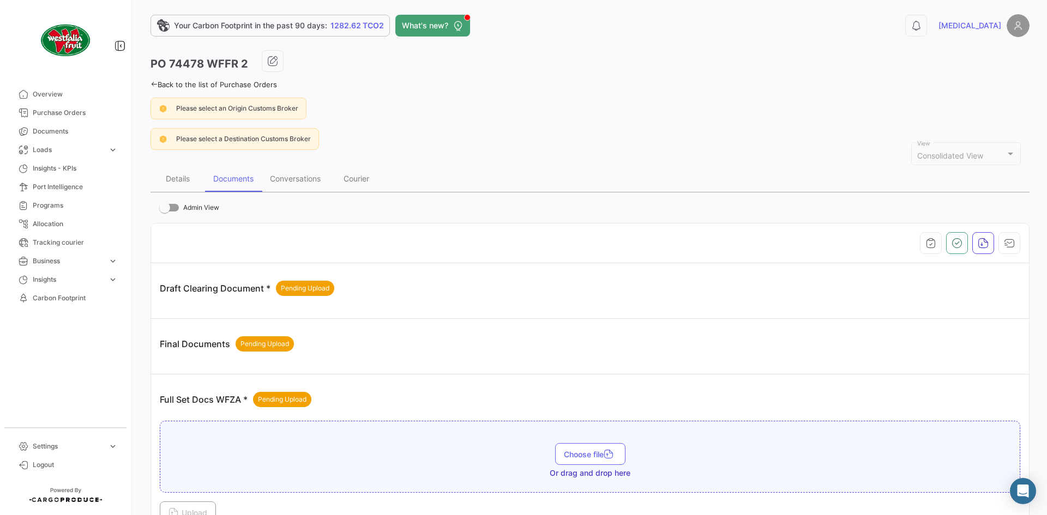
scroll to position [0, 0]
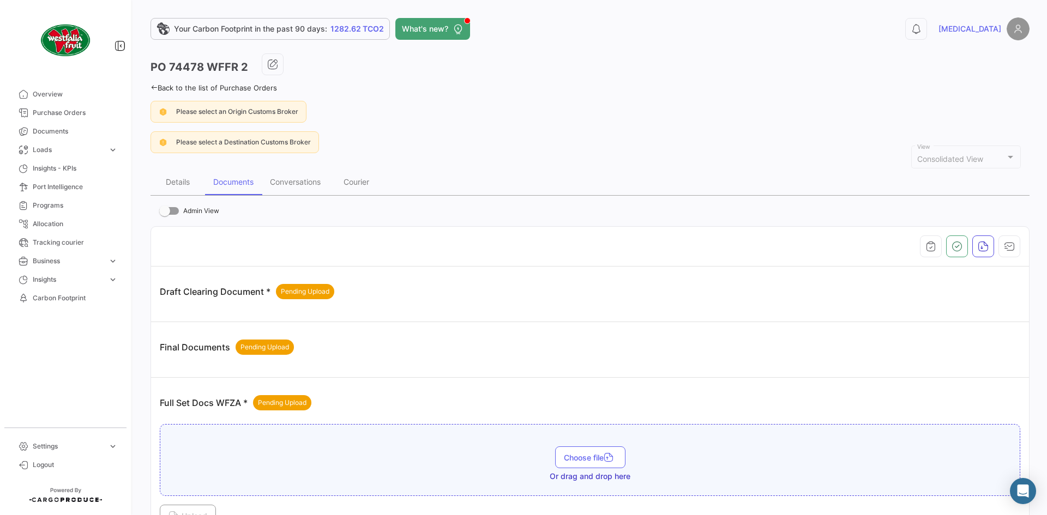
click at [155, 83] on link "Back to the list of Purchase Orders" at bounding box center [214, 87] width 127 height 9
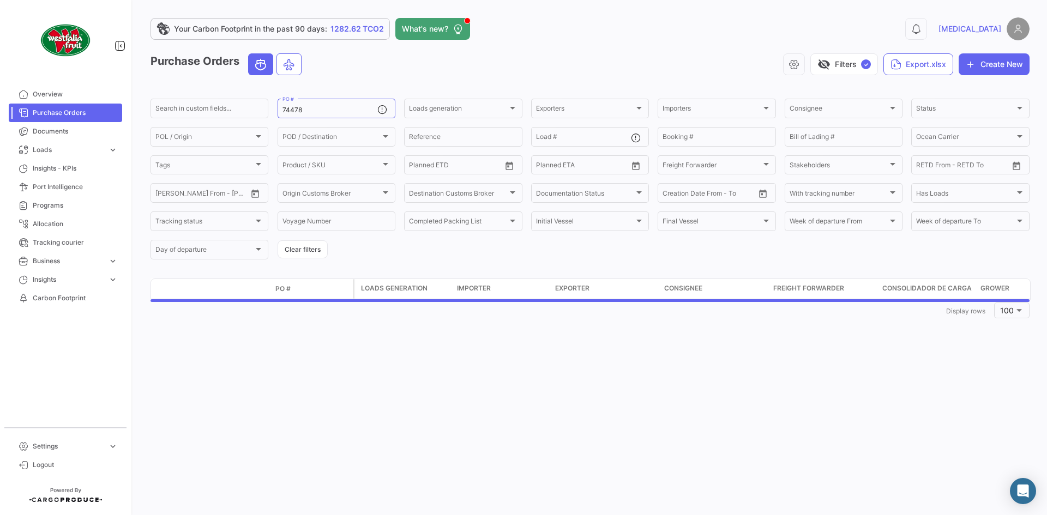
click at [155, 87] on app-list-header "Purchase Orders visibility_off Filters ✓ Export.xlsx Create New Search in custo…" at bounding box center [590, 157] width 879 height 208
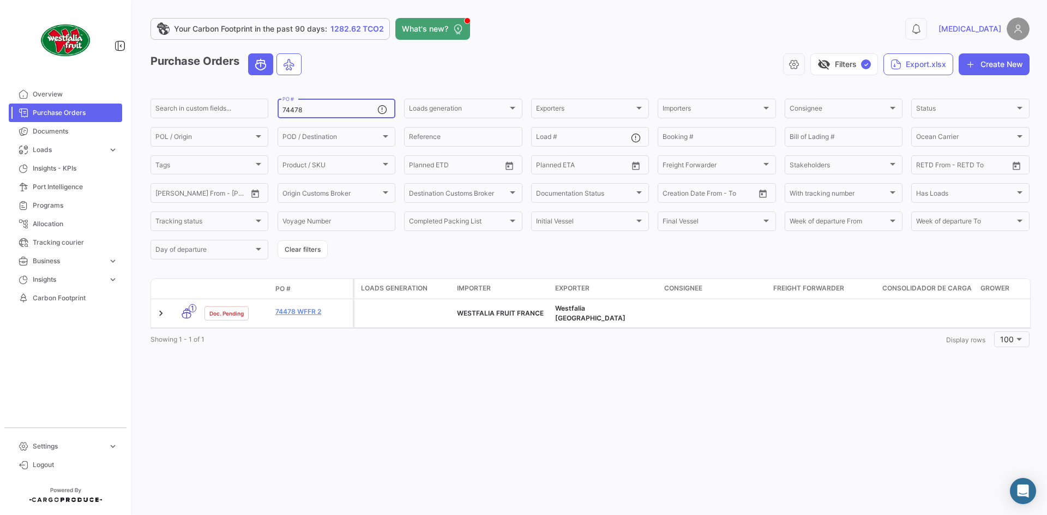
drag, startPoint x: 262, startPoint y: 116, endPoint x: 248, endPoint y: 119, distance: 14.0
click at [0, 0] on div "Search in custom fields... 74478 PO # Loads generation Loads generation Exporte…" at bounding box center [0, 0] width 0 height 0
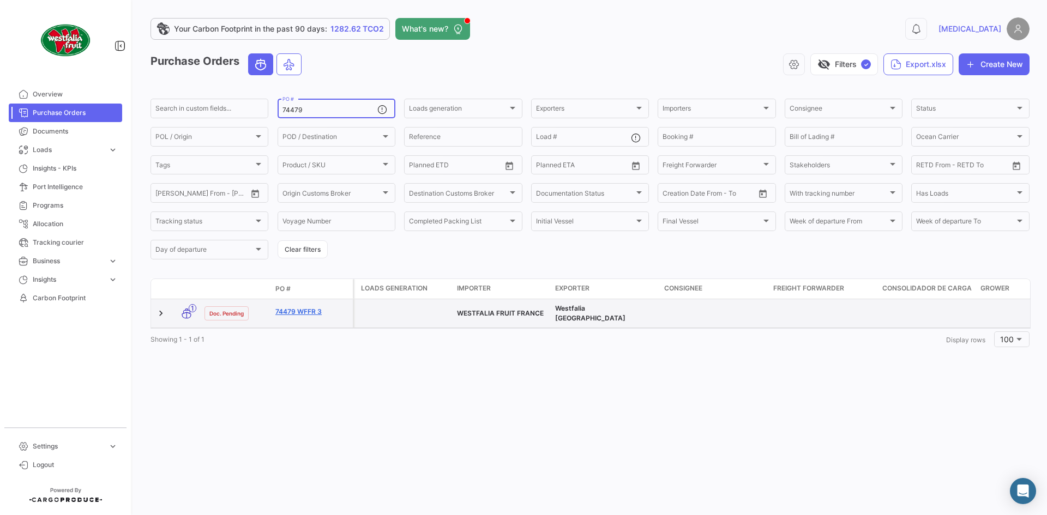
type input "74479"
click at [312, 313] on link "74479 WFFR 3" at bounding box center [311, 312] width 73 height 10
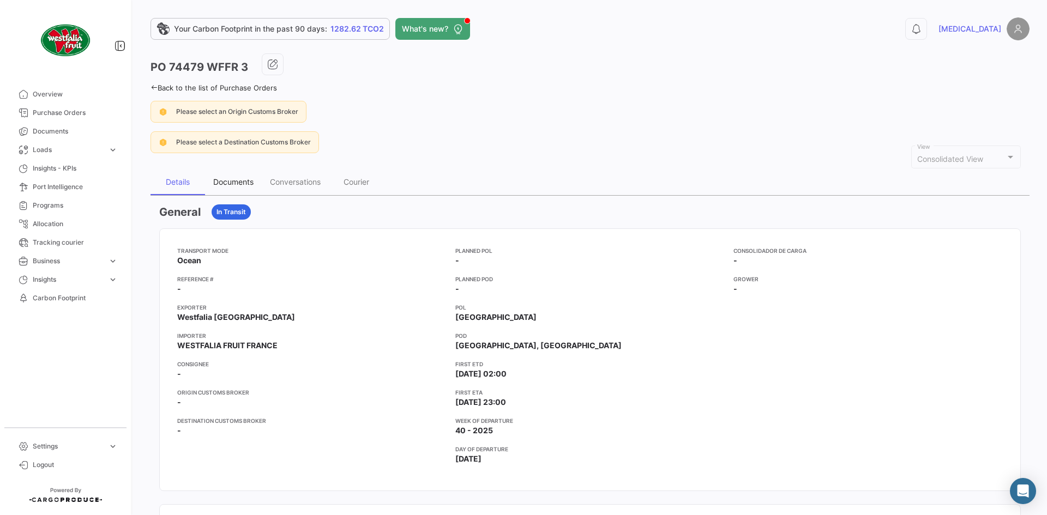
click at [216, 179] on div "Documents" at bounding box center [233, 181] width 40 height 9
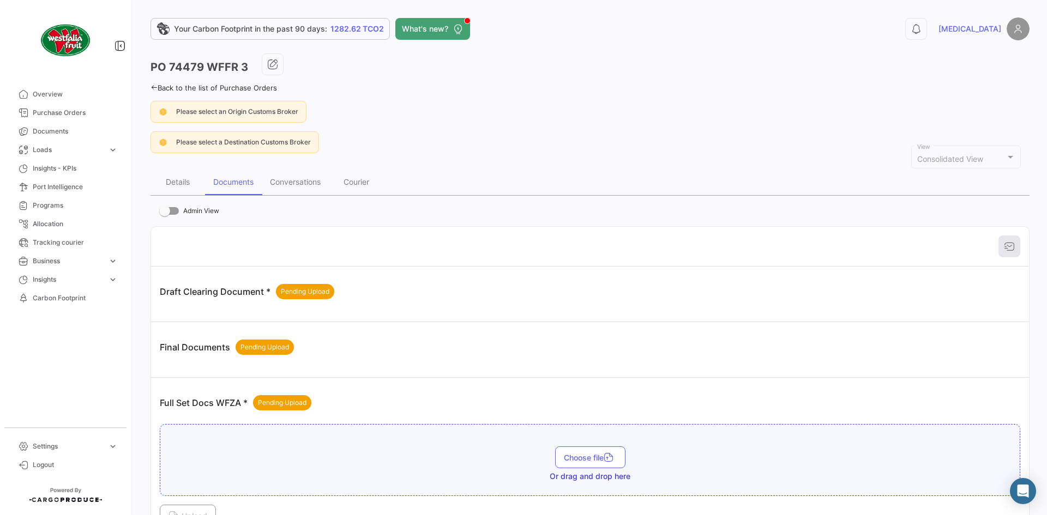
scroll to position [398, 0]
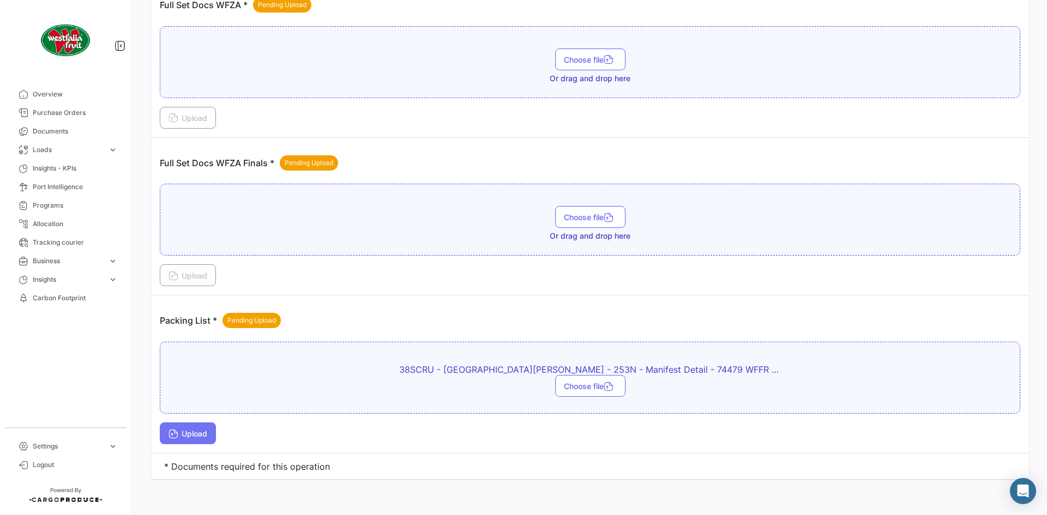
click at [203, 427] on button "Upload" at bounding box center [188, 434] width 56 height 22
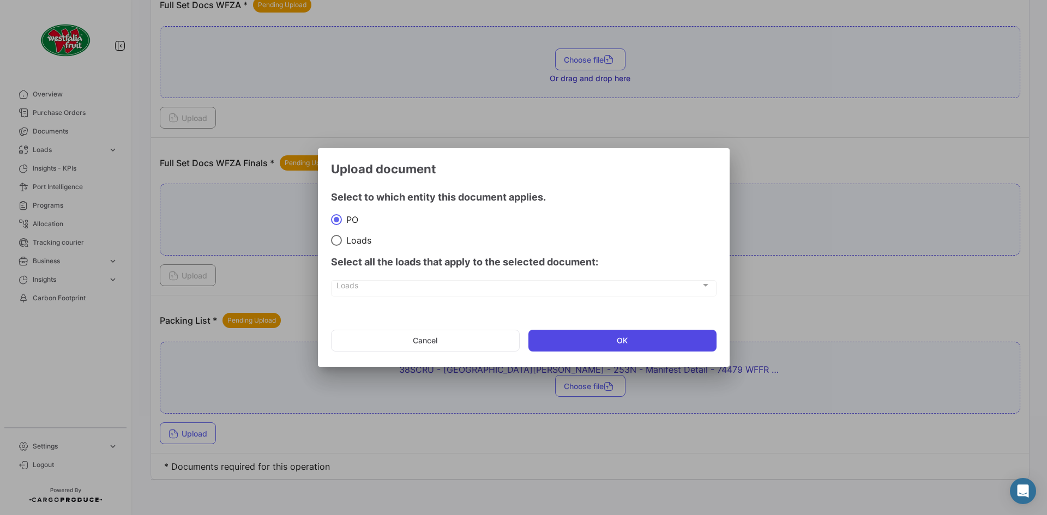
click at [646, 342] on button "OK" at bounding box center [623, 341] width 188 height 22
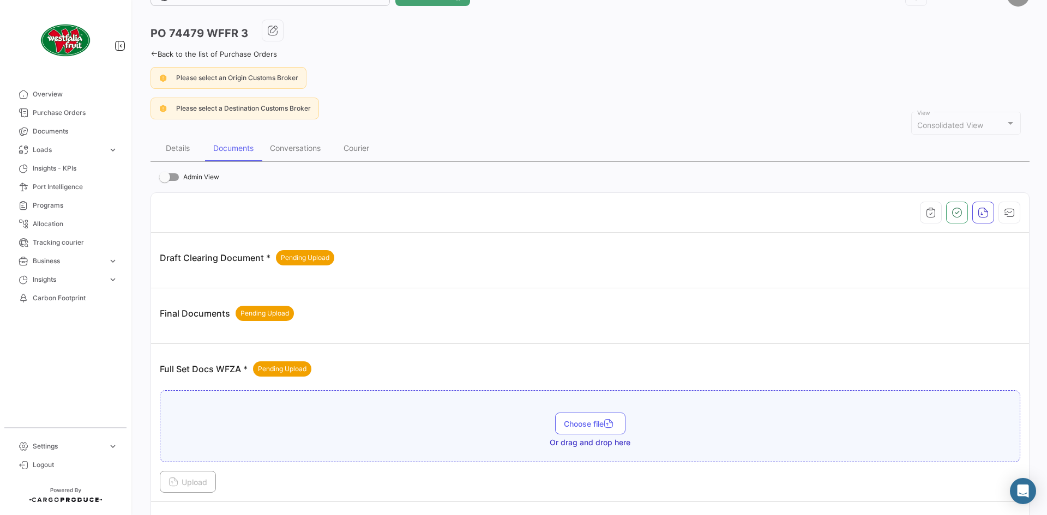
scroll to position [0, 0]
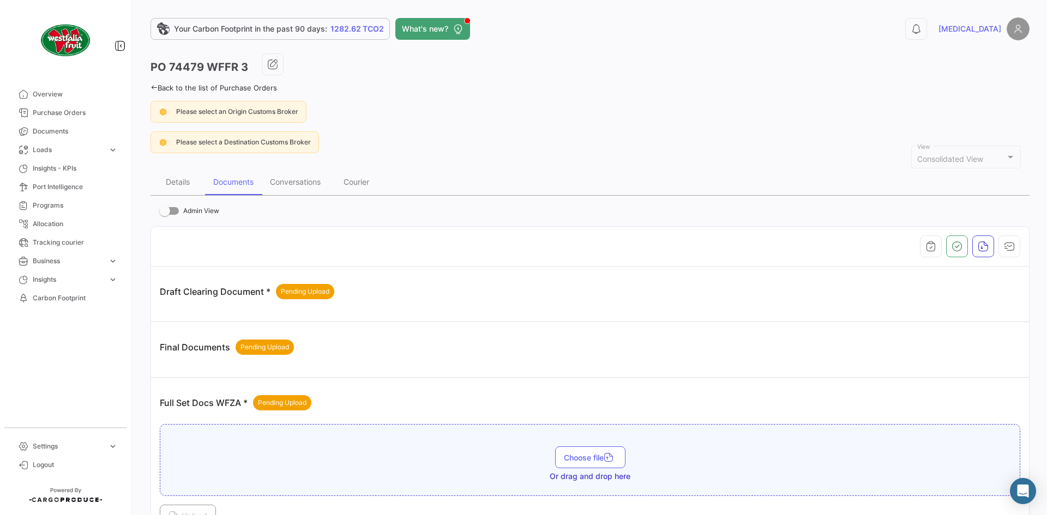
click at [154, 85] on icon at bounding box center [154, 87] width 7 height 7
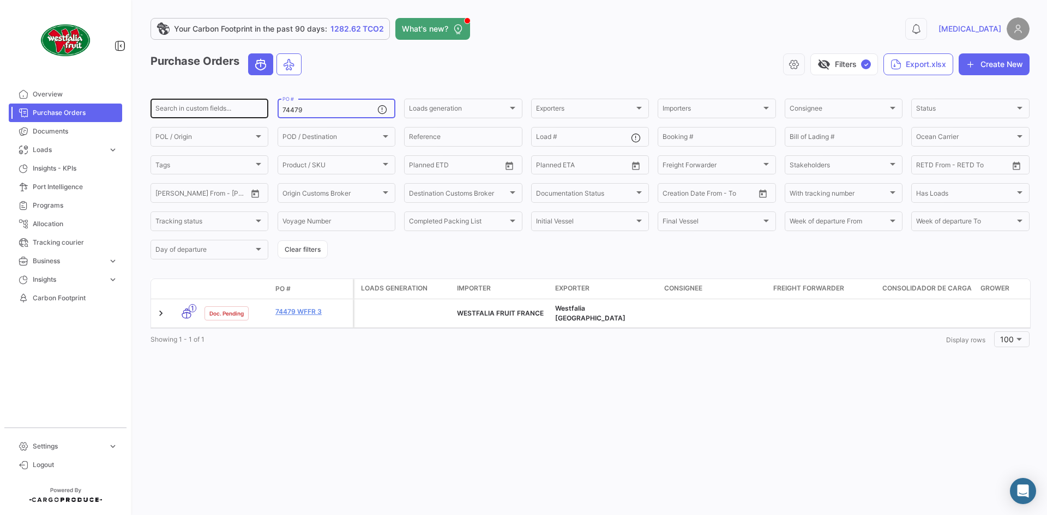
drag, startPoint x: 310, startPoint y: 110, endPoint x: 232, endPoint y: 117, distance: 77.8
click at [0, 0] on div "Search in custom fields... 74479 PO # Loads generation Loads generation Exporte…" at bounding box center [0, 0] width 0 height 0
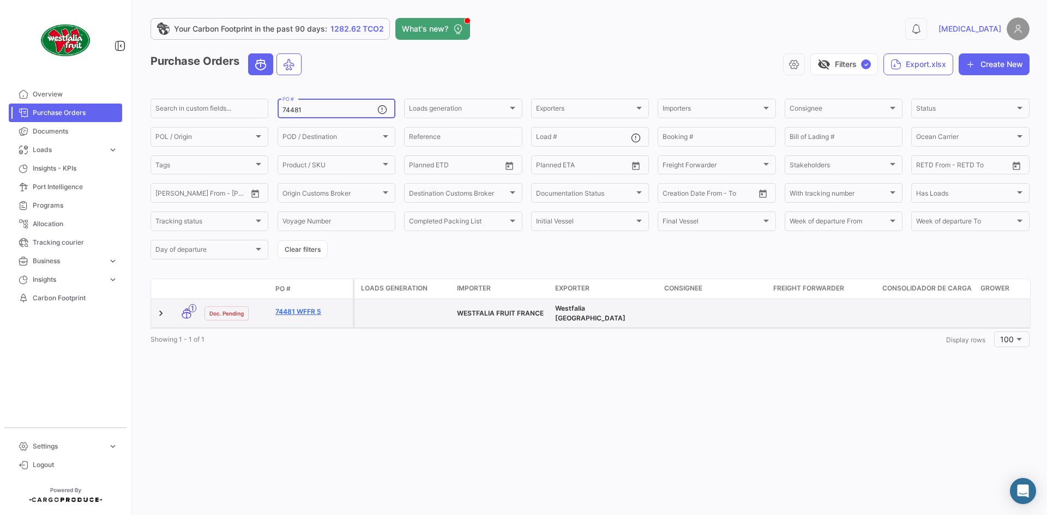
type input "74481"
click at [304, 314] on link "74481 WFFR 5" at bounding box center [311, 312] width 73 height 10
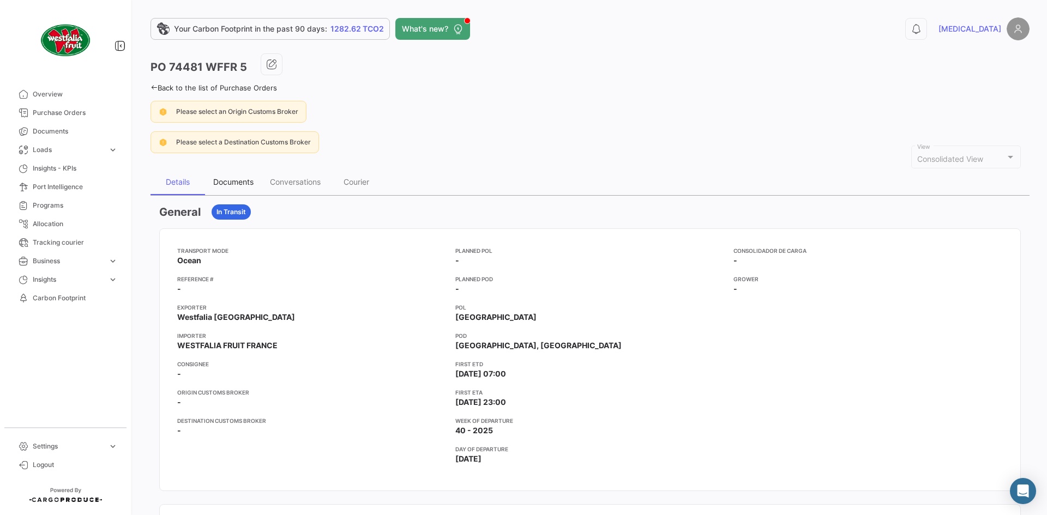
click at [234, 185] on div "Documents" at bounding box center [233, 181] width 40 height 9
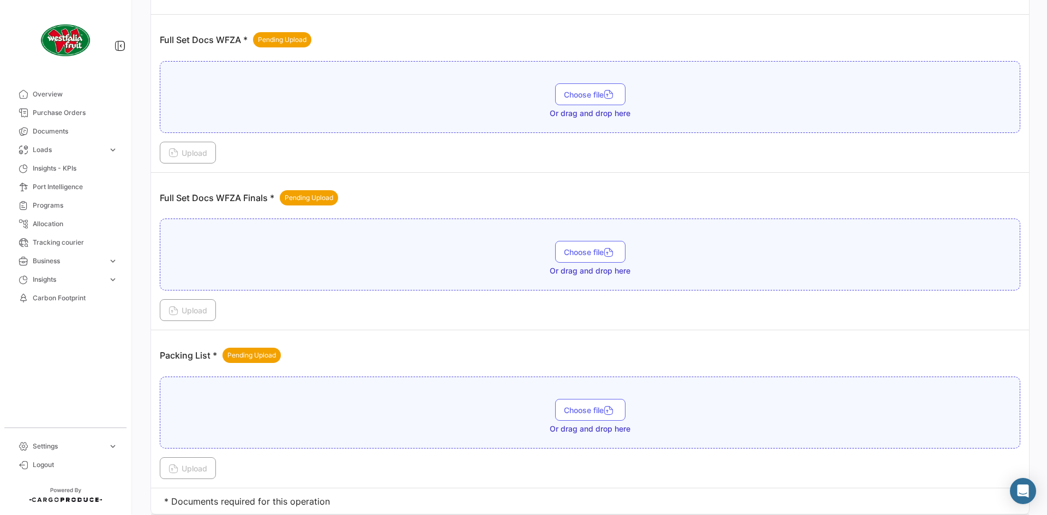
scroll to position [398, 0]
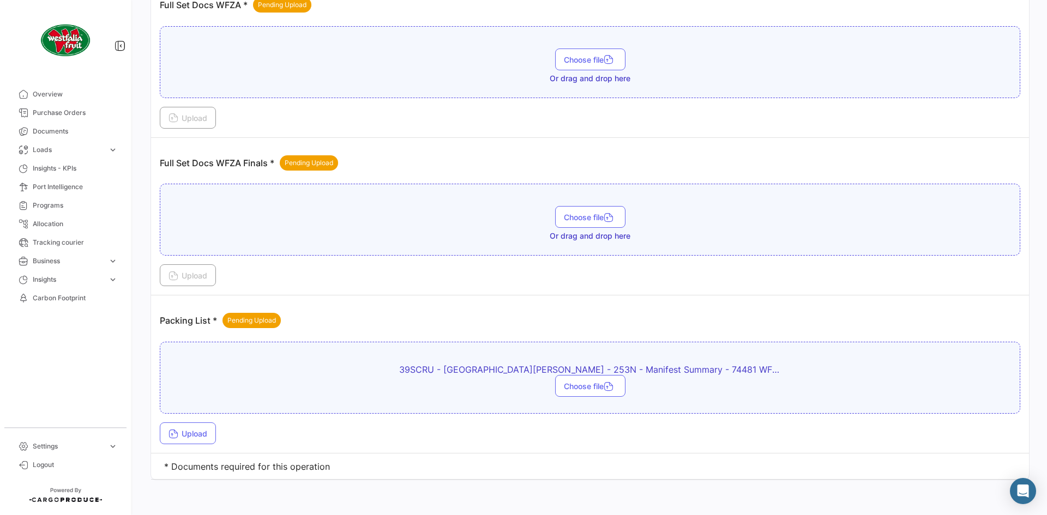
click at [181, 422] on div "39SCRU - [GEOGRAPHIC_DATA][PERSON_NAME] - 253N - Manifest Summary - 74481 WFFR …" at bounding box center [590, 393] width 861 height 103
click at [216, 437] on button "Upload" at bounding box center [188, 434] width 56 height 22
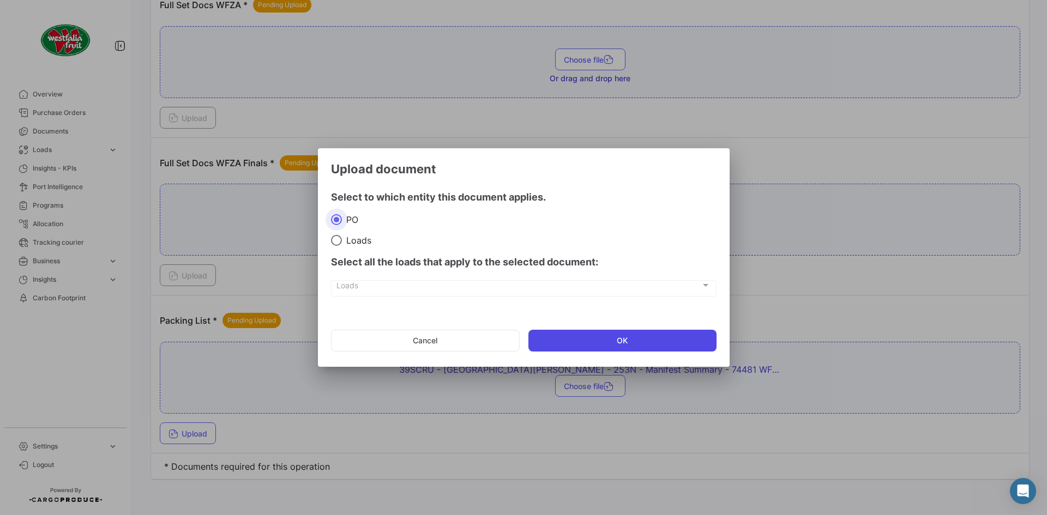
click at [676, 340] on button "OK" at bounding box center [623, 341] width 188 height 22
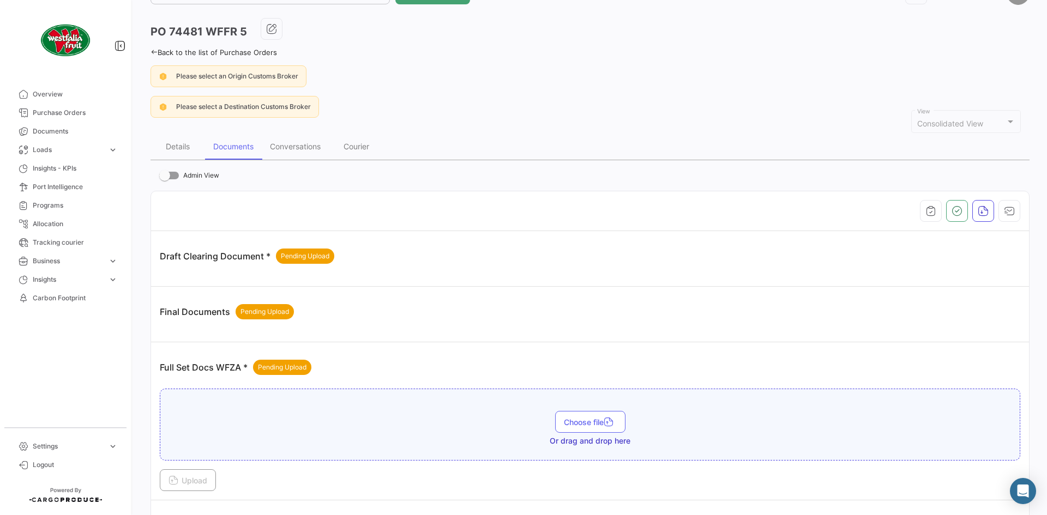
scroll to position [0, 0]
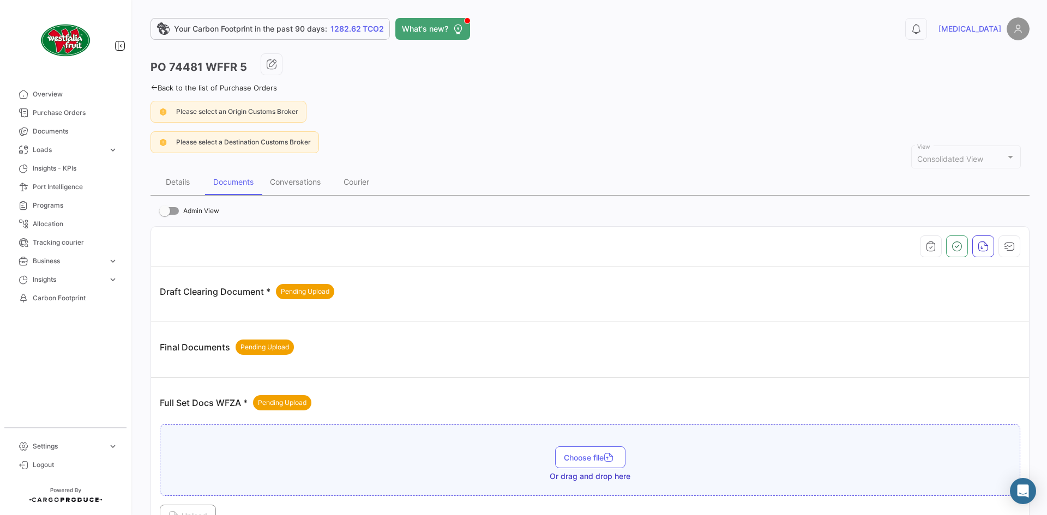
click at [157, 88] on icon at bounding box center [154, 87] width 7 height 7
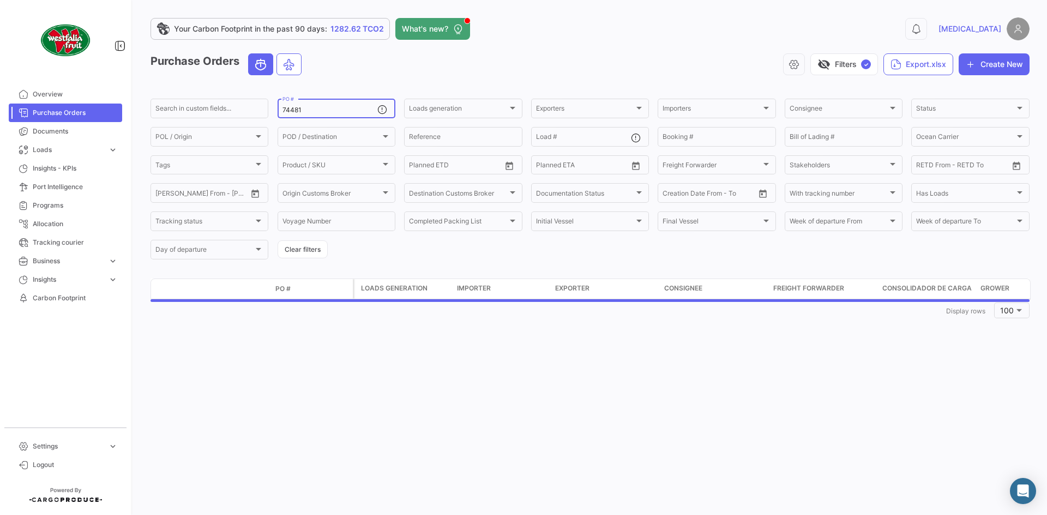
drag, startPoint x: 304, startPoint y: 107, endPoint x: 249, endPoint y: 119, distance: 56.4
click at [0, 0] on div "Search in custom fields... 74481 PO # Loads generation Loads generation Exporte…" at bounding box center [0, 0] width 0 height 0
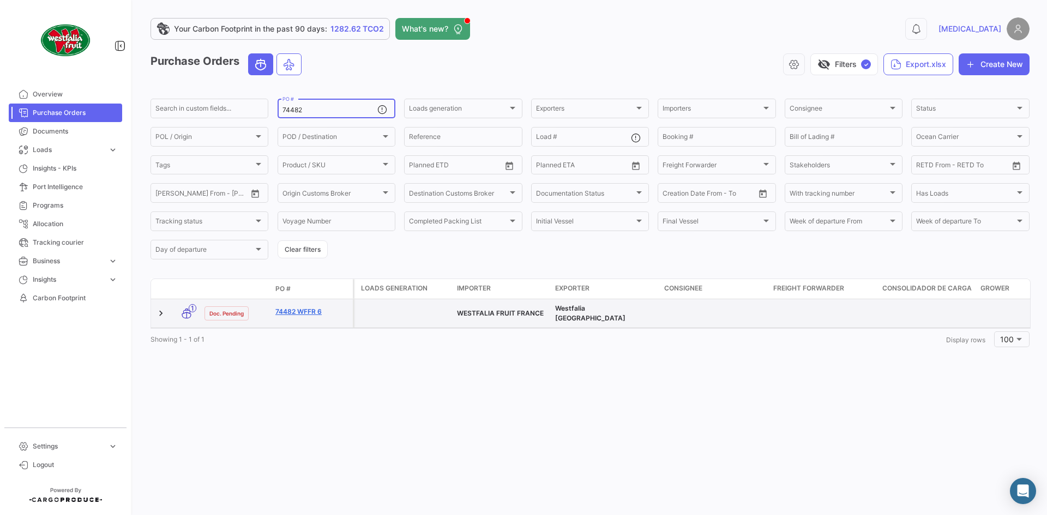
type input "74482"
click at [293, 310] on link "74482 WFFR 6" at bounding box center [311, 312] width 73 height 10
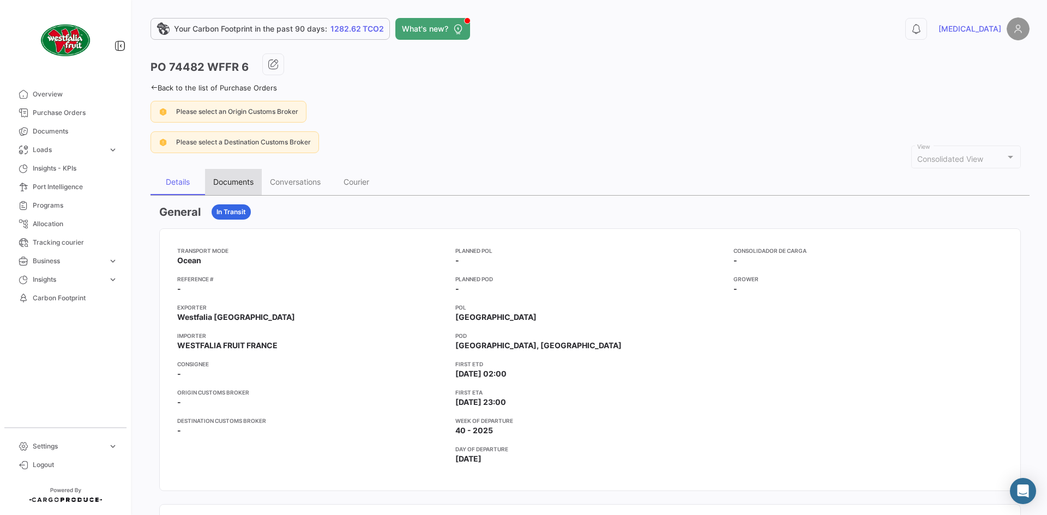
click at [241, 184] on div "Documents" at bounding box center [233, 181] width 40 height 9
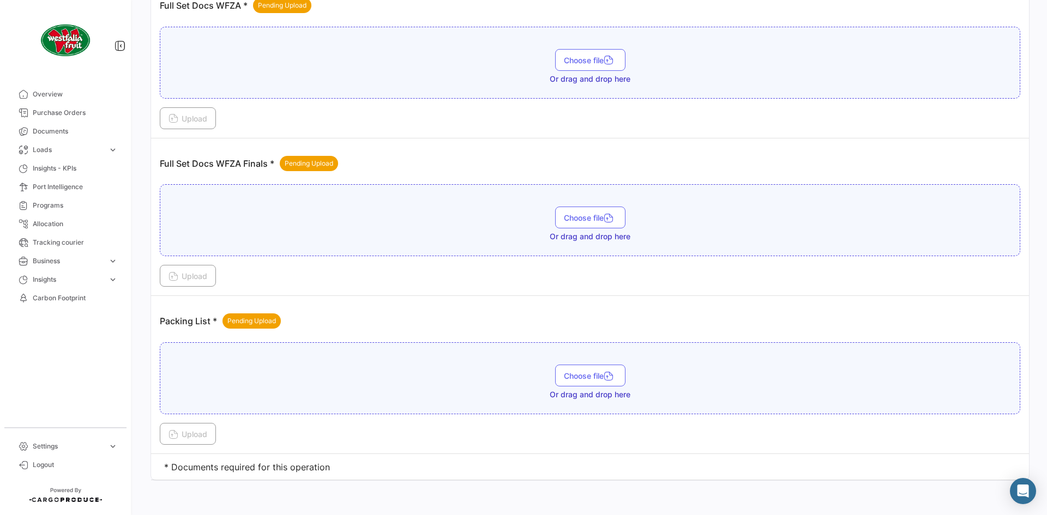
scroll to position [398, 0]
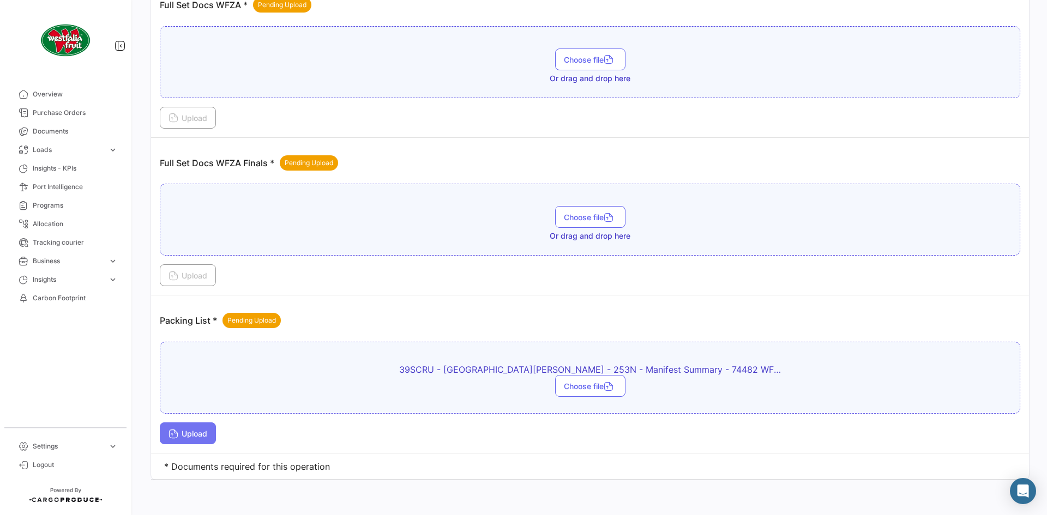
click at [200, 423] on button "Upload" at bounding box center [188, 434] width 56 height 22
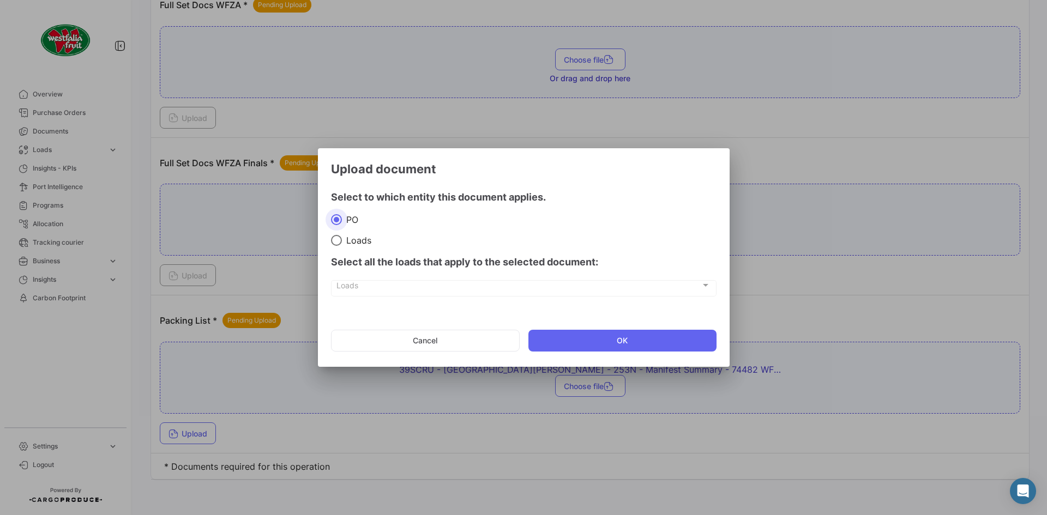
drag, startPoint x: 645, startPoint y: 335, endPoint x: 1030, endPoint y: 316, distance: 385.6
click at [657, 328] on mat-dialog-actions "Cancel OK" at bounding box center [524, 340] width 386 height 37
click at [643, 347] on button "OK" at bounding box center [623, 341] width 188 height 22
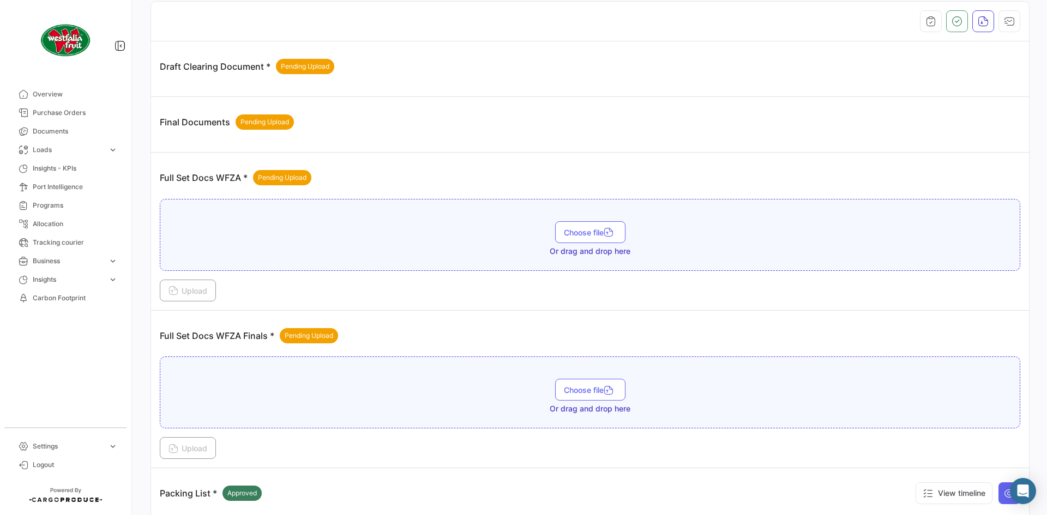
scroll to position [7, 0]
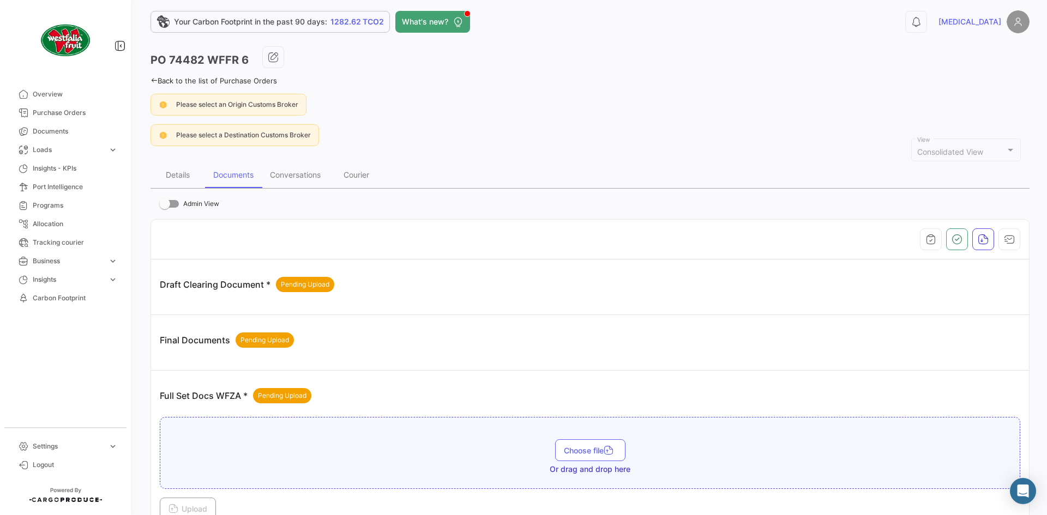
click at [154, 79] on icon at bounding box center [154, 80] width 7 height 7
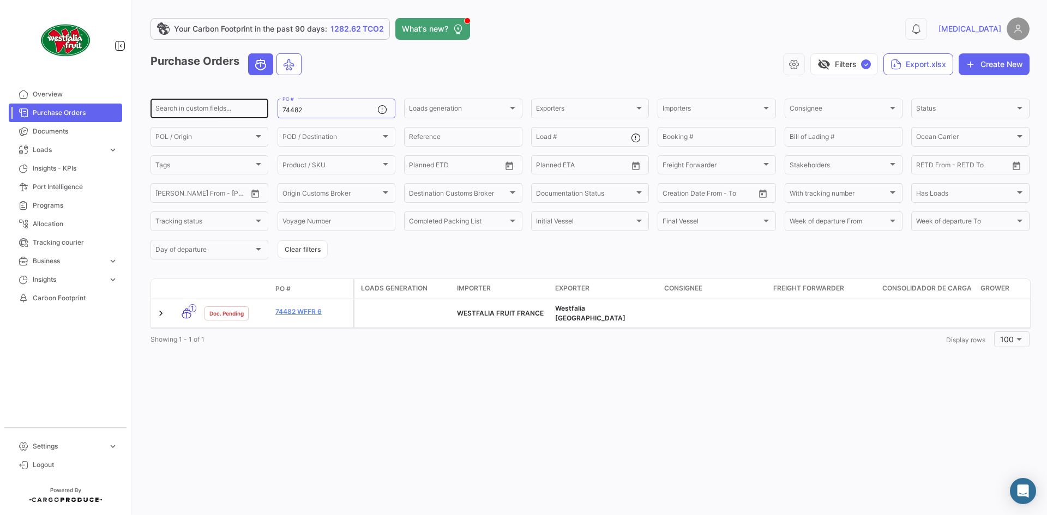
drag, startPoint x: 316, startPoint y: 110, endPoint x: 247, endPoint y: 116, distance: 70.1
click at [0, 0] on div "Search in custom fields... 74482 PO # Loads generation Loads generation Exporte…" at bounding box center [0, 0] width 0 height 0
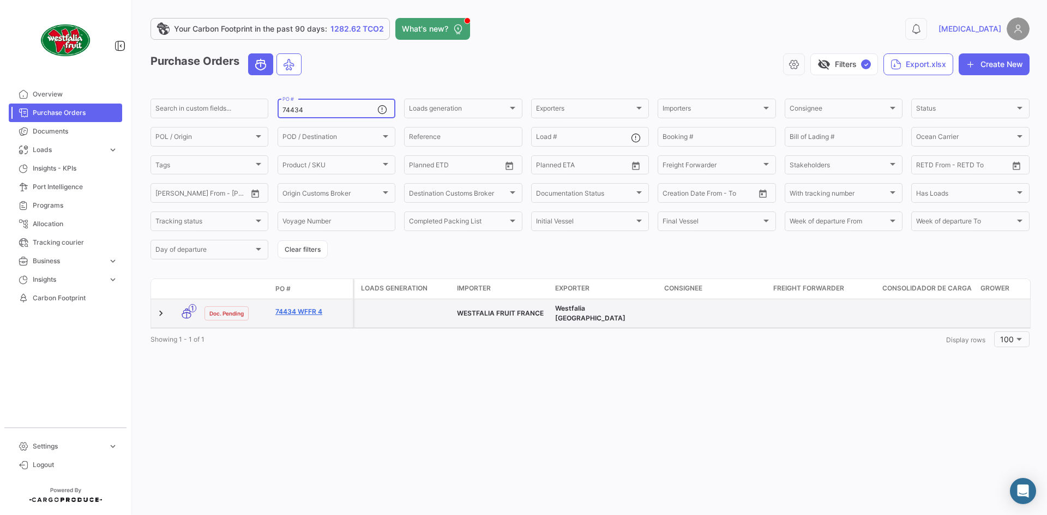
type input "74434"
click at [281, 307] on link "74434 WFFR 4" at bounding box center [311, 312] width 73 height 10
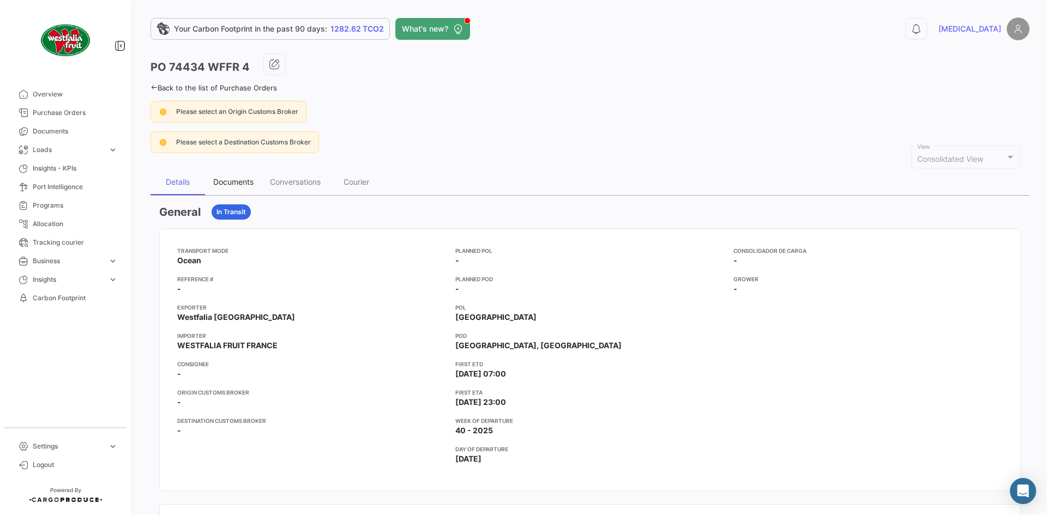
click at [208, 183] on div "Documents" at bounding box center [233, 182] width 57 height 26
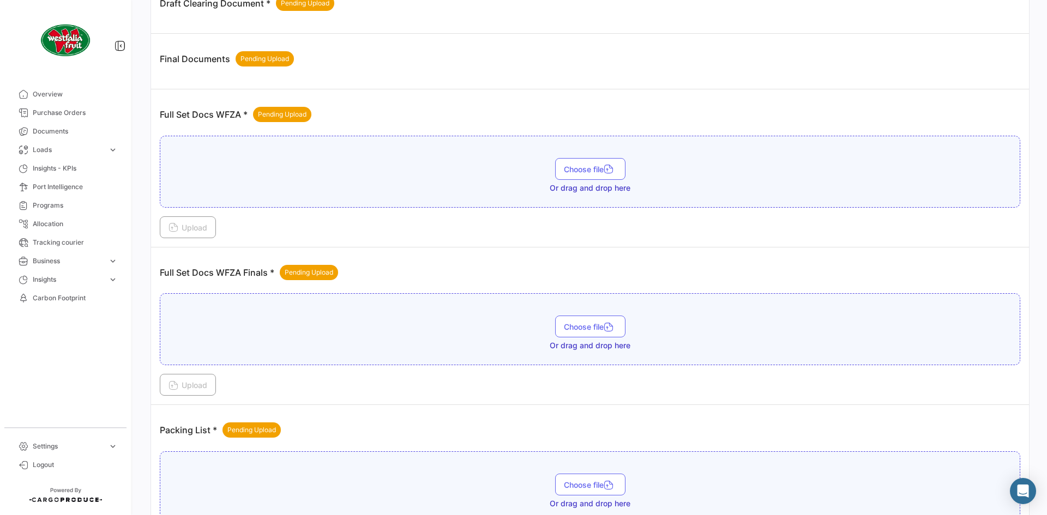
scroll to position [327, 0]
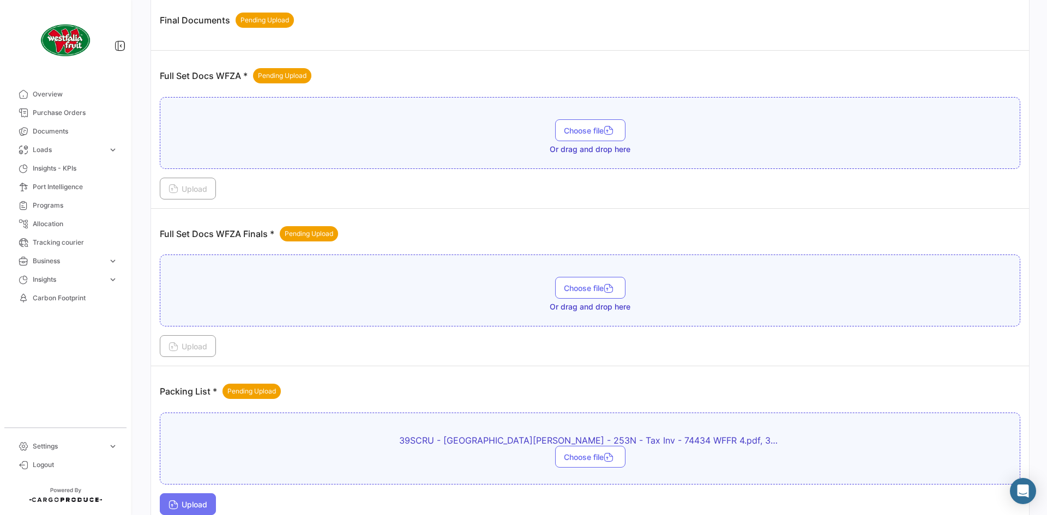
click at [187, 496] on button "Upload" at bounding box center [188, 505] width 56 height 22
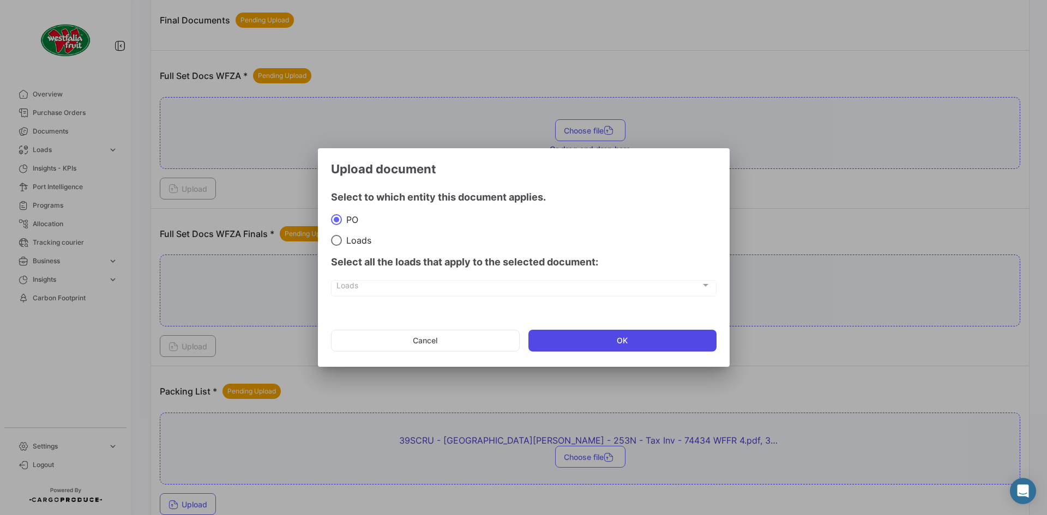
click at [671, 334] on button "OK" at bounding box center [623, 341] width 188 height 22
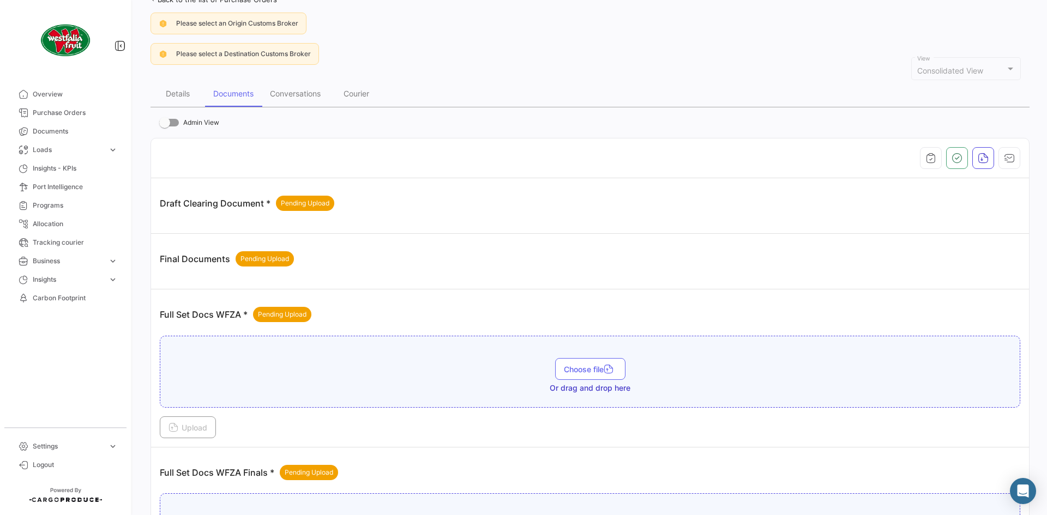
scroll to position [0, 0]
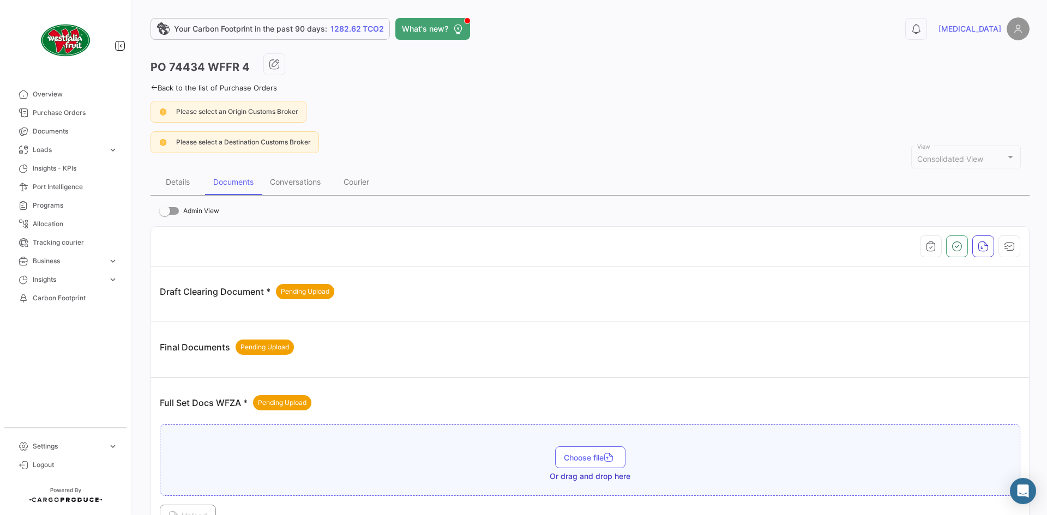
click at [154, 86] on icon at bounding box center [154, 87] width 7 height 7
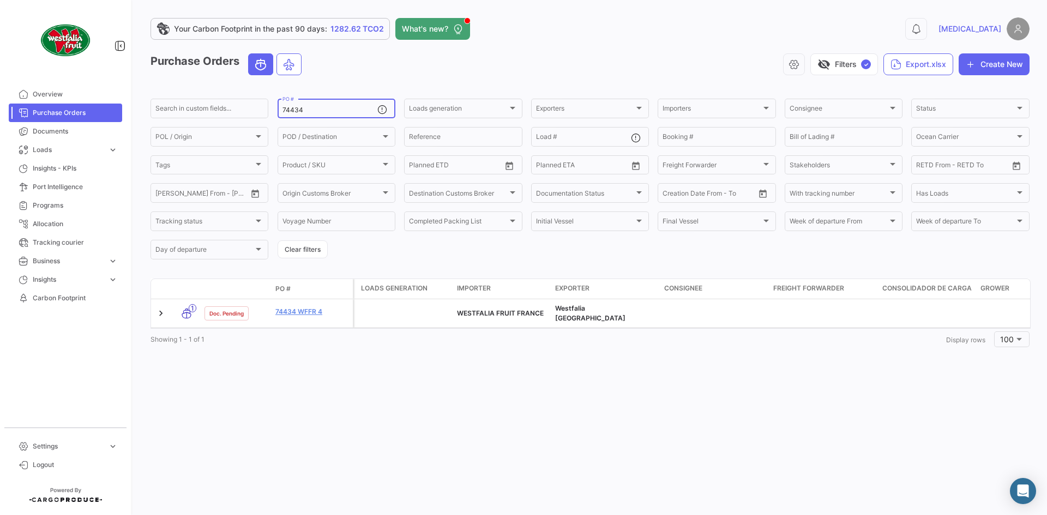
drag, startPoint x: 321, startPoint y: 110, endPoint x: 273, endPoint y: 114, distance: 48.7
click at [273, 114] on form "Search in custom fields... 74434 PO # Loads generation Loads generation Exporte…" at bounding box center [590, 179] width 879 height 164
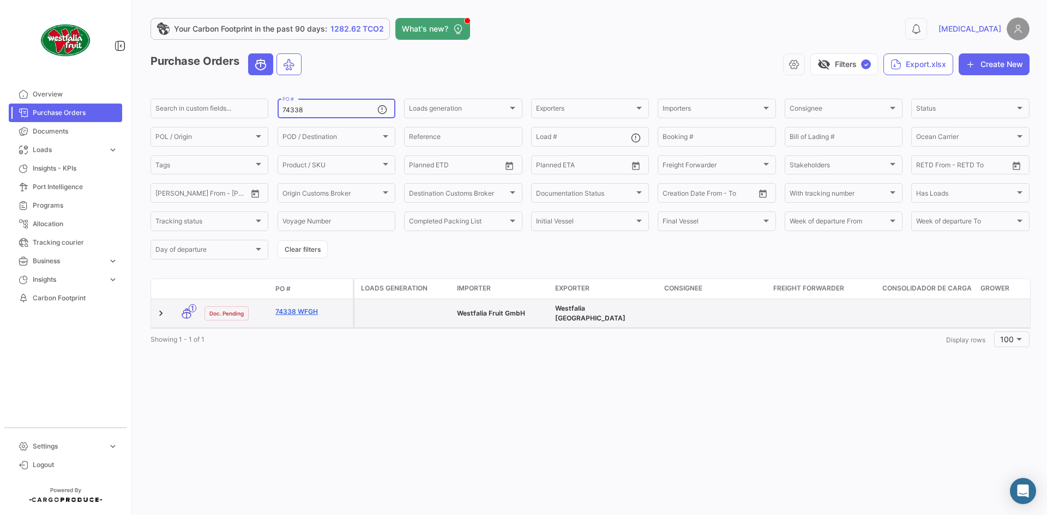
type input "74338"
click at [299, 311] on link "74338 WFGH" at bounding box center [311, 312] width 73 height 10
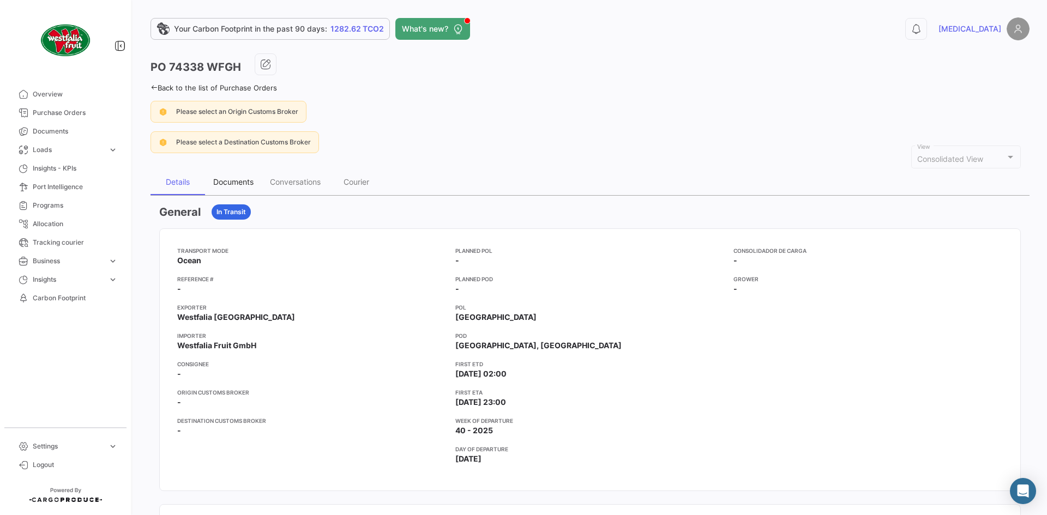
click at [254, 185] on div "Documents" at bounding box center [233, 181] width 40 height 9
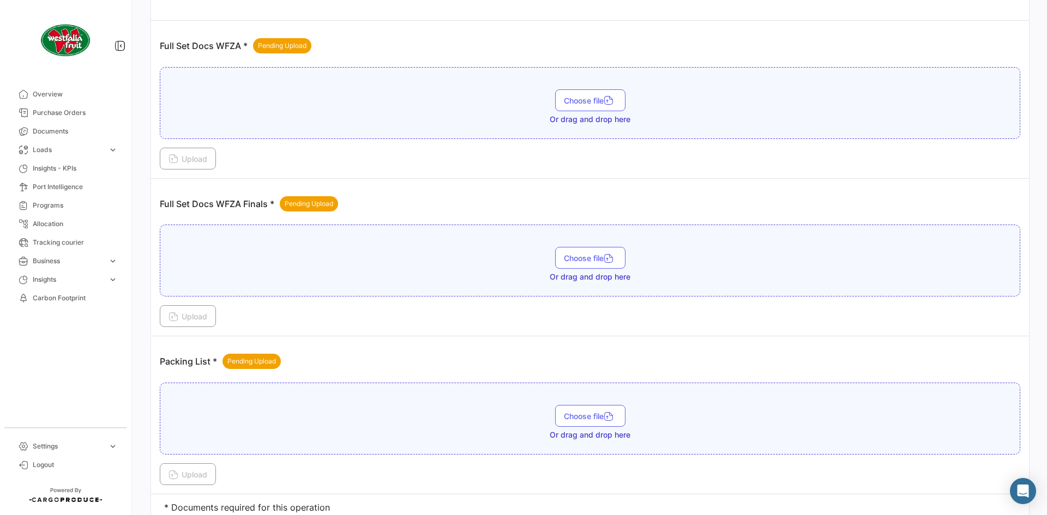
scroll to position [398, 0]
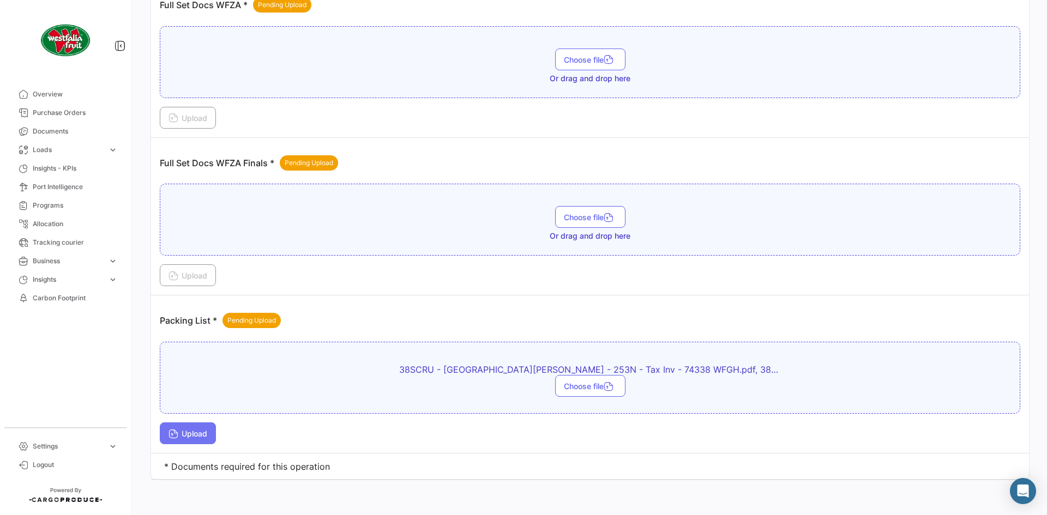
click at [194, 431] on span "Upload" at bounding box center [188, 433] width 39 height 9
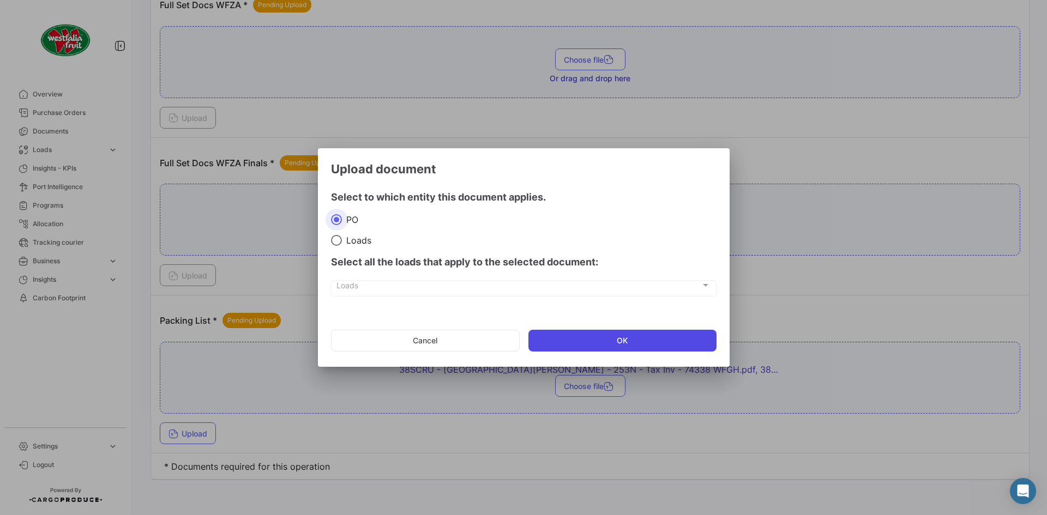
click at [704, 338] on button "OK" at bounding box center [623, 341] width 188 height 22
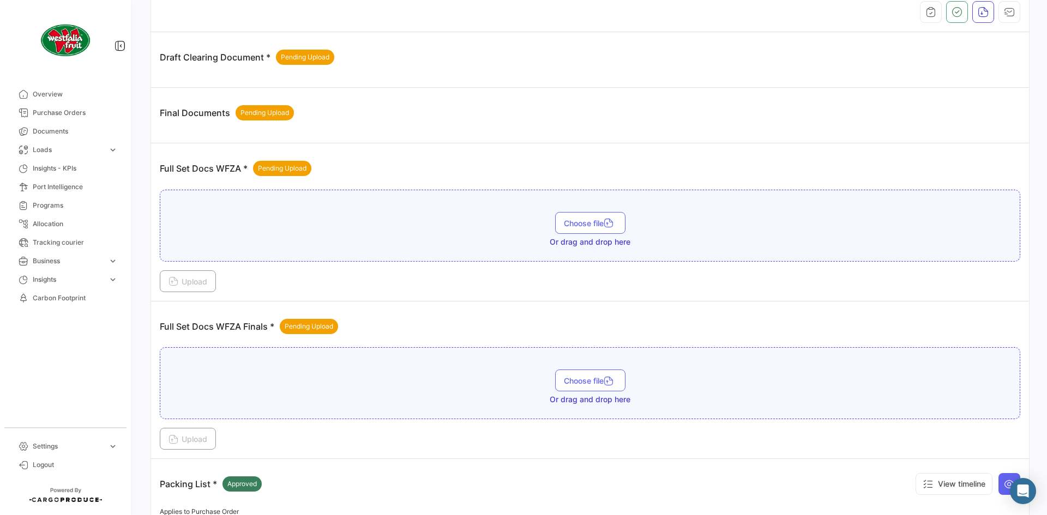
scroll to position [0, 0]
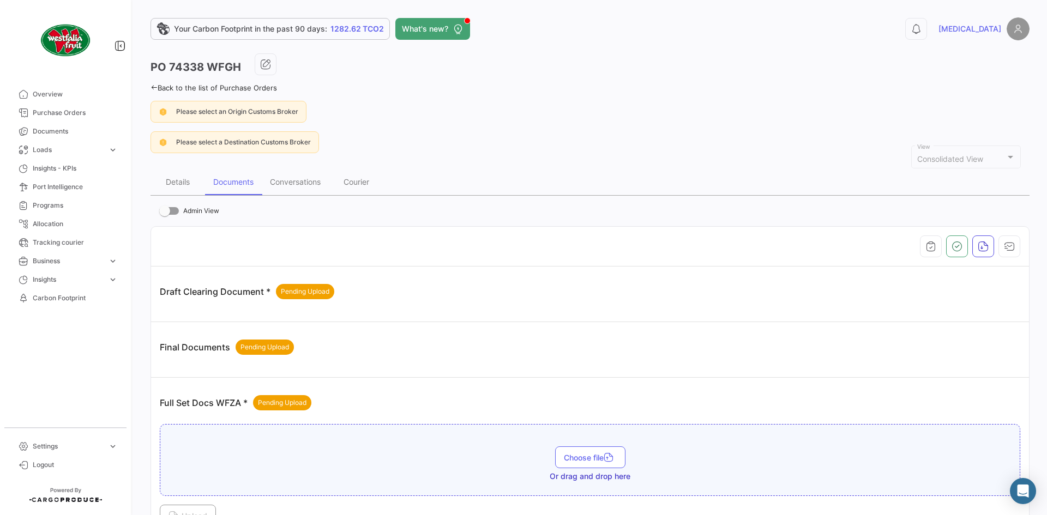
click at [156, 88] on icon at bounding box center [154, 87] width 7 height 7
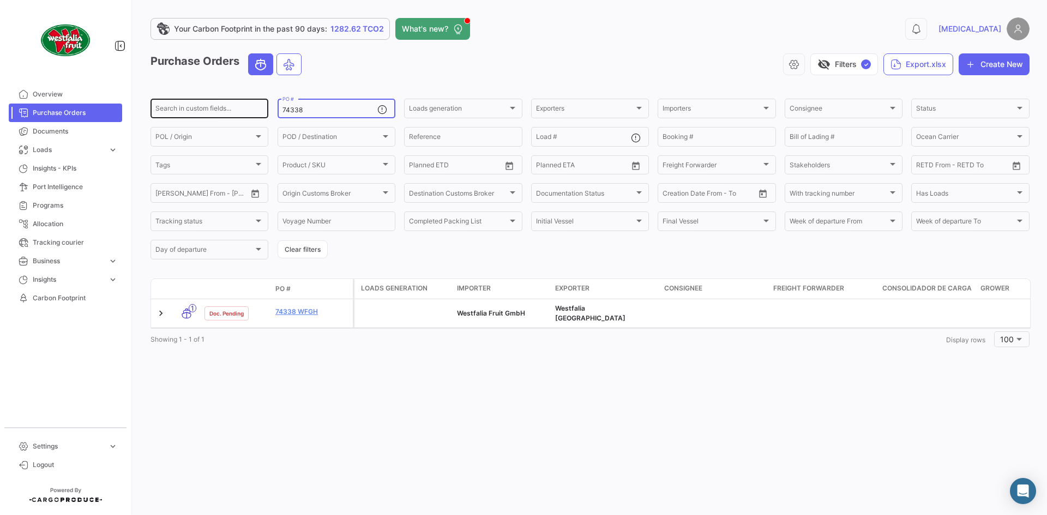
drag, startPoint x: 332, startPoint y: 112, endPoint x: 190, endPoint y: 114, distance: 141.8
click at [0, 0] on div "Search in custom fields... 74338 PO # Loads generation Loads generation Exporte…" at bounding box center [0, 0] width 0 height 0
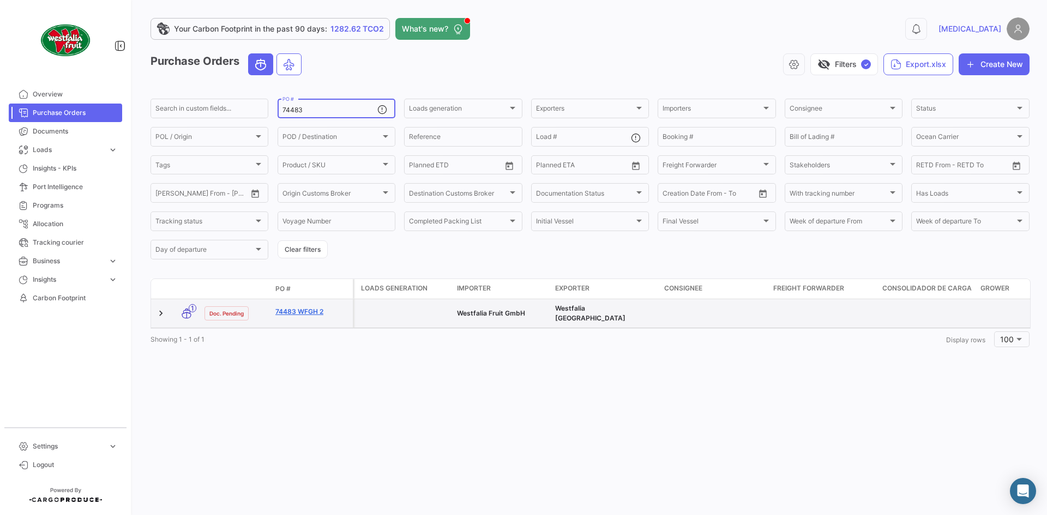
type input "74483"
click at [307, 315] on link "74483 WFGH 2" at bounding box center [311, 312] width 73 height 10
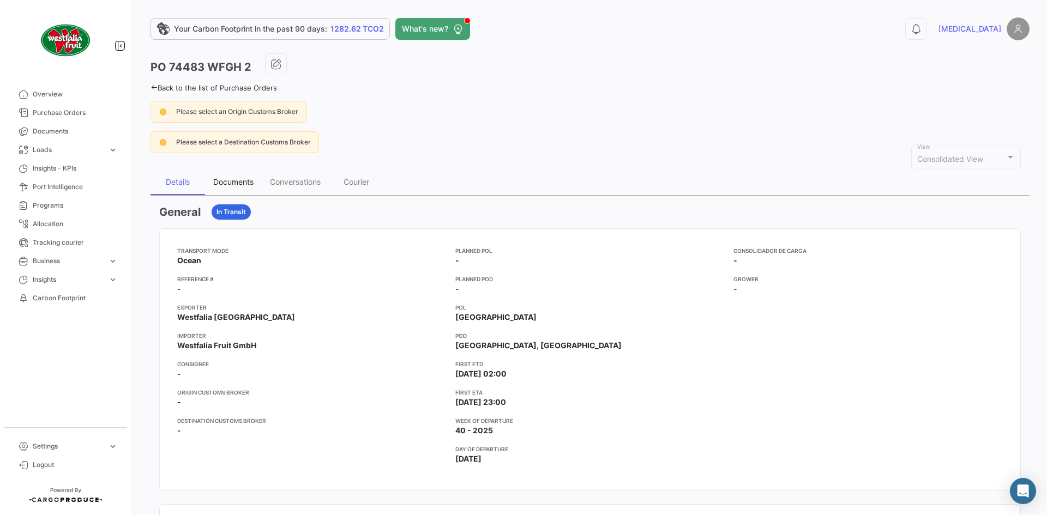
click at [233, 188] on div "Documents" at bounding box center [233, 182] width 57 height 26
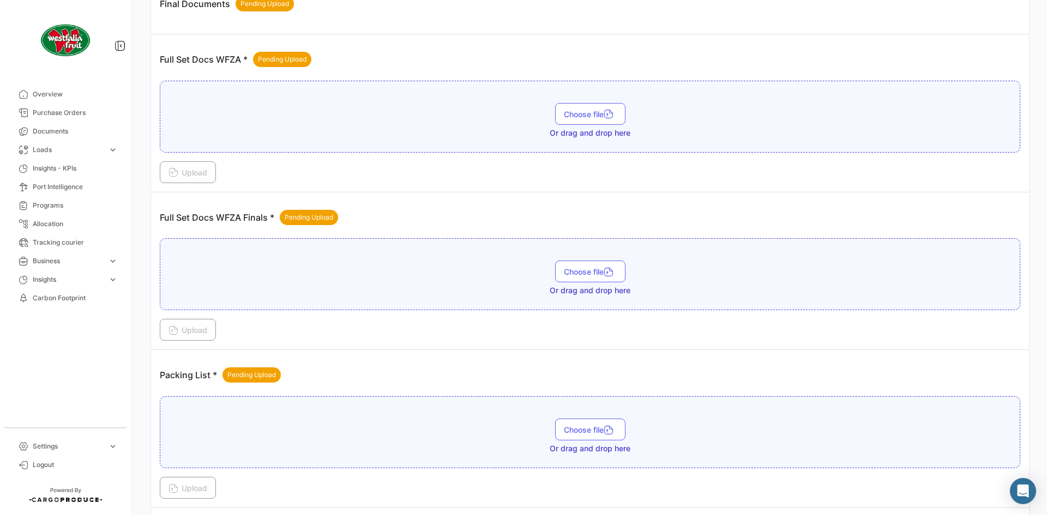
scroll to position [398, 0]
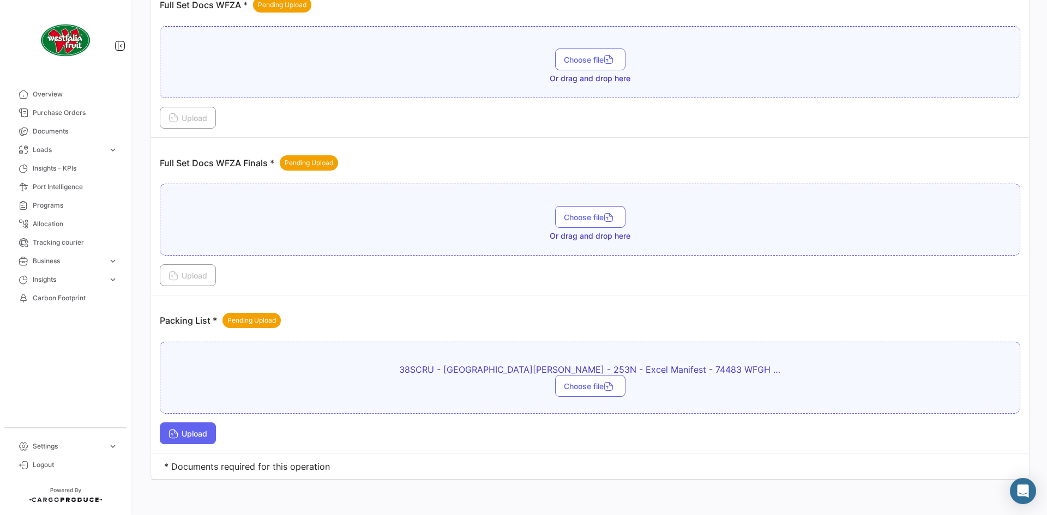
click at [191, 436] on span "Upload" at bounding box center [188, 433] width 39 height 9
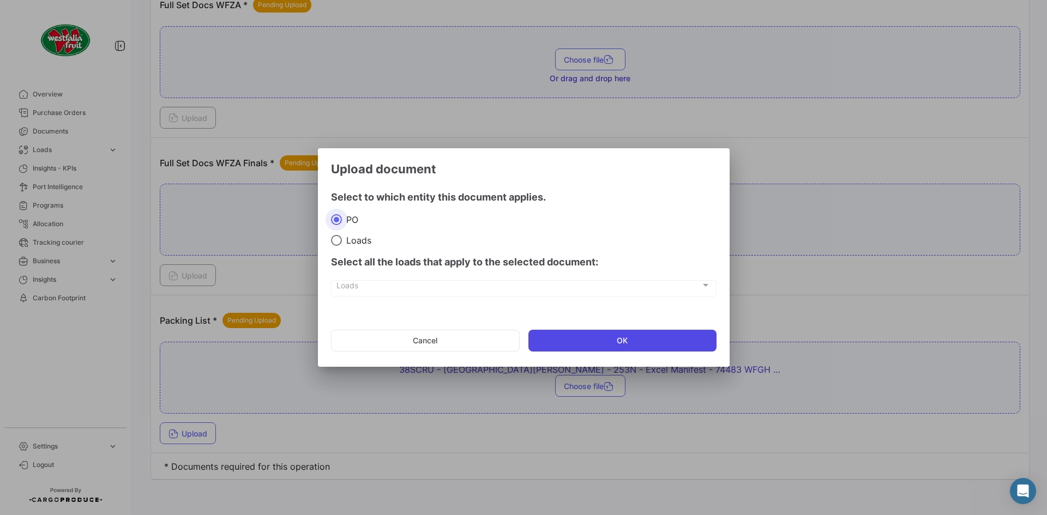
click at [632, 343] on button "OK" at bounding box center [623, 341] width 188 height 22
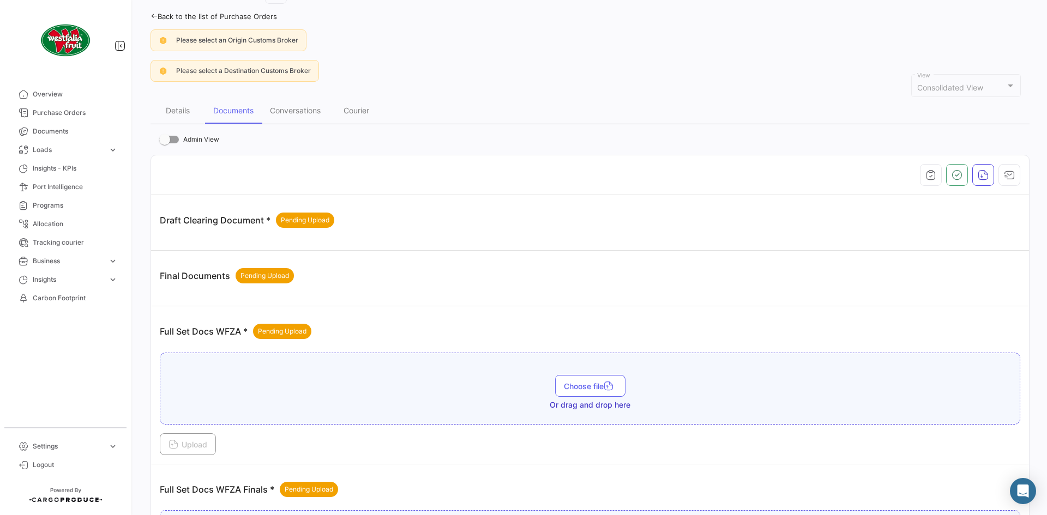
scroll to position [0, 0]
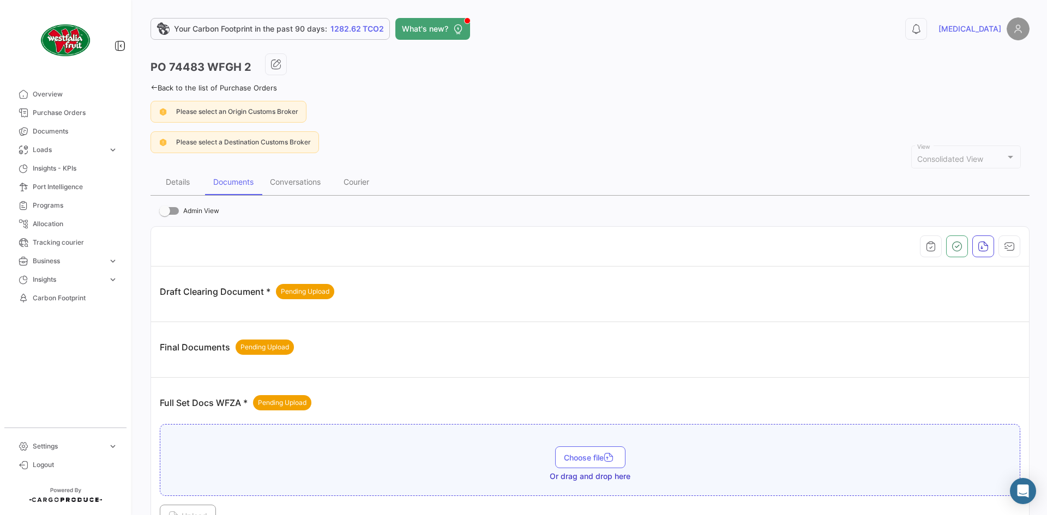
click at [152, 91] on link "Back to the list of Purchase Orders" at bounding box center [214, 87] width 127 height 9
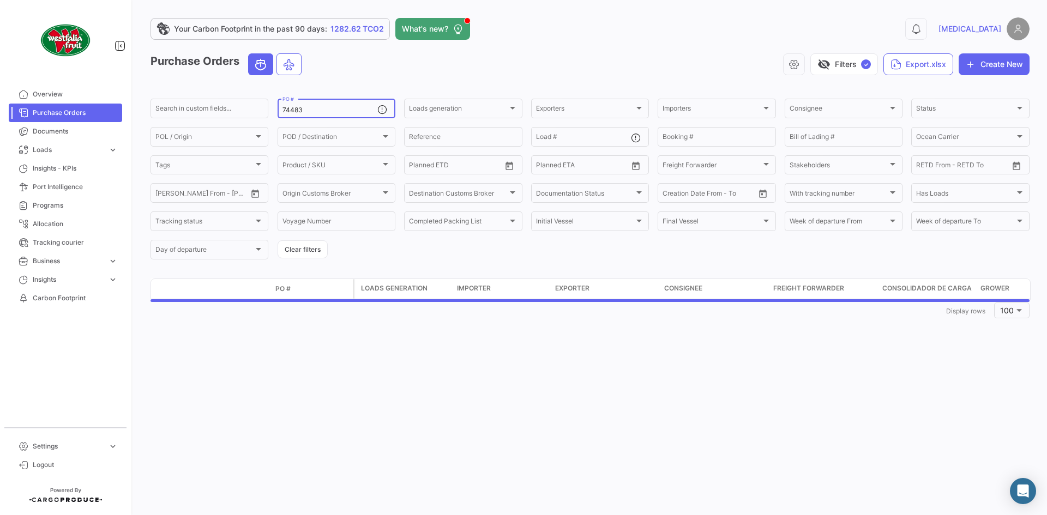
drag, startPoint x: 302, startPoint y: 105, endPoint x: 297, endPoint y: 113, distance: 9.8
click at [0, 0] on div "Search in custom fields... 74483 PO # Loads generation Loads generation Exporte…" at bounding box center [0, 0] width 0 height 0
drag, startPoint x: 297, startPoint y: 110, endPoint x: 271, endPoint y: 112, distance: 26.8
click at [271, 112] on form "Search in custom fields... 74483 PO # Loads generation Loads generation Exporte…" at bounding box center [590, 179] width 879 height 164
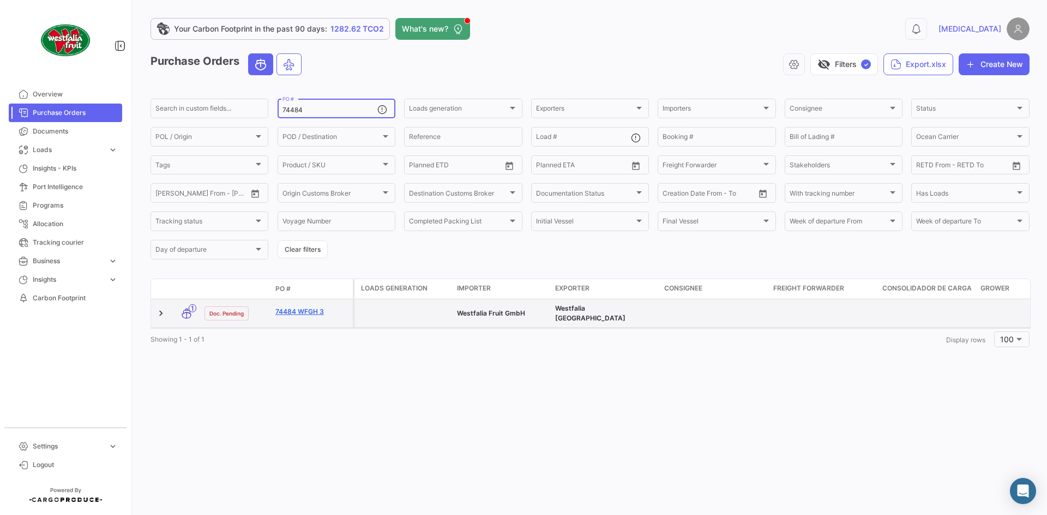
type input "74484"
click at [305, 309] on link "74484 WFGH 3" at bounding box center [311, 312] width 73 height 10
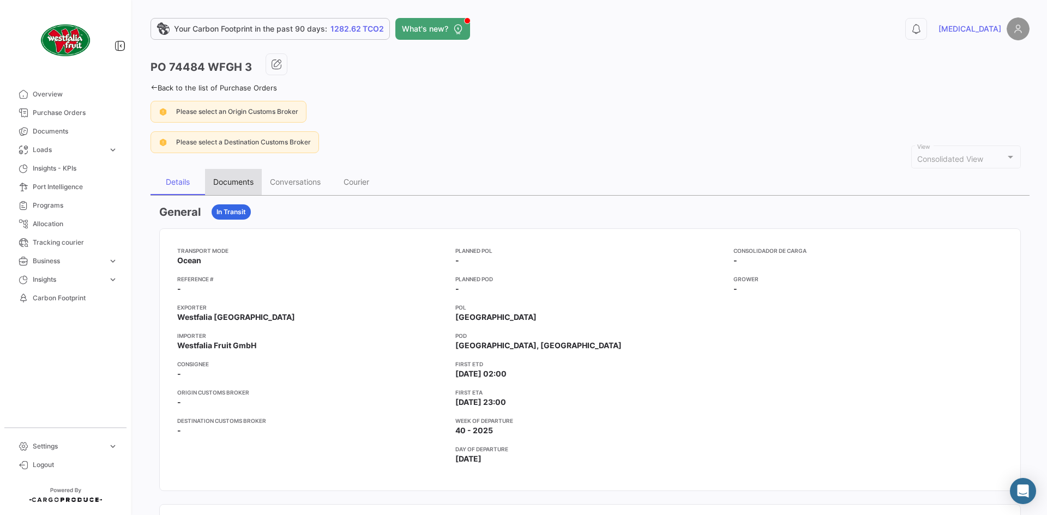
click at [257, 174] on div "Documents" at bounding box center [233, 182] width 57 height 26
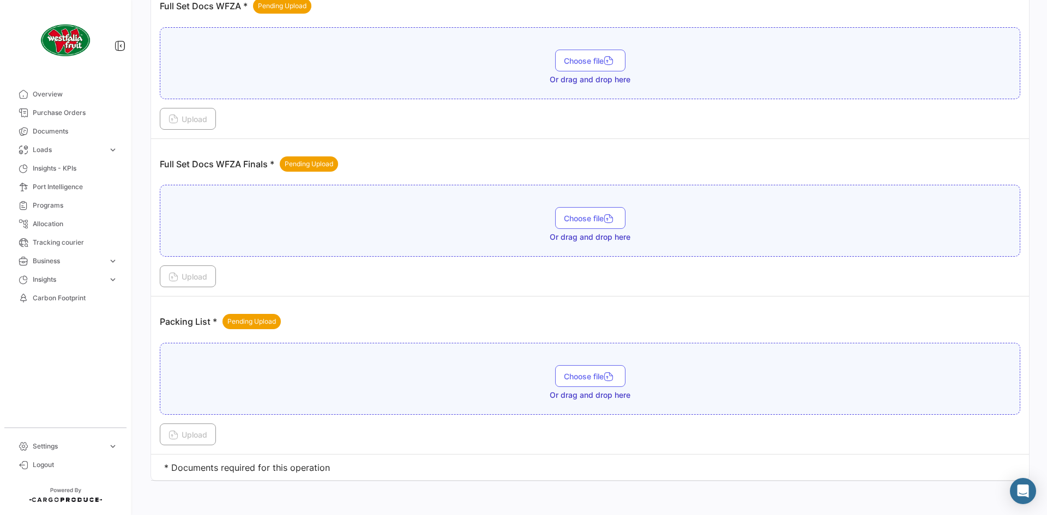
scroll to position [398, 0]
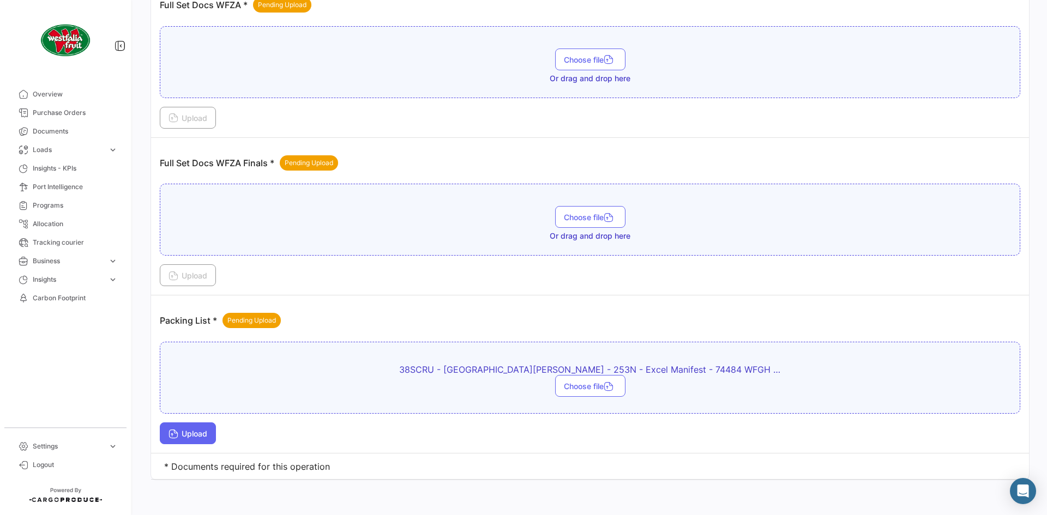
click at [193, 431] on span "Upload" at bounding box center [188, 433] width 39 height 9
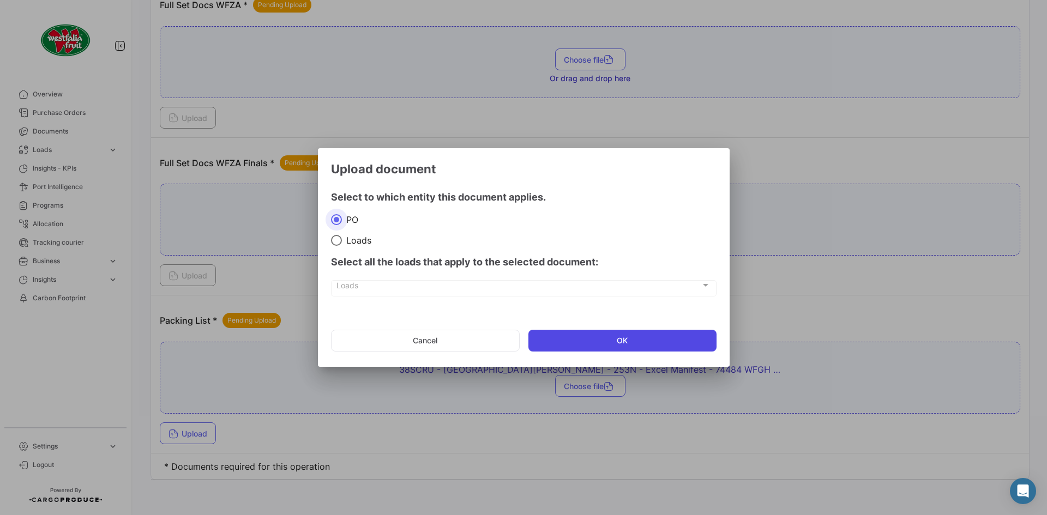
click at [696, 337] on button "OK" at bounding box center [623, 341] width 188 height 22
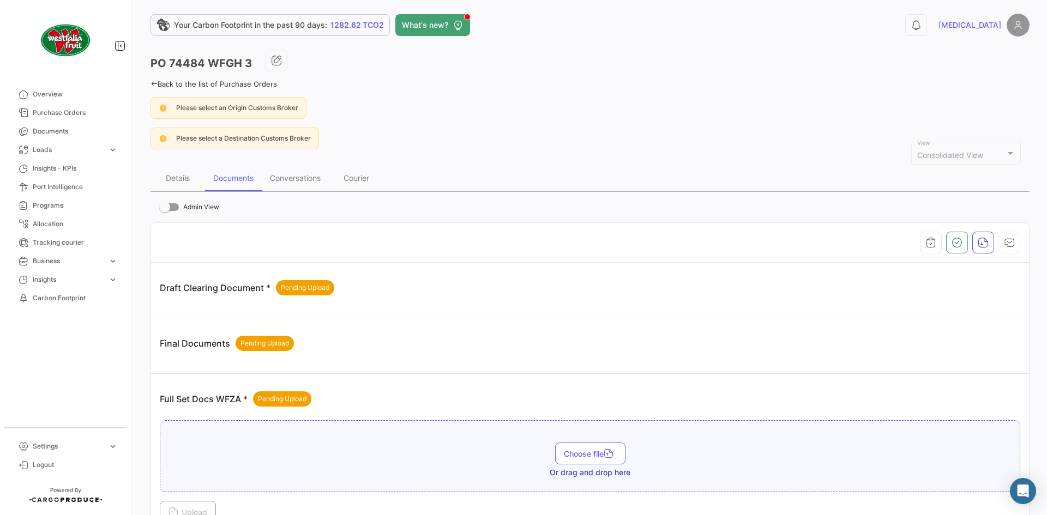
scroll to position [0, 0]
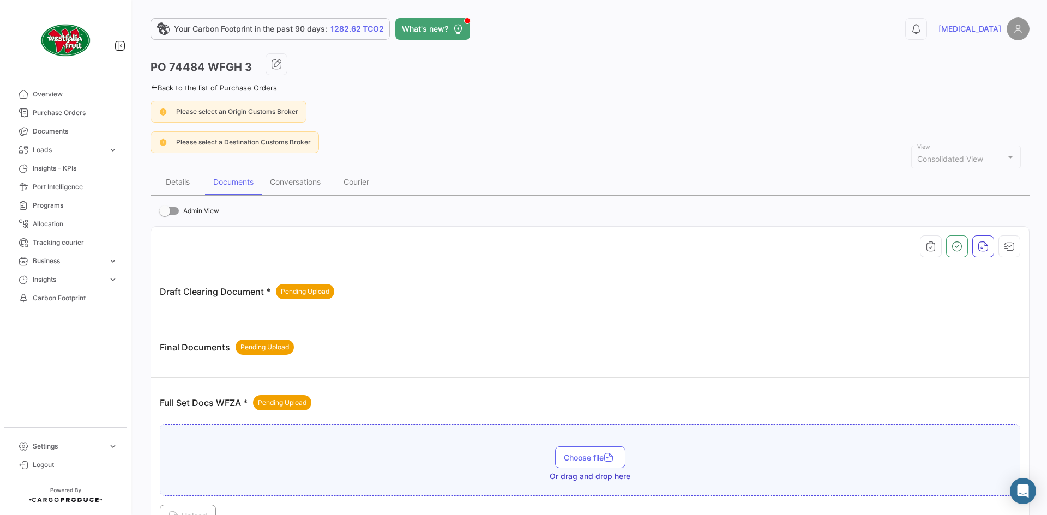
click at [153, 89] on icon at bounding box center [154, 87] width 7 height 7
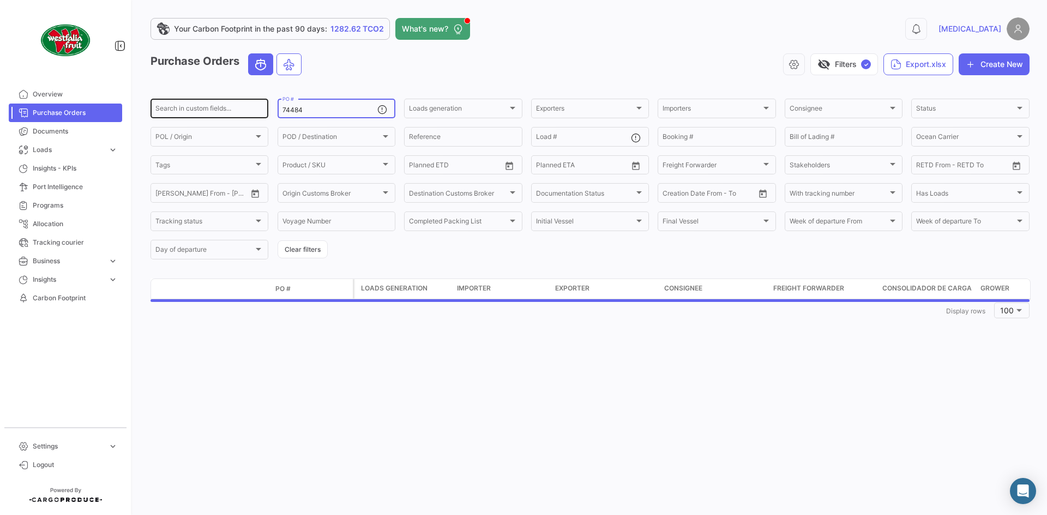
drag, startPoint x: 314, startPoint y: 110, endPoint x: 254, endPoint y: 112, distance: 60.6
click at [0, 0] on div "Search in custom fields... 74484 PO # Loads generation Loads generation Exporte…" at bounding box center [0, 0] width 0 height 0
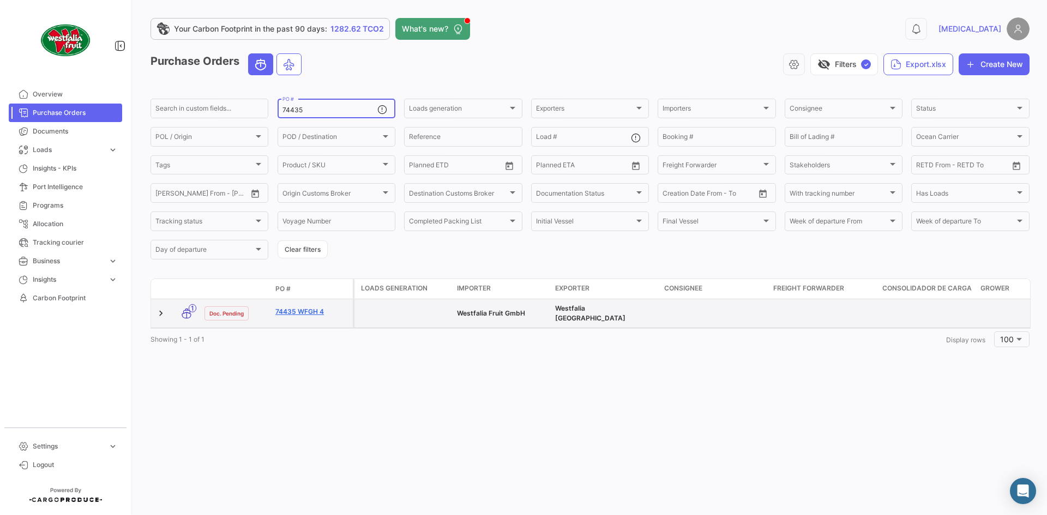
type input "74435"
click at [301, 313] on link "74435 WFGH 4" at bounding box center [311, 312] width 73 height 10
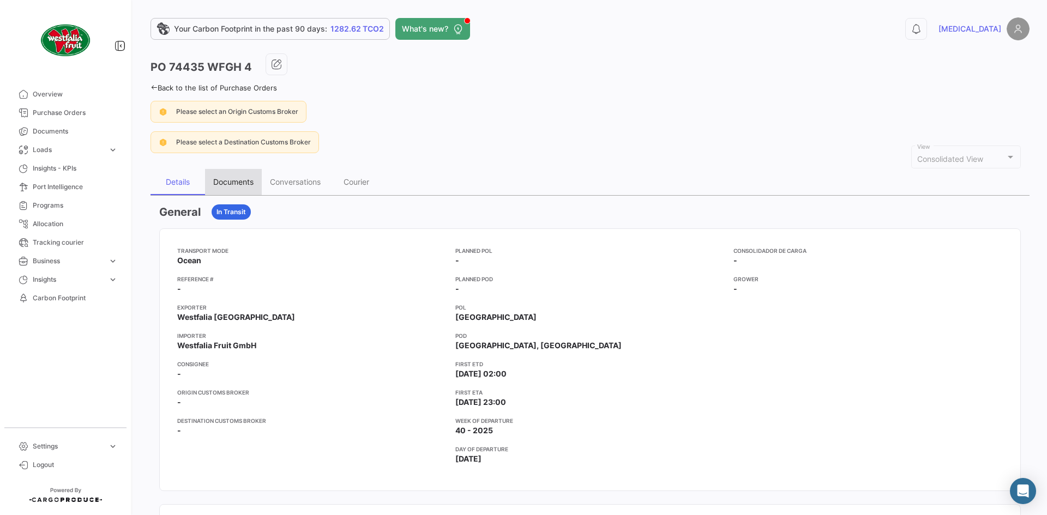
click at [253, 176] on div "Documents" at bounding box center [233, 182] width 57 height 26
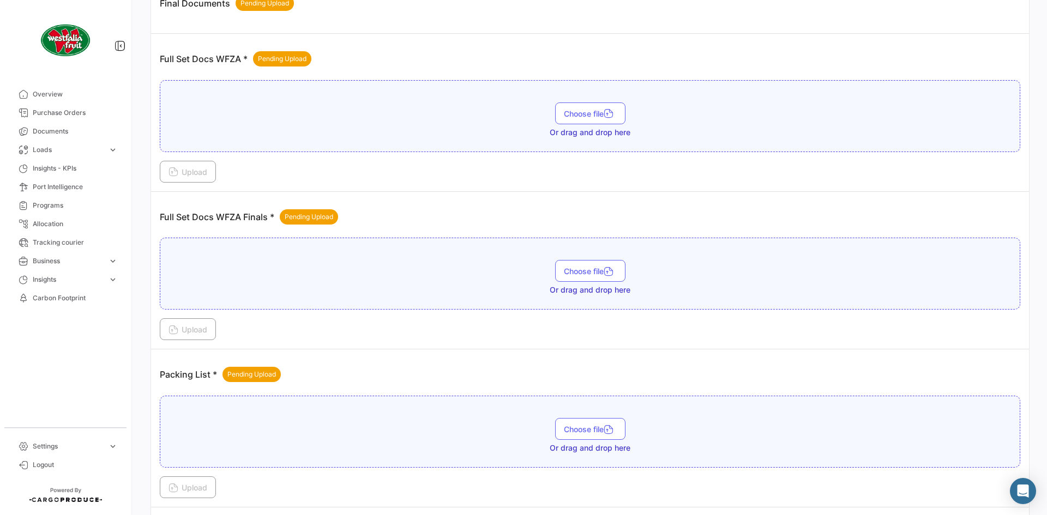
scroll to position [398, 0]
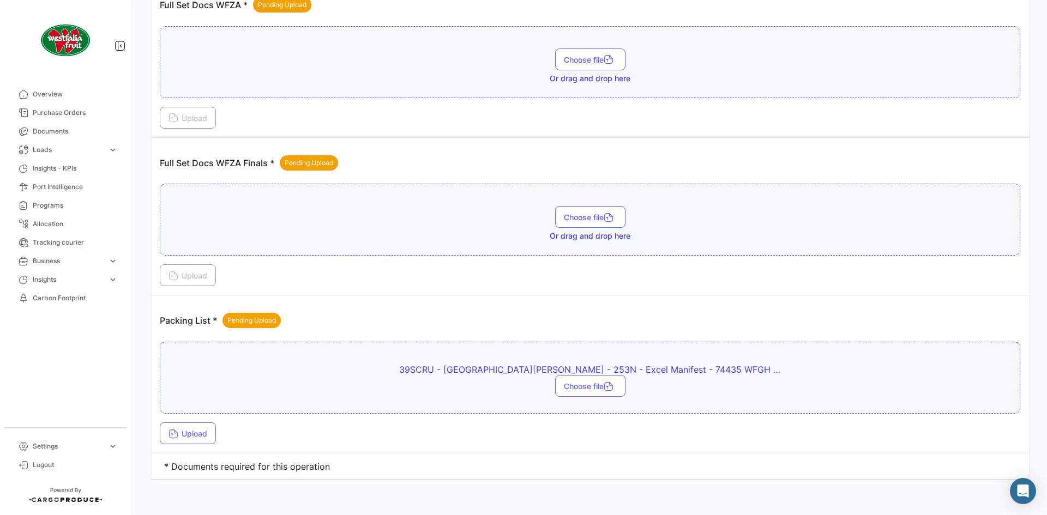
click at [200, 445] on td "Packing List * Pending Upload 39SCRU - [GEOGRAPHIC_DATA][PERSON_NAME] - 253N - …" at bounding box center [590, 375] width 878 height 158
click at [205, 439] on button "Upload" at bounding box center [188, 434] width 56 height 22
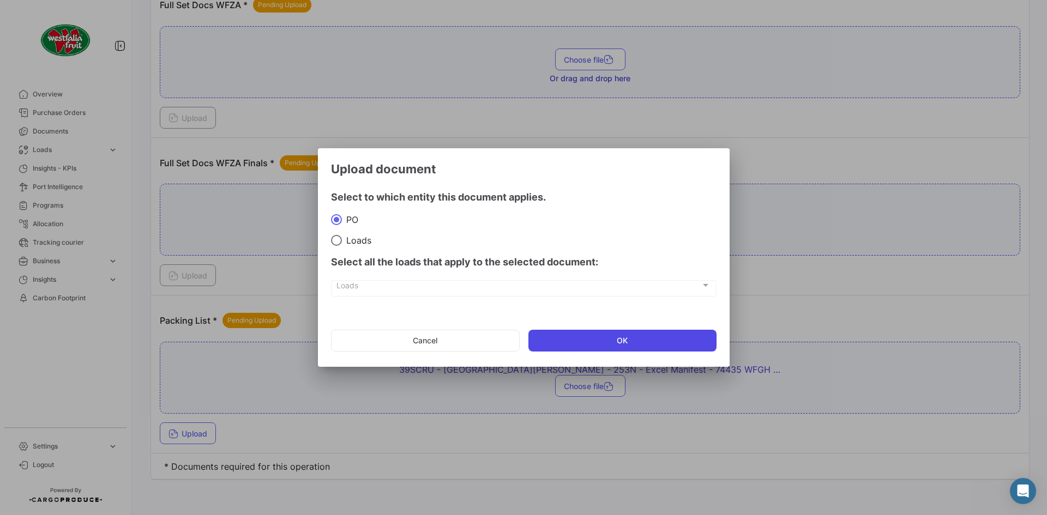
click at [658, 338] on button "OK" at bounding box center [623, 341] width 188 height 22
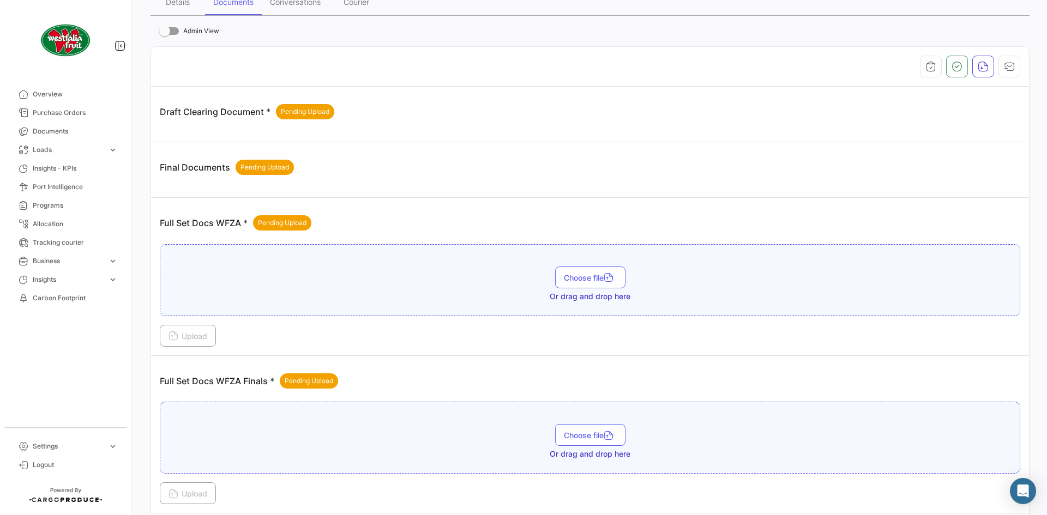
scroll to position [0, 0]
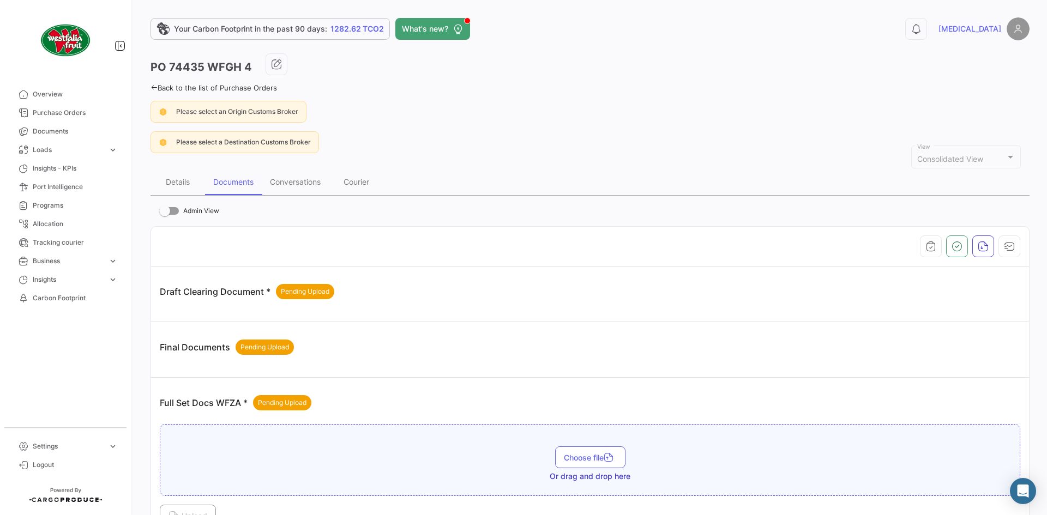
click at [154, 91] on icon at bounding box center [154, 87] width 7 height 7
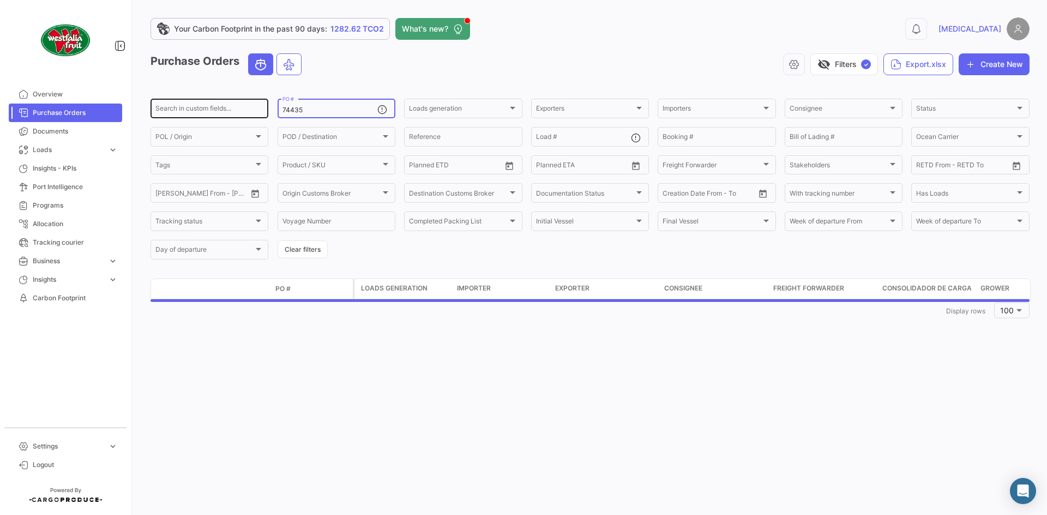
drag, startPoint x: 334, startPoint y: 107, endPoint x: 263, endPoint y: 115, distance: 71.3
click at [0, 0] on div "Search in custom fields... 74435 PO # Loads generation Loads generation Exporte…" at bounding box center [0, 0] width 0 height 0
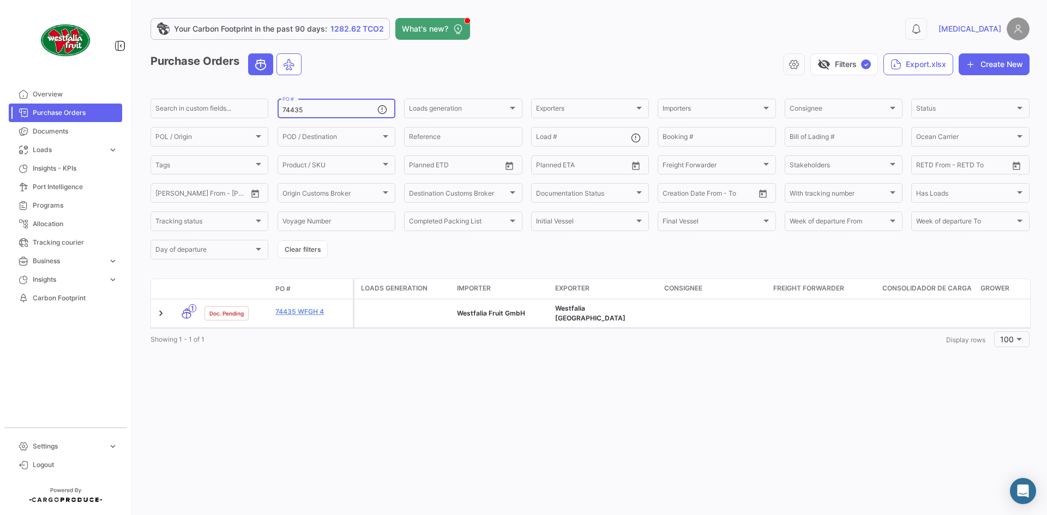
click at [321, 109] on input "74435" at bounding box center [330, 110] width 95 height 8
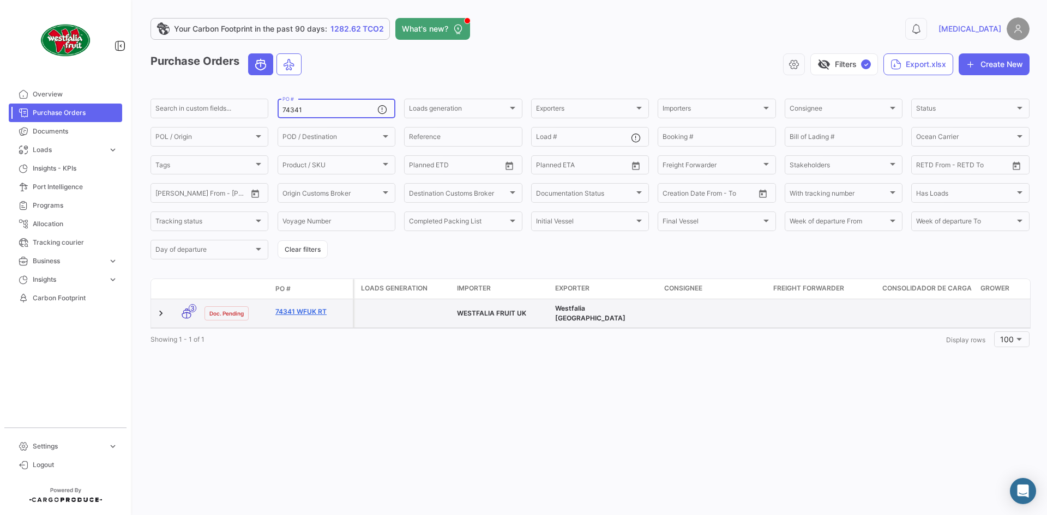
type input "74341"
click at [319, 310] on link "74341 WFUK RT" at bounding box center [311, 312] width 73 height 10
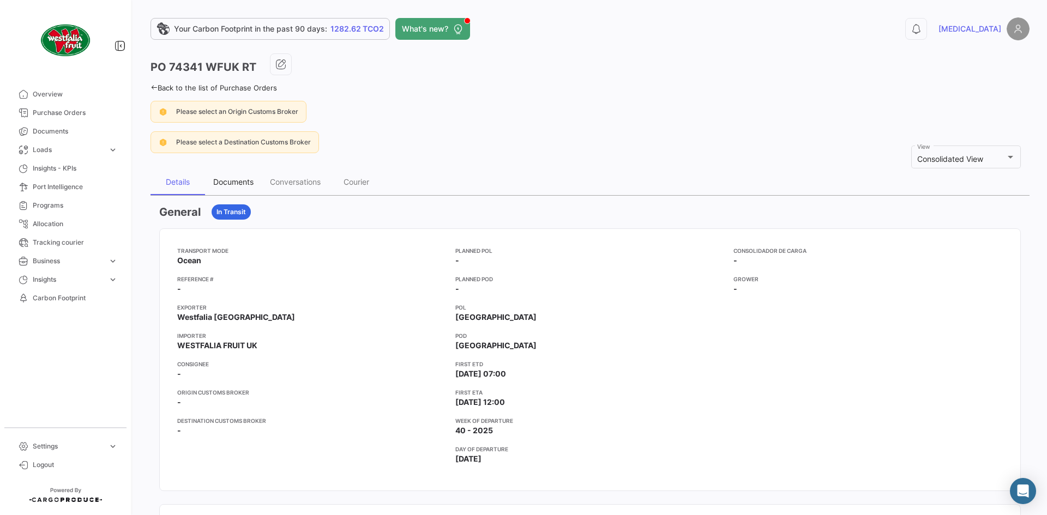
click at [234, 186] on div "Documents" at bounding box center [233, 181] width 40 height 9
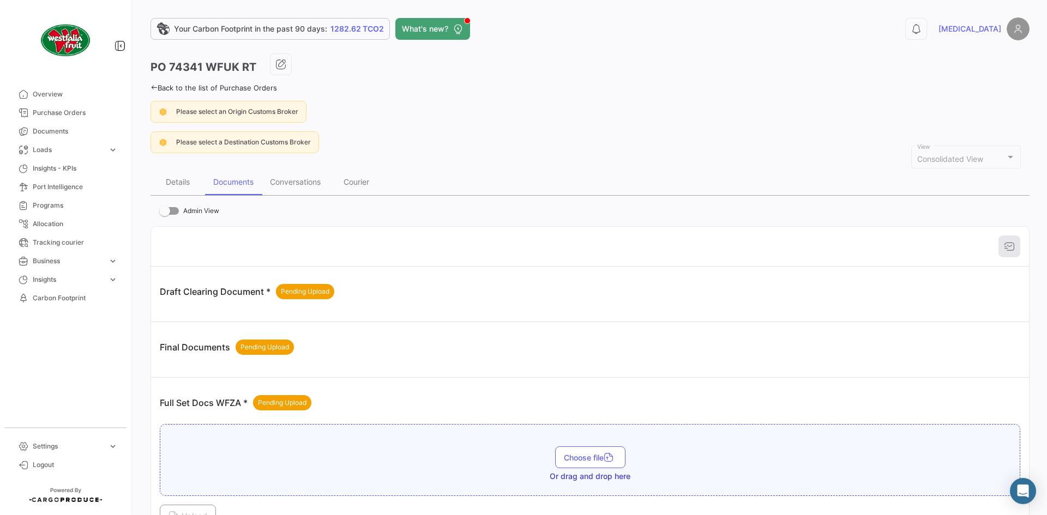
scroll to position [398, 0]
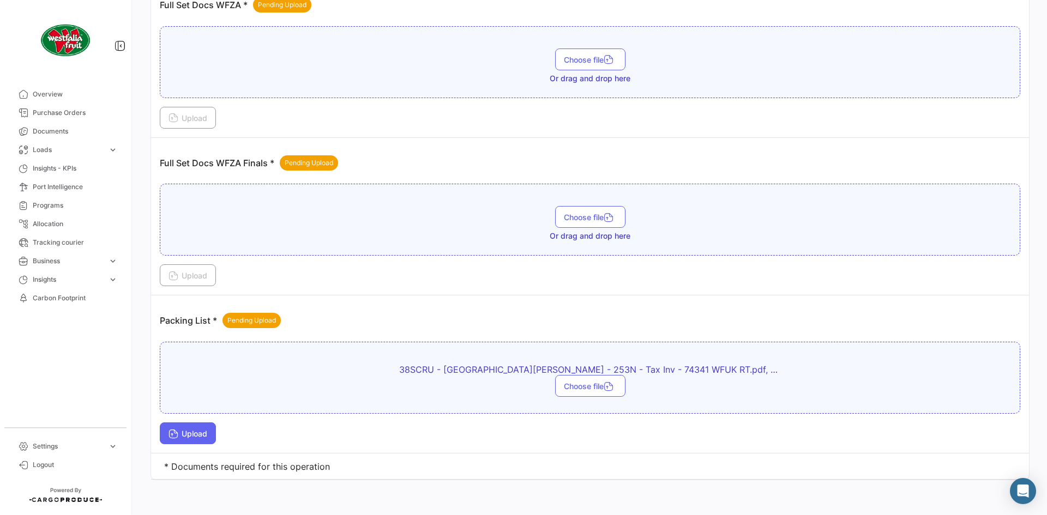
click at [188, 440] on button "Upload" at bounding box center [188, 434] width 56 height 22
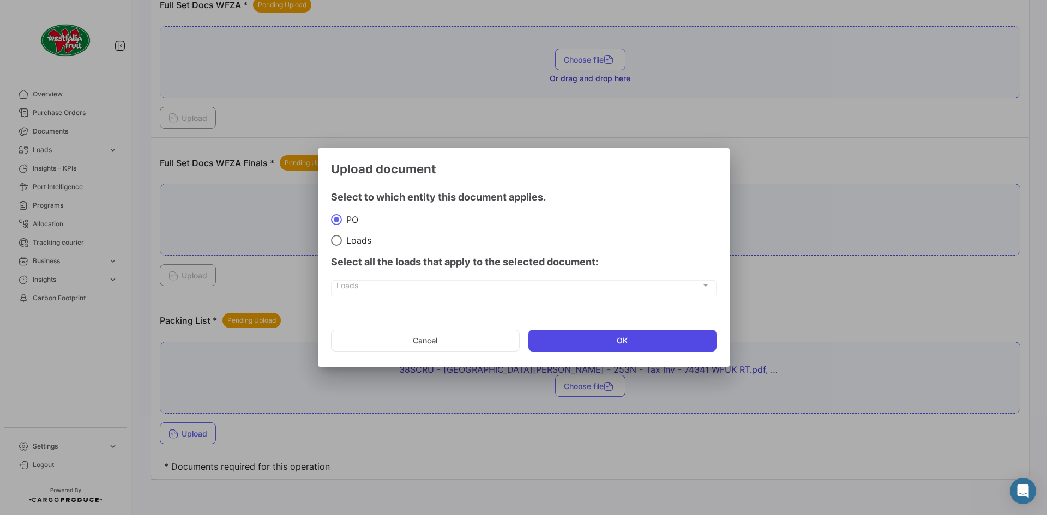
click at [681, 338] on button "OK" at bounding box center [623, 341] width 188 height 22
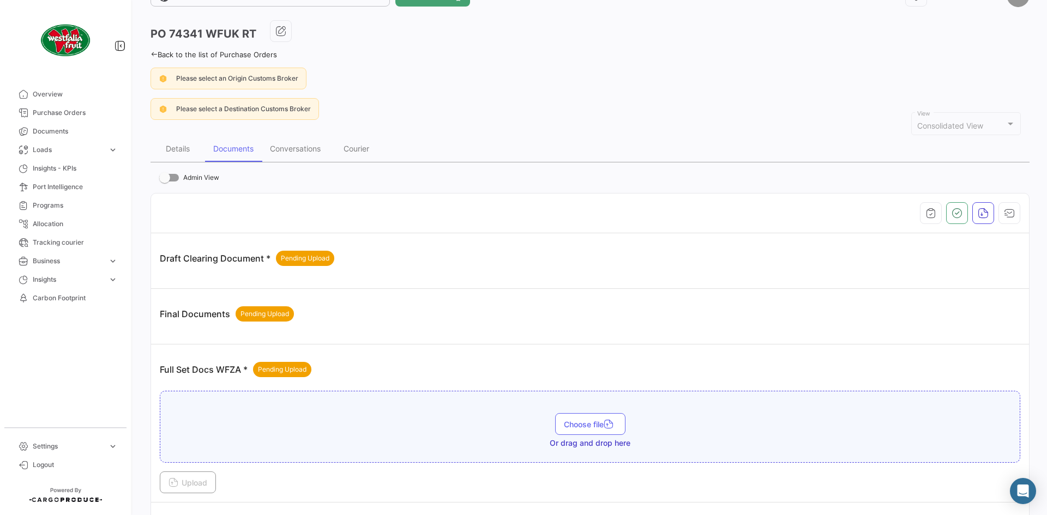
scroll to position [0, 0]
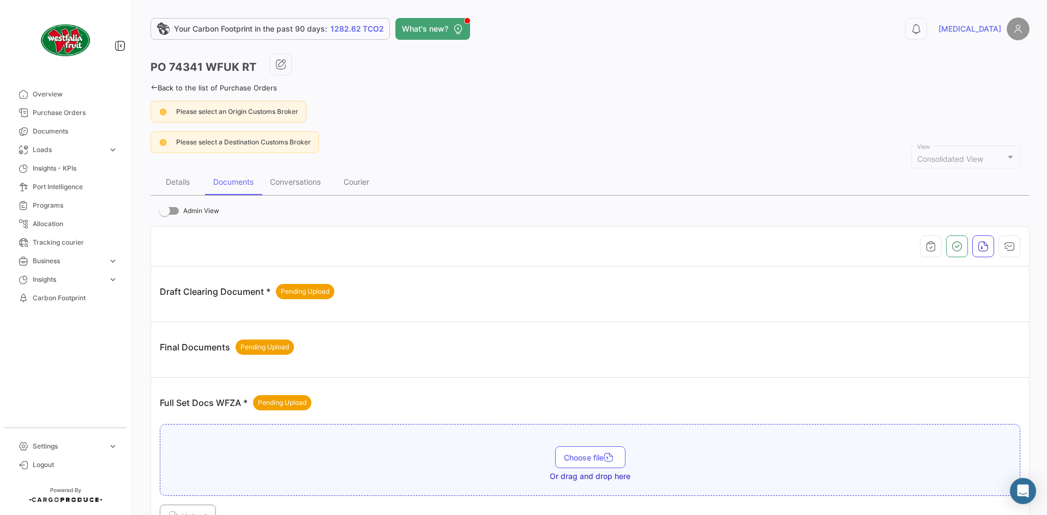
click at [157, 87] on icon at bounding box center [154, 87] width 7 height 7
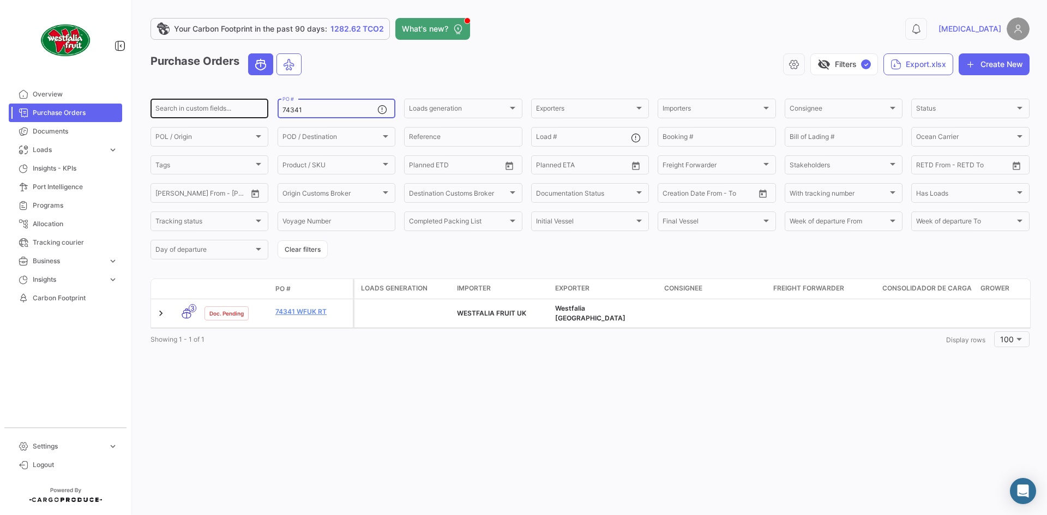
drag, startPoint x: 321, startPoint y: 113, endPoint x: 267, endPoint y: 116, distance: 54.1
click at [0, 0] on div "Search in custom fields... 74341 PO # Loads generation Loads generation Exporte…" at bounding box center [0, 0] width 0 height 0
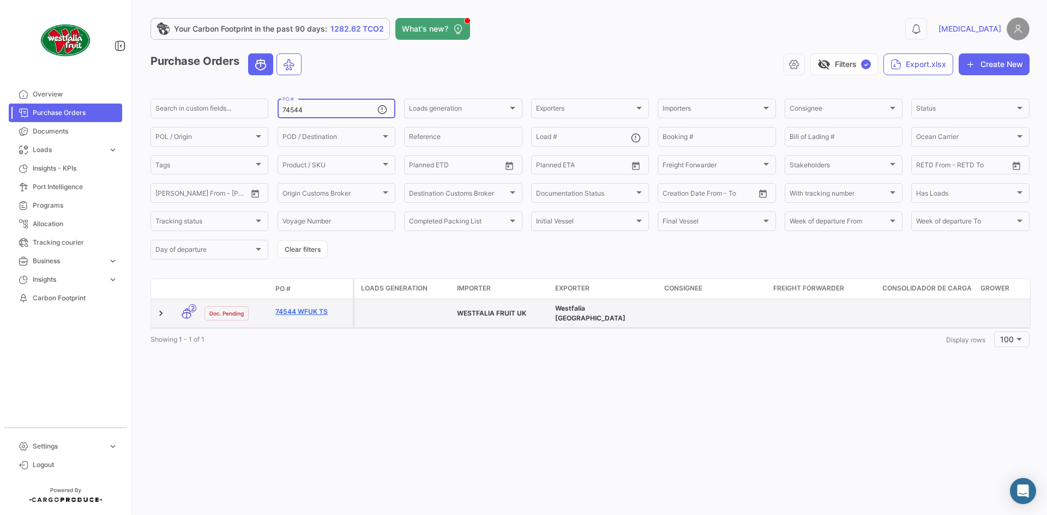
type input "74544"
click at [305, 309] on link "74544 WFUK TS" at bounding box center [311, 312] width 73 height 10
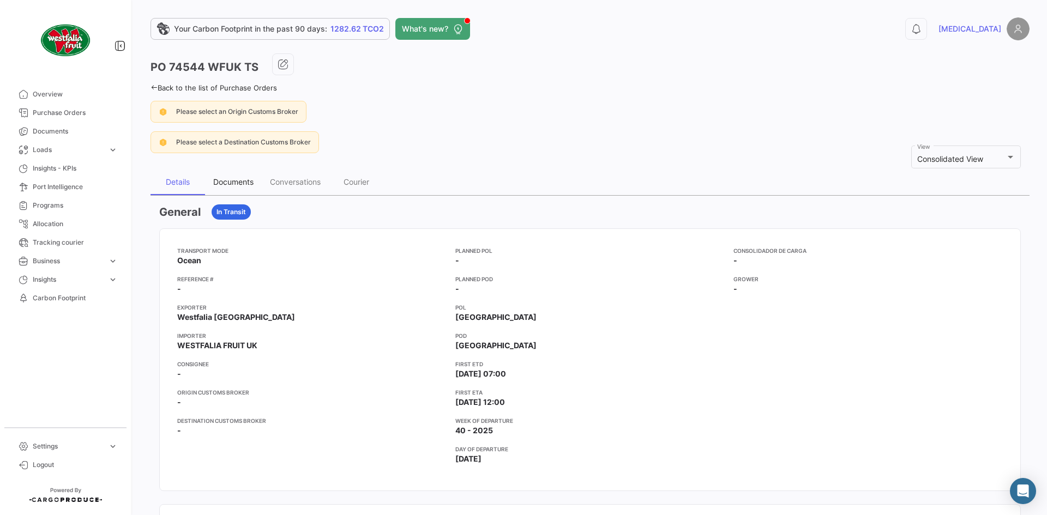
click at [261, 178] on div "Documents" at bounding box center [233, 182] width 57 height 26
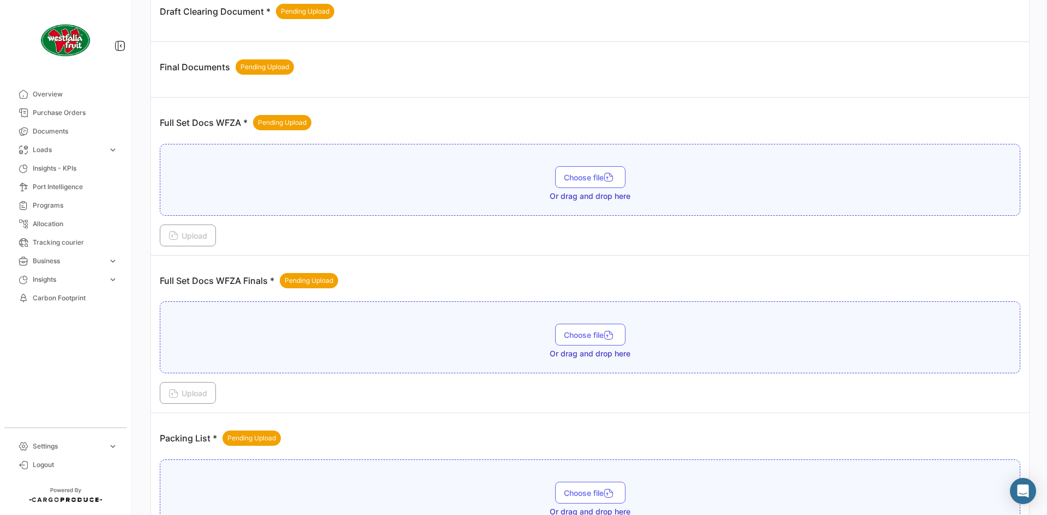
scroll to position [398, 0]
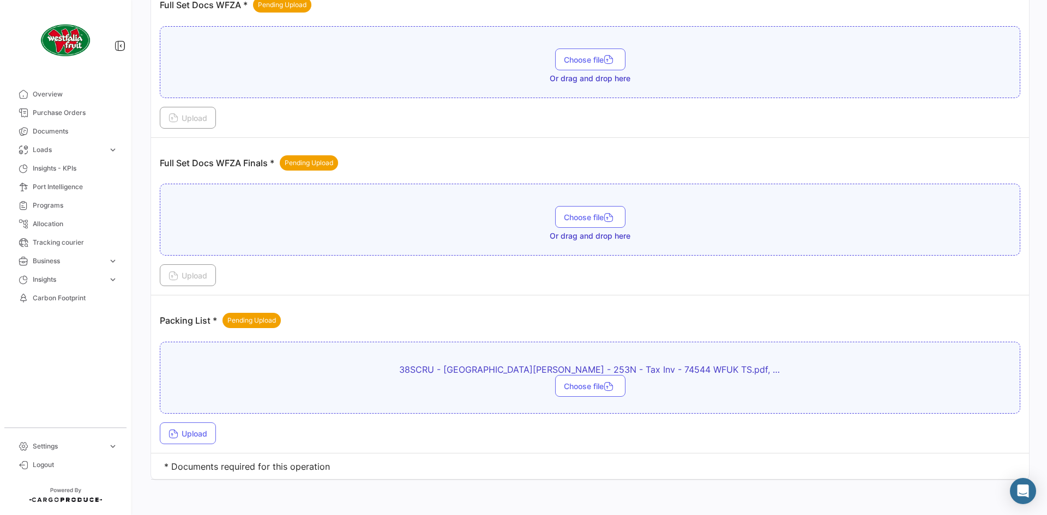
click at [203, 447] on td "Packing List * Pending Upload 38SCRU - [GEOGRAPHIC_DATA][PERSON_NAME] - 253N - …" at bounding box center [590, 375] width 878 height 158
click at [203, 441] on button "Upload" at bounding box center [188, 434] width 56 height 22
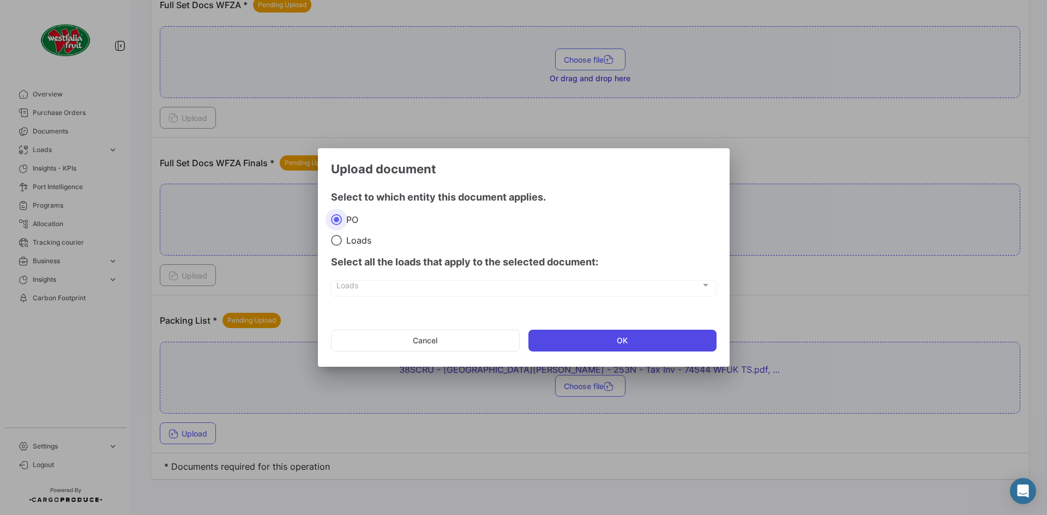
click at [610, 345] on button "OK" at bounding box center [623, 341] width 188 height 22
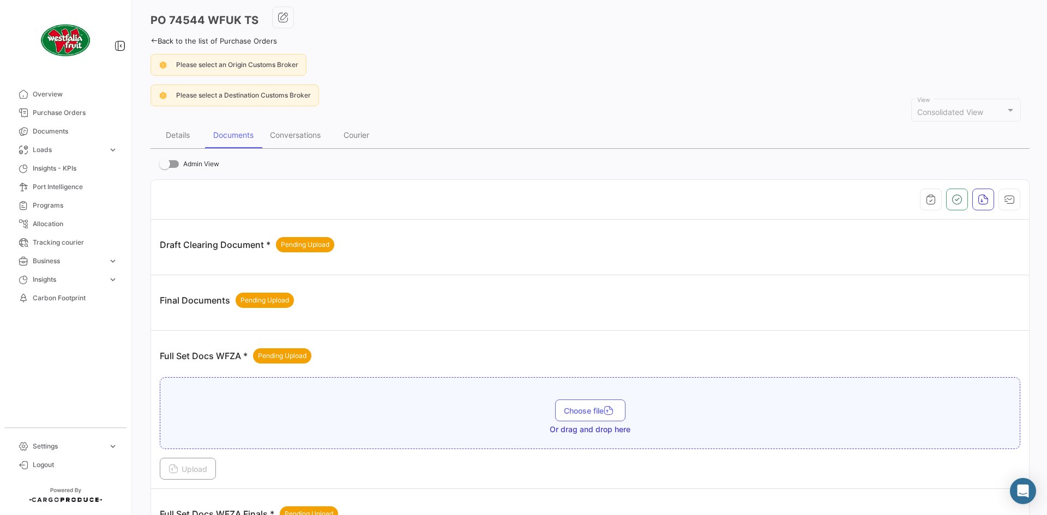
scroll to position [0, 0]
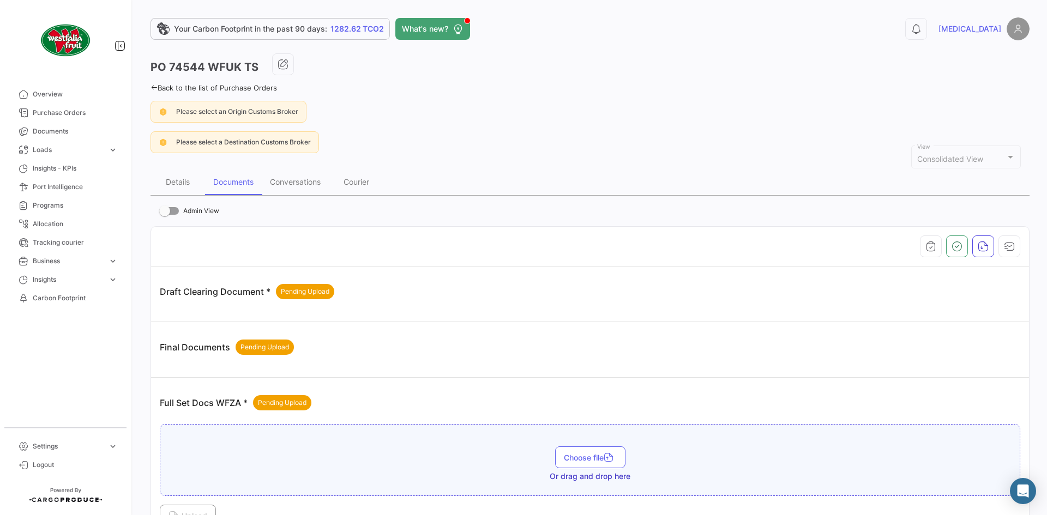
click at [155, 85] on icon at bounding box center [154, 87] width 7 height 7
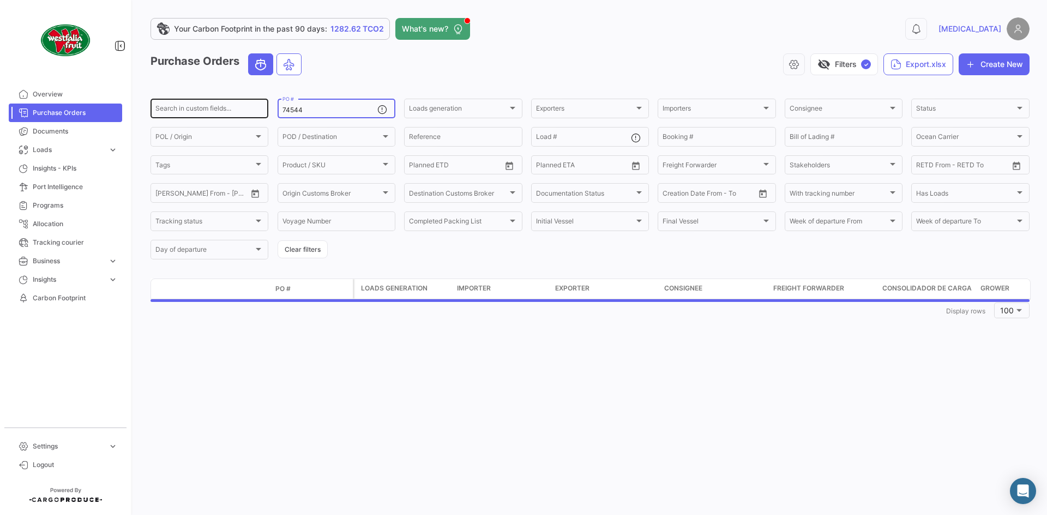
drag, startPoint x: 320, startPoint y: 108, endPoint x: 247, endPoint y: 115, distance: 72.8
click at [0, 0] on div "Search in custom fields... 74544 PO # Loads generation Loads generation Exporte…" at bounding box center [0, 0] width 0 height 0
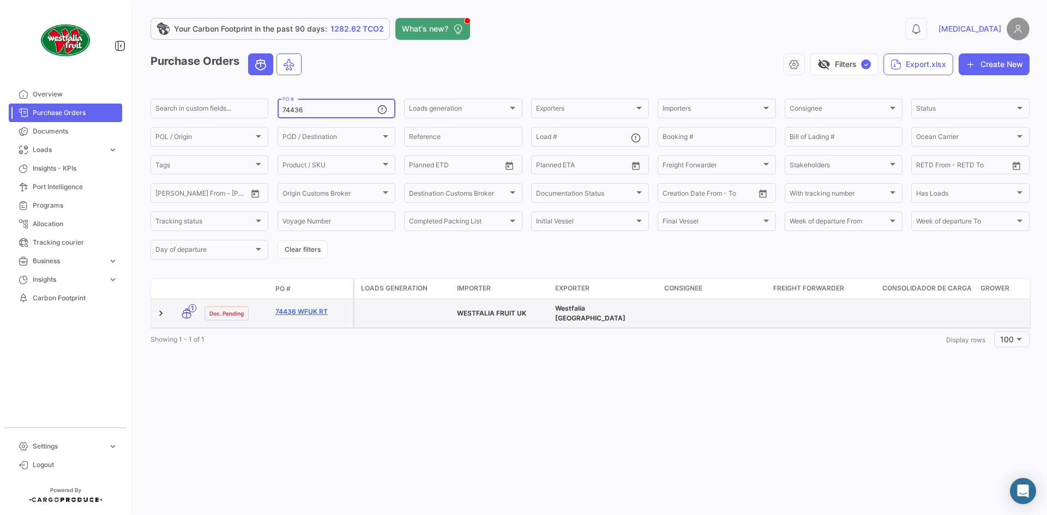
type input "74436"
click at [315, 315] on link "74436 WFUK RT" at bounding box center [311, 312] width 73 height 10
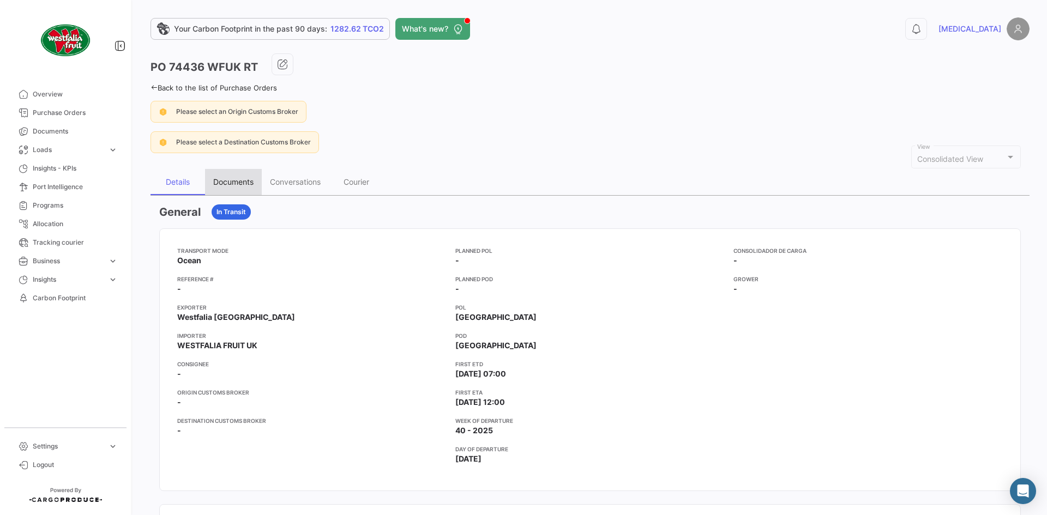
click at [237, 191] on div "Documents" at bounding box center [233, 182] width 57 height 26
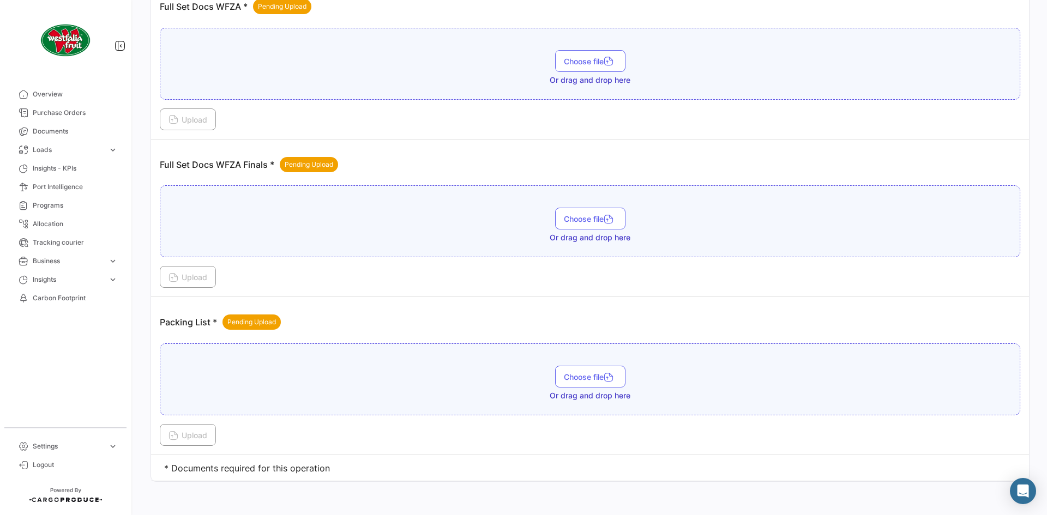
scroll to position [398, 0]
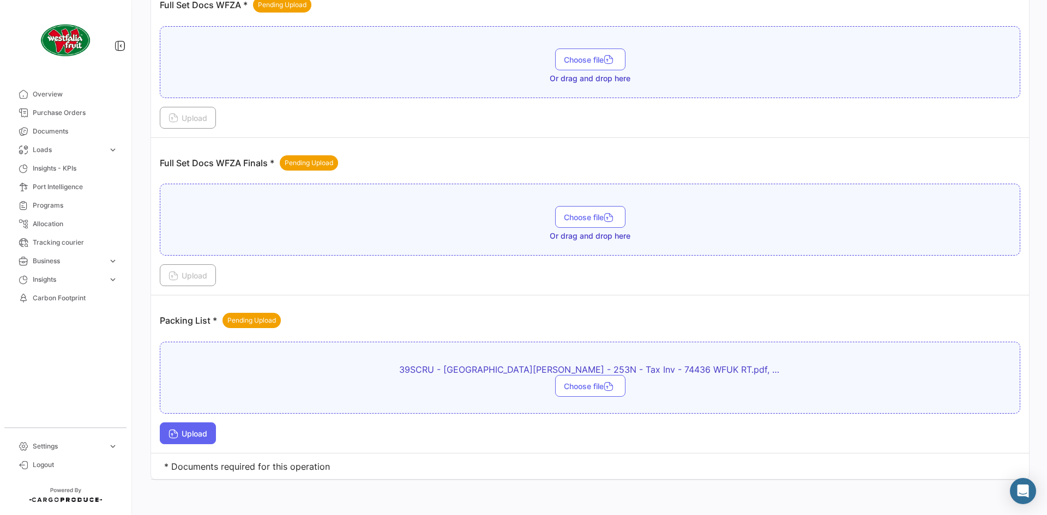
click at [214, 428] on button "Upload" at bounding box center [188, 434] width 56 height 22
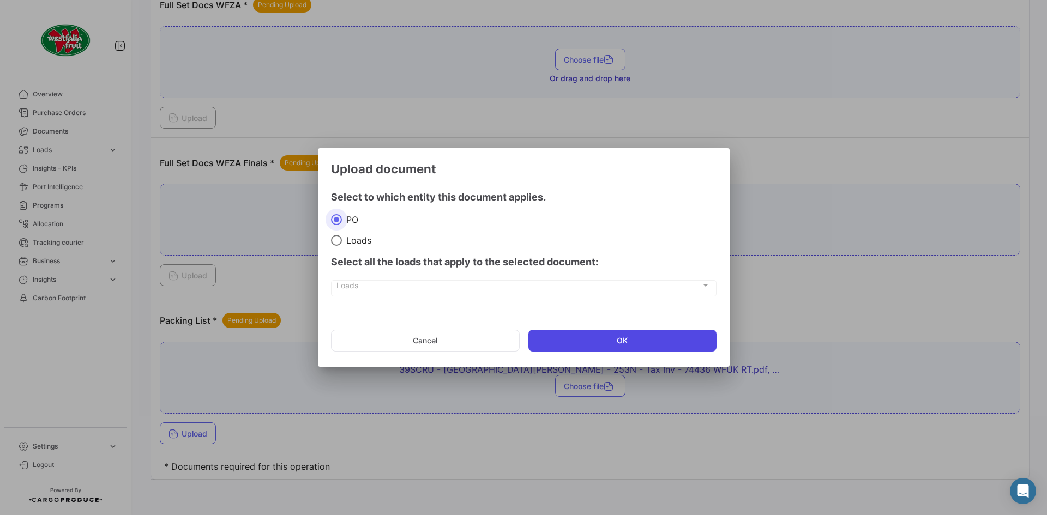
click at [567, 335] on button "OK" at bounding box center [623, 341] width 188 height 22
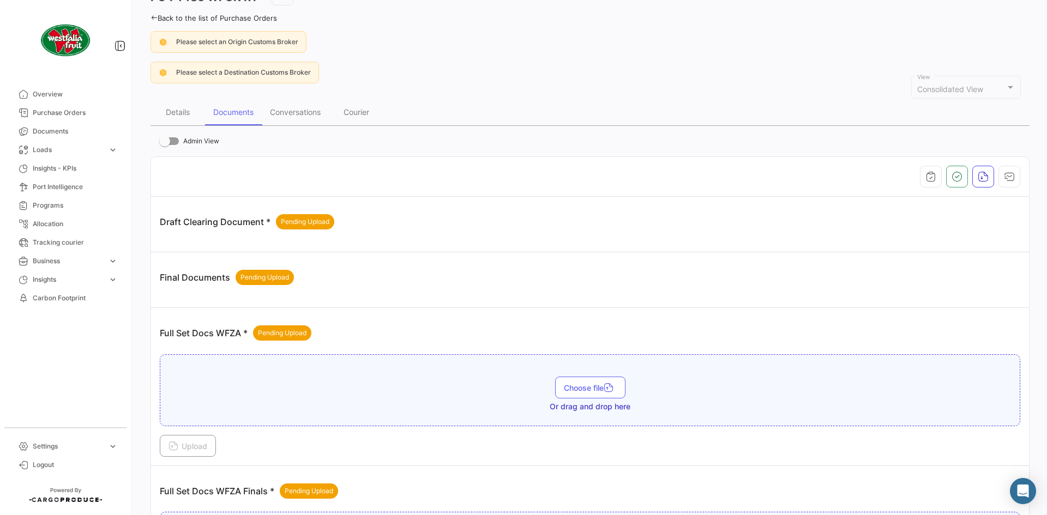
scroll to position [0, 0]
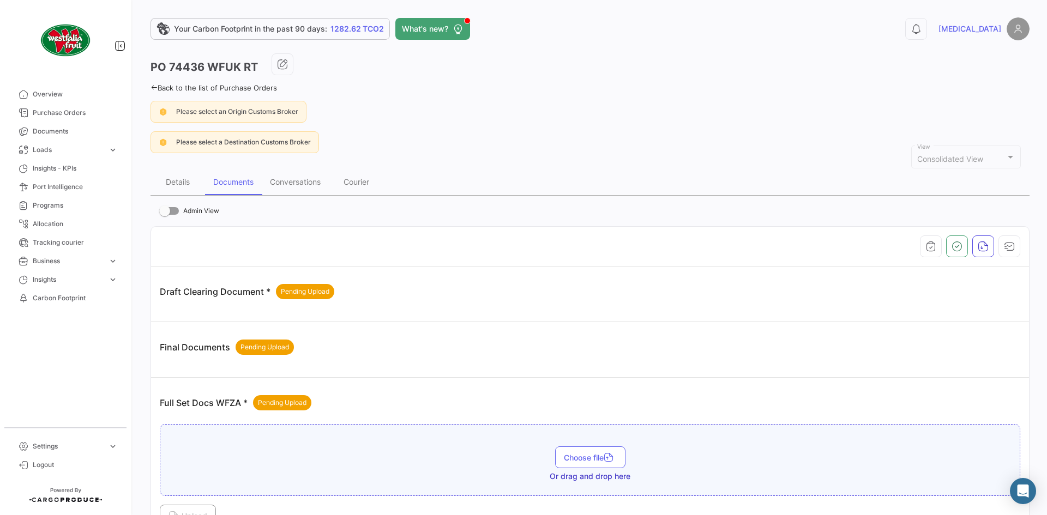
click at [156, 84] on icon at bounding box center [154, 87] width 7 height 7
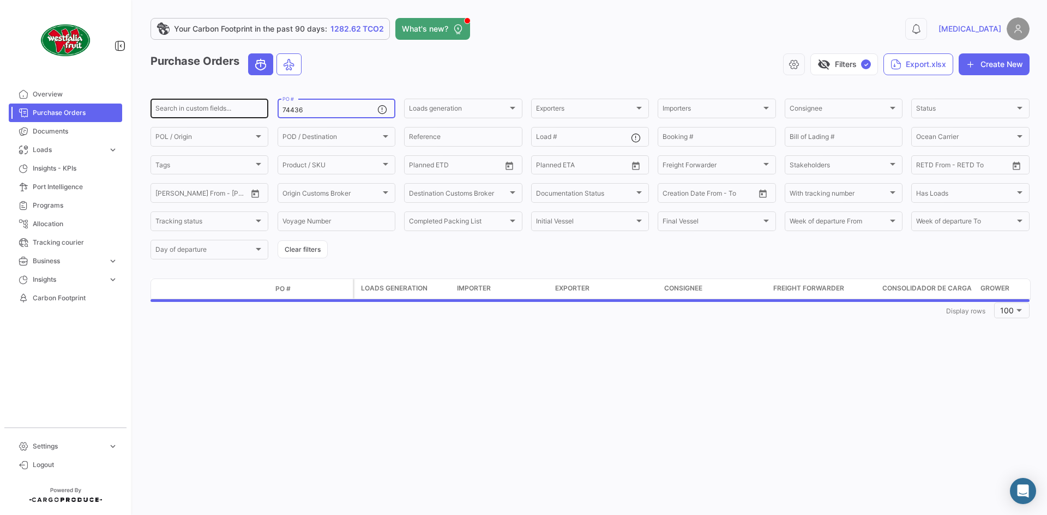
drag, startPoint x: 314, startPoint y: 106, endPoint x: 233, endPoint y: 113, distance: 80.4
click at [0, 0] on div "Search in custom fields... 74436 PO # Loads generation Loads generation Exporte…" at bounding box center [0, 0] width 0 height 0
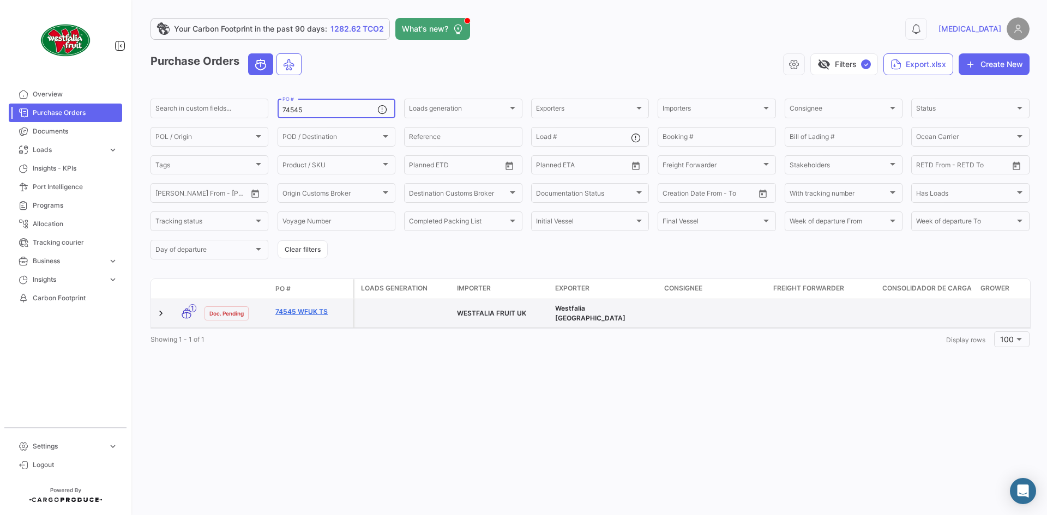
type input "74545"
click at [290, 308] on link "74545 WFUK TS" at bounding box center [311, 312] width 73 height 10
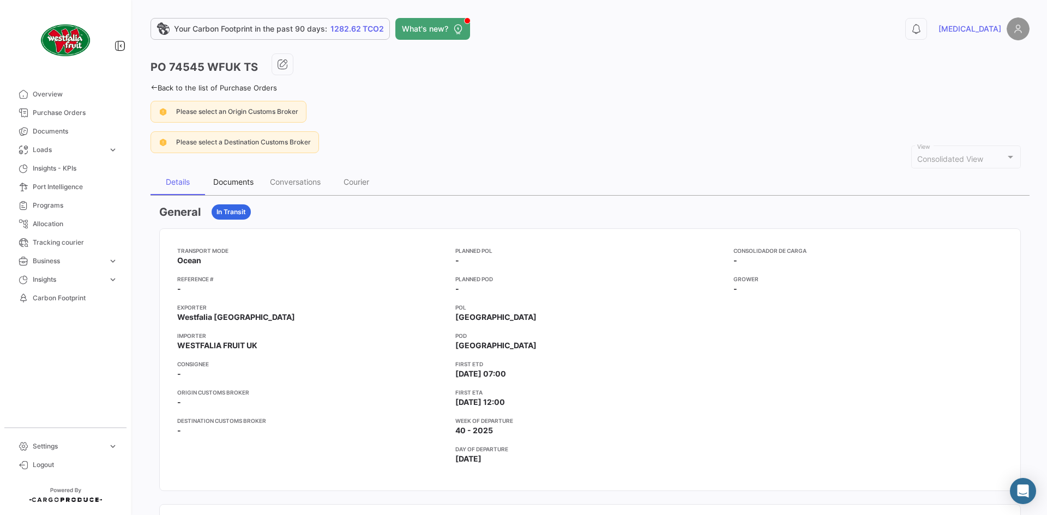
click at [227, 178] on div "Documents" at bounding box center [233, 181] width 40 height 9
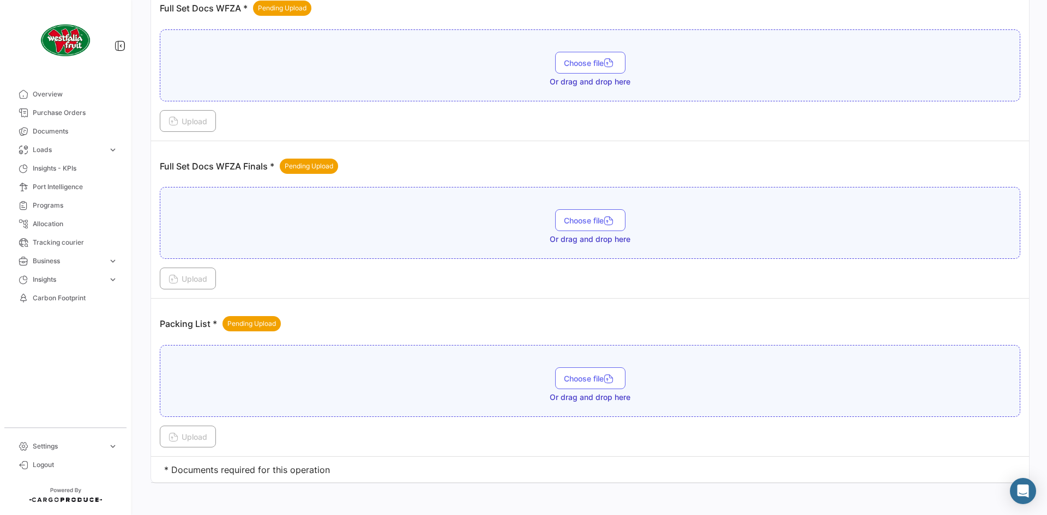
scroll to position [398, 0]
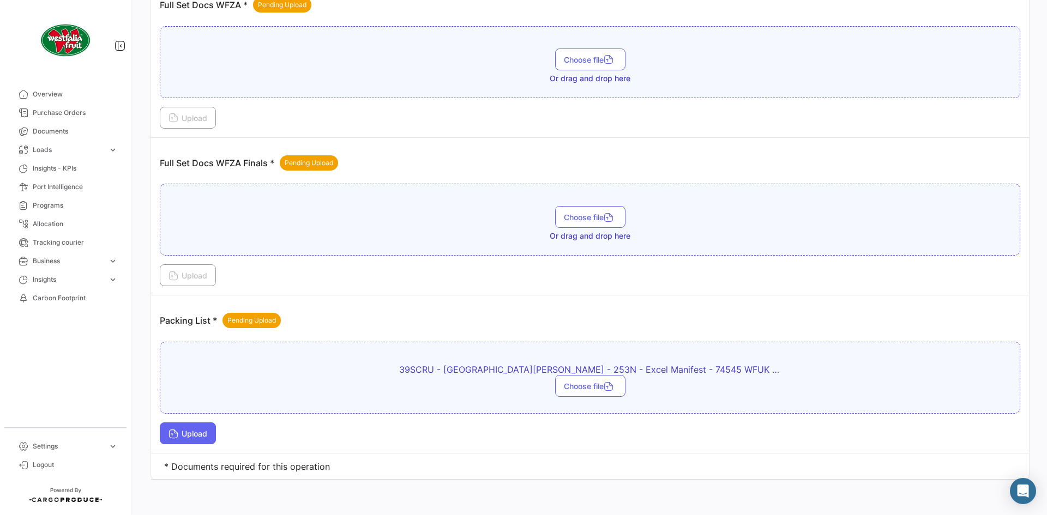
click at [181, 430] on span "Upload" at bounding box center [188, 433] width 39 height 9
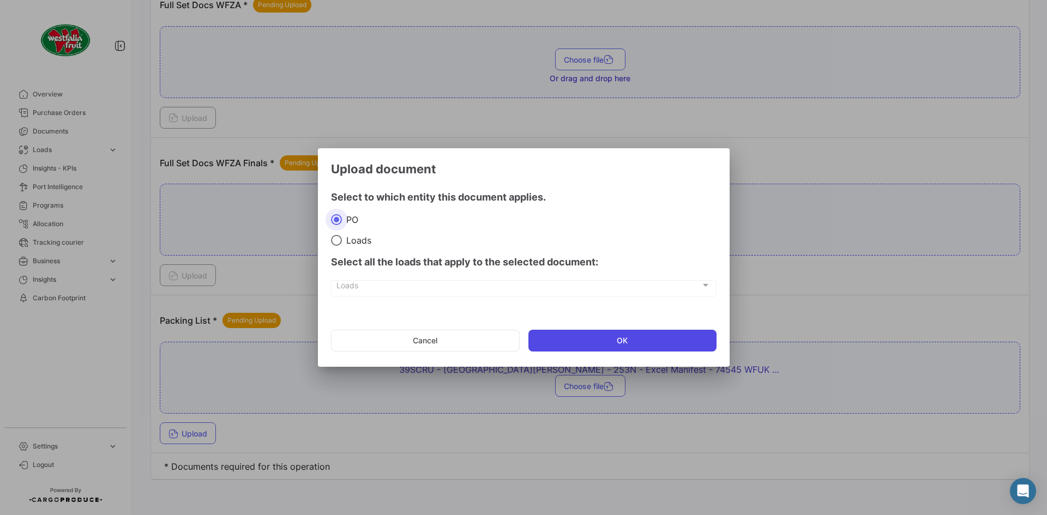
click at [542, 336] on button "OK" at bounding box center [623, 341] width 188 height 22
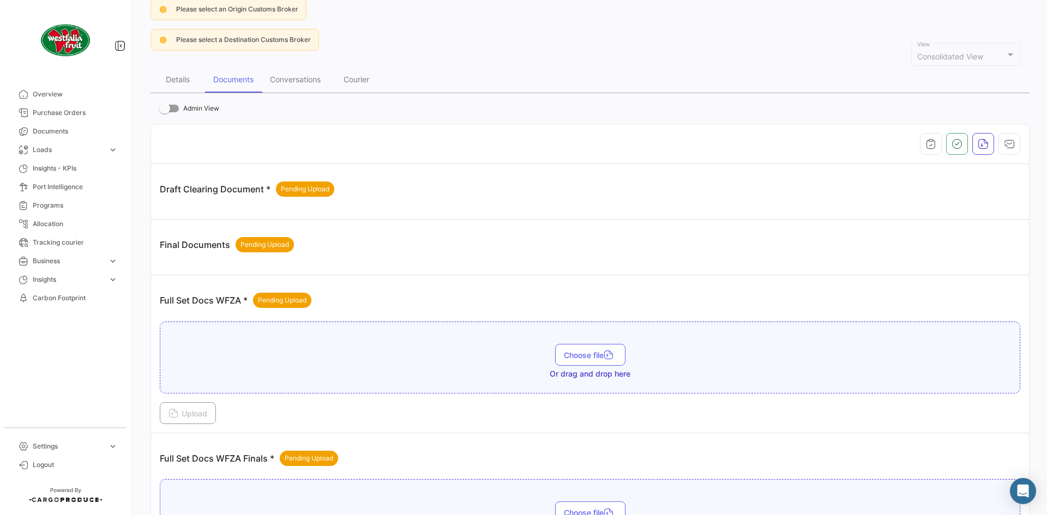
scroll to position [0, 0]
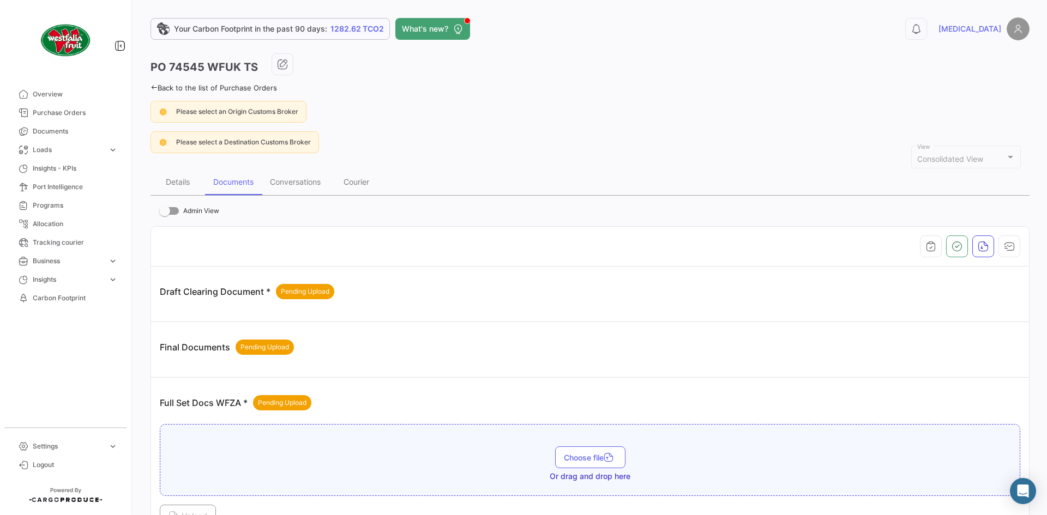
click at [153, 89] on icon at bounding box center [154, 87] width 7 height 7
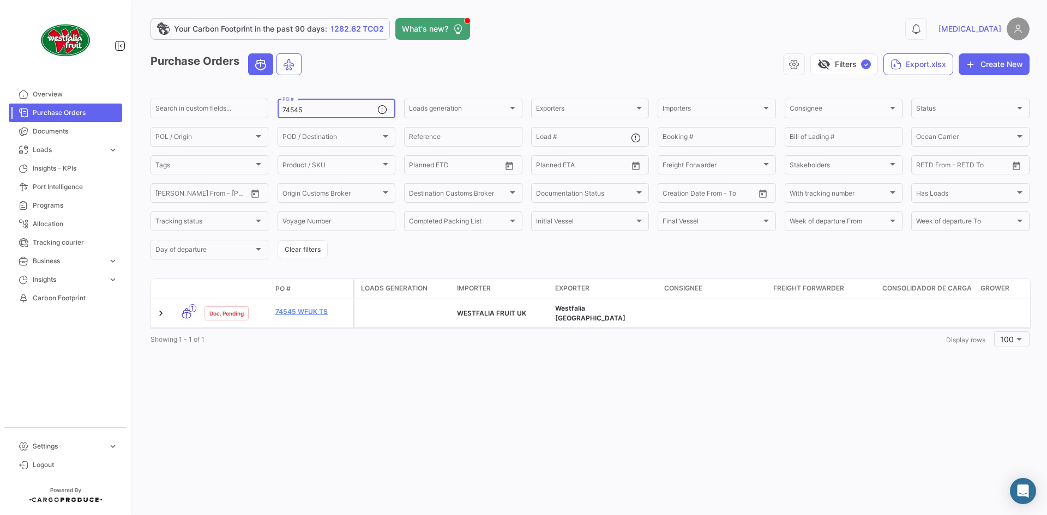
drag, startPoint x: 320, startPoint y: 105, endPoint x: 282, endPoint y: 107, distance: 37.7
click at [283, 107] on div "74545 PO #" at bounding box center [330, 107] width 95 height 21
drag, startPoint x: 316, startPoint y: 113, endPoint x: 284, endPoint y: 115, distance: 32.2
click at [284, 115] on div "74545 PO #" at bounding box center [330, 107] width 95 height 21
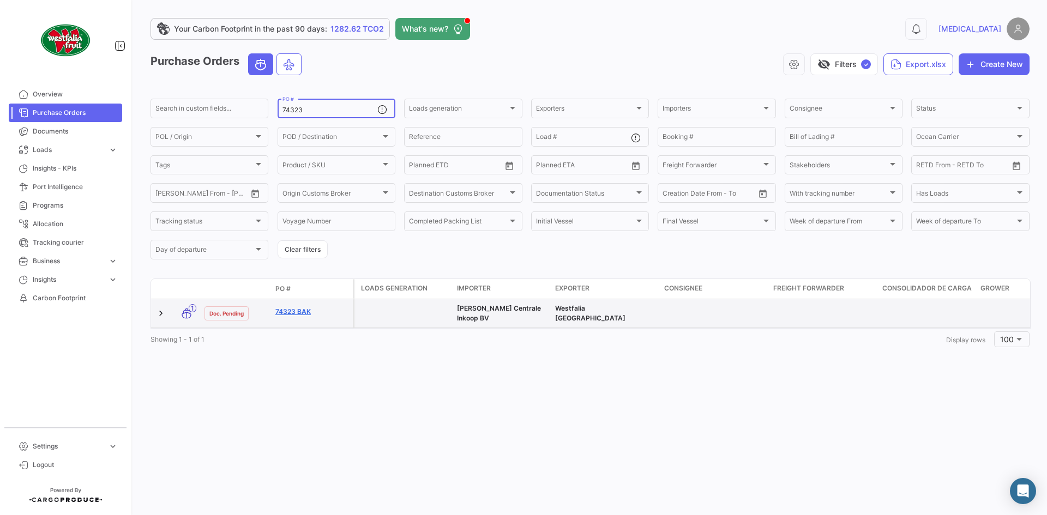
type input "74323"
click at [303, 308] on link "74323 BAK" at bounding box center [311, 312] width 73 height 10
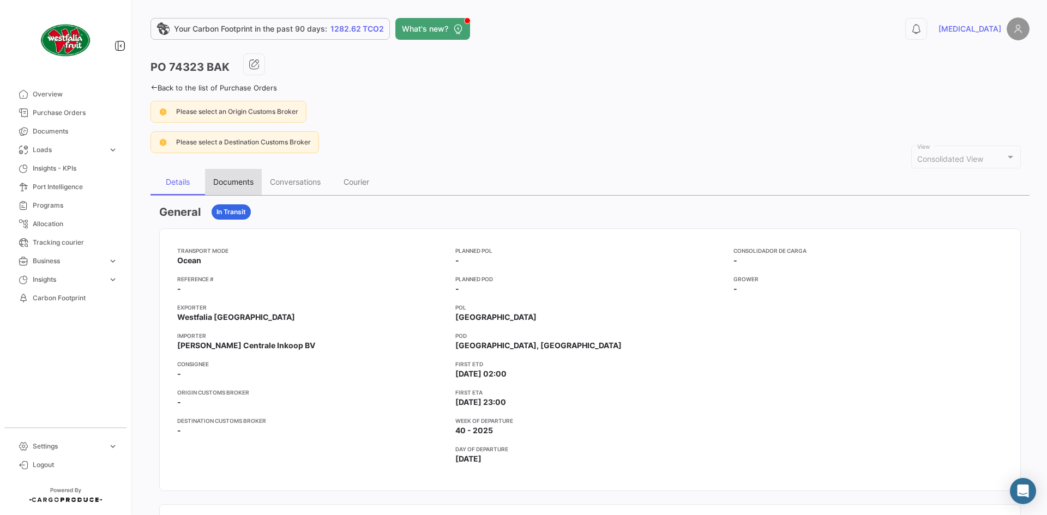
click at [244, 189] on div "Documents" at bounding box center [233, 182] width 57 height 26
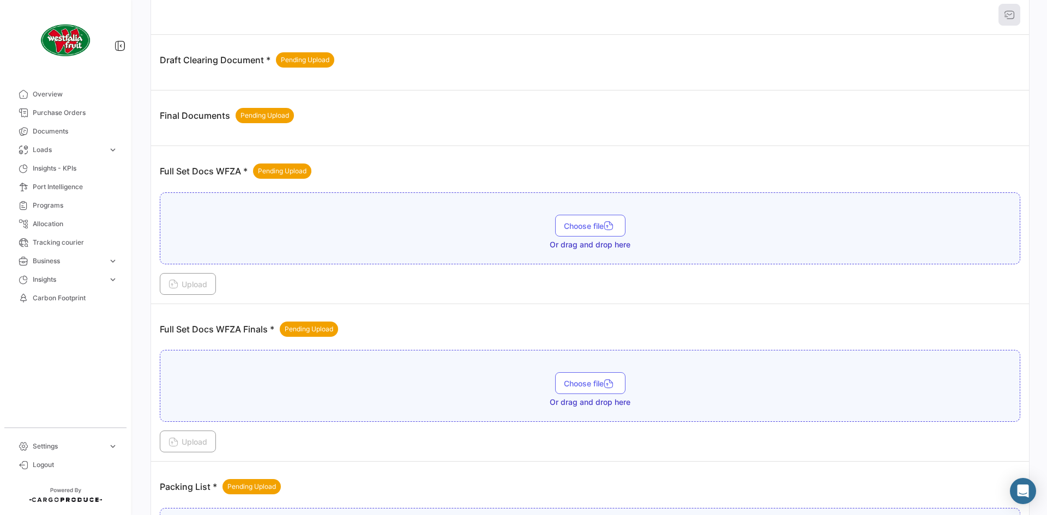
scroll to position [398, 0]
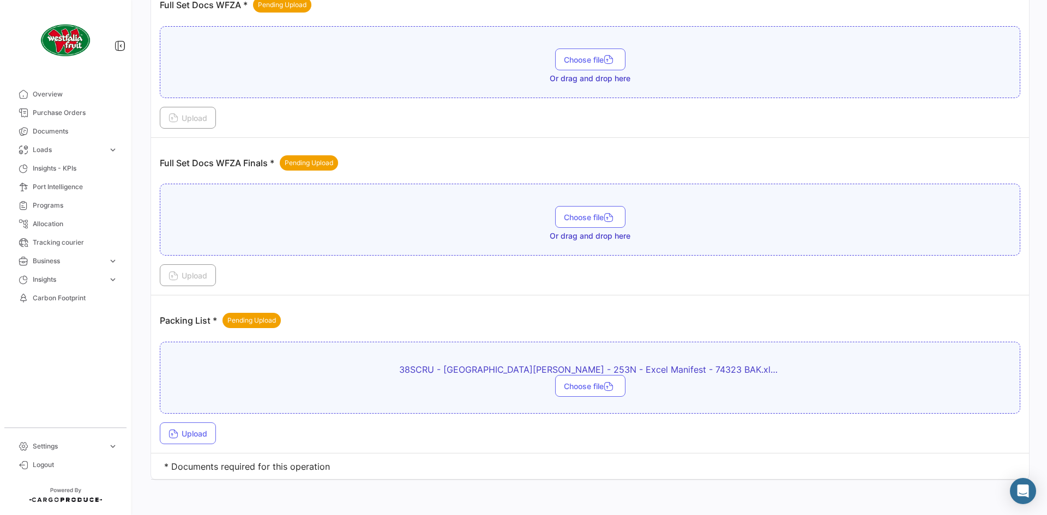
click at [221, 441] on div "Upload" at bounding box center [590, 434] width 861 height 22
click at [208, 437] on button "Upload" at bounding box center [188, 434] width 56 height 22
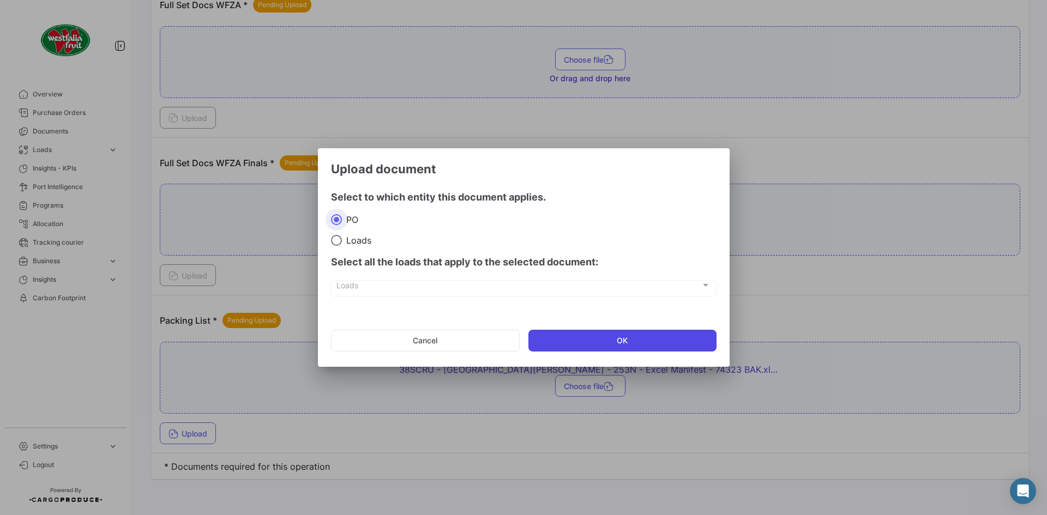
click at [682, 348] on button "OK" at bounding box center [623, 341] width 188 height 22
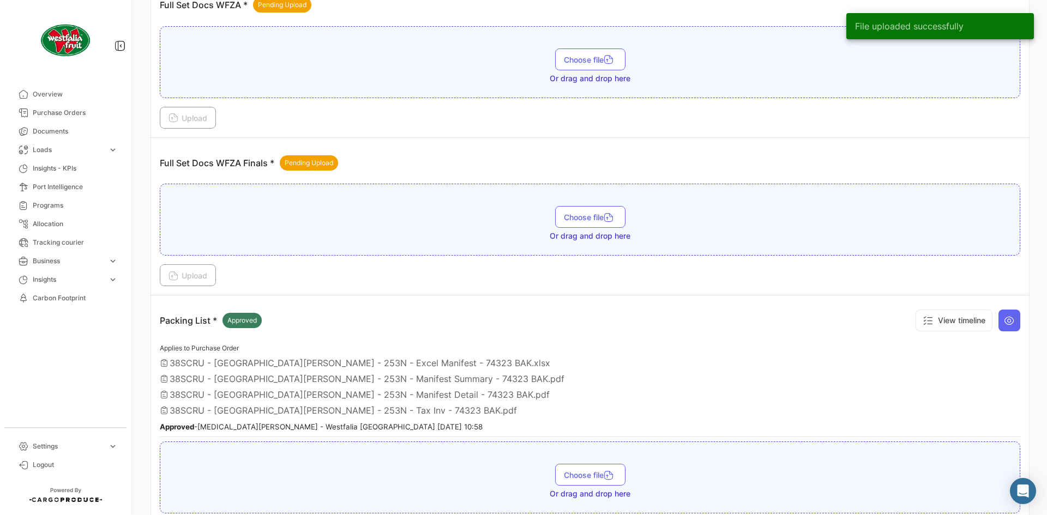
click at [579, 376] on div "38SCRU - [GEOGRAPHIC_DATA][PERSON_NAME] - 253N - Manifest Summary - 74323 BAK.p…" at bounding box center [590, 379] width 861 height 11
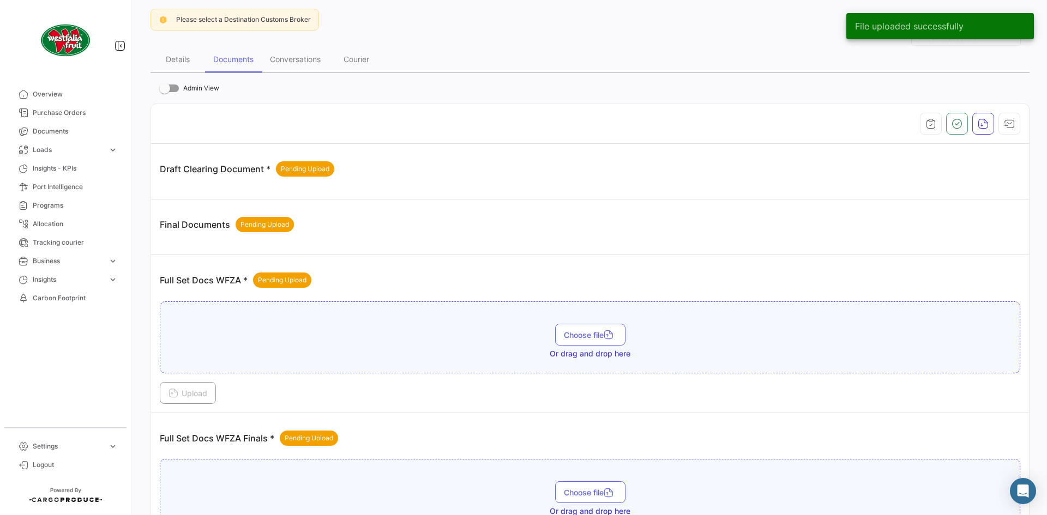
scroll to position [0, 0]
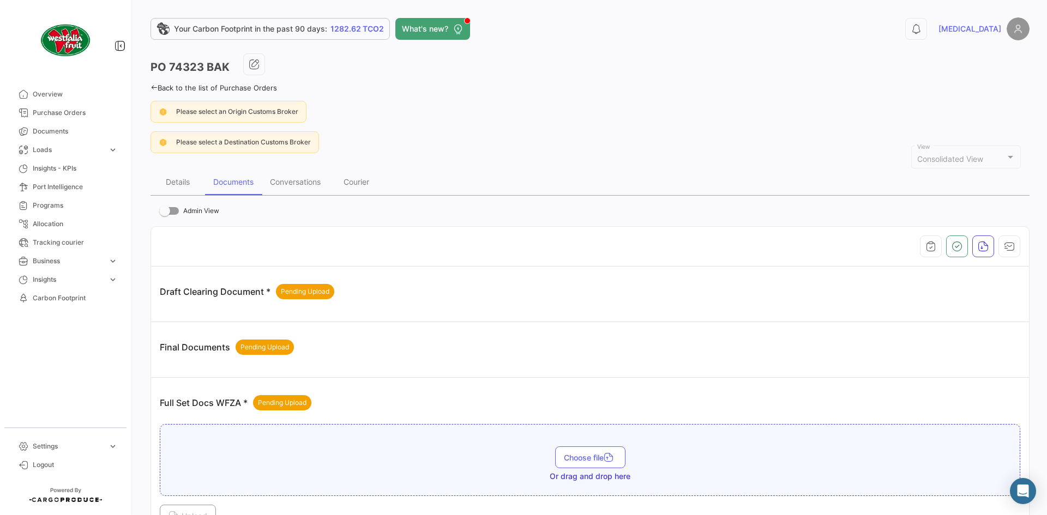
click at [155, 87] on icon at bounding box center [154, 87] width 7 height 7
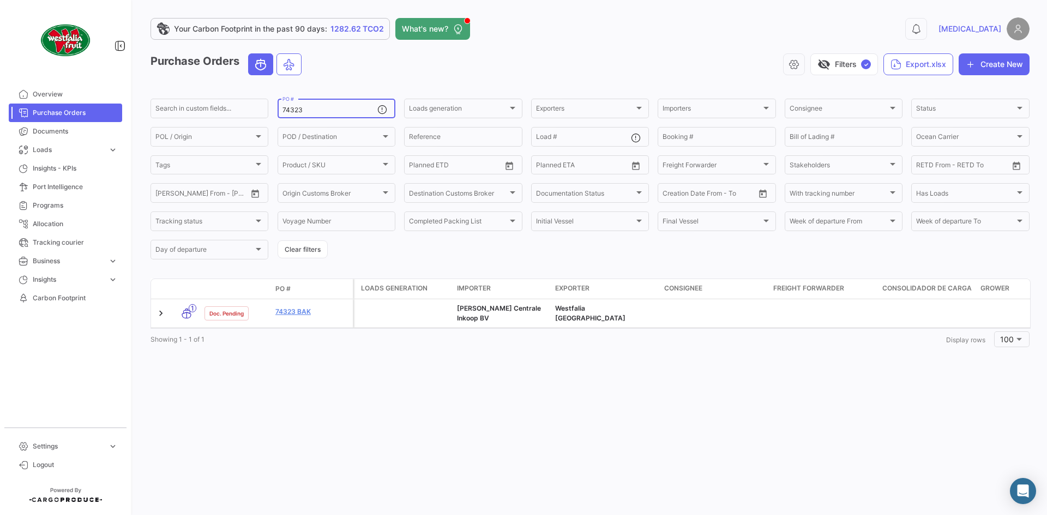
drag, startPoint x: 282, startPoint y: 116, endPoint x: 275, endPoint y: 116, distance: 7.1
click at [275, 116] on form "Search in custom fields... 74323 PO # Loads generation Loads generation Exporte…" at bounding box center [590, 179] width 879 height 164
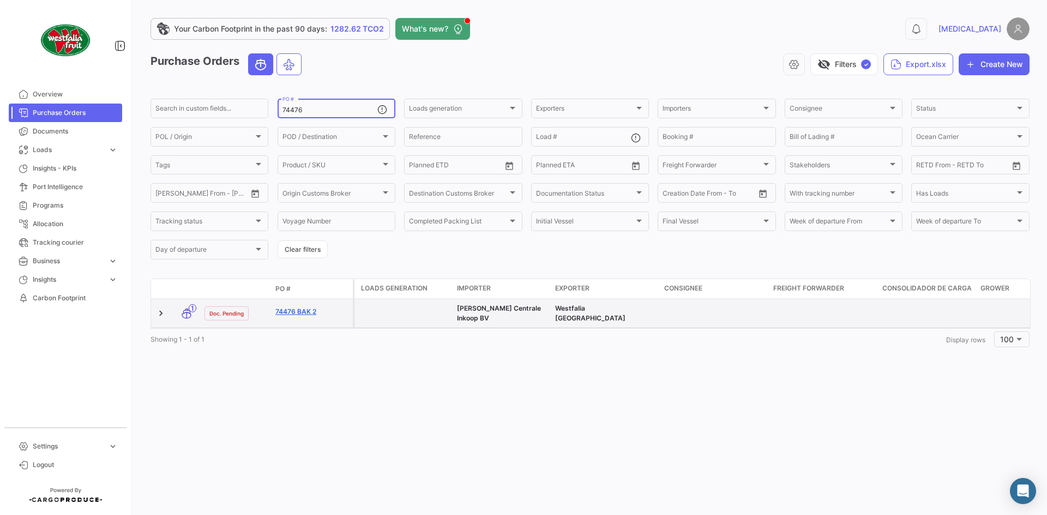
type input "74476"
click at [300, 309] on link "74476 BAK 2" at bounding box center [311, 312] width 73 height 10
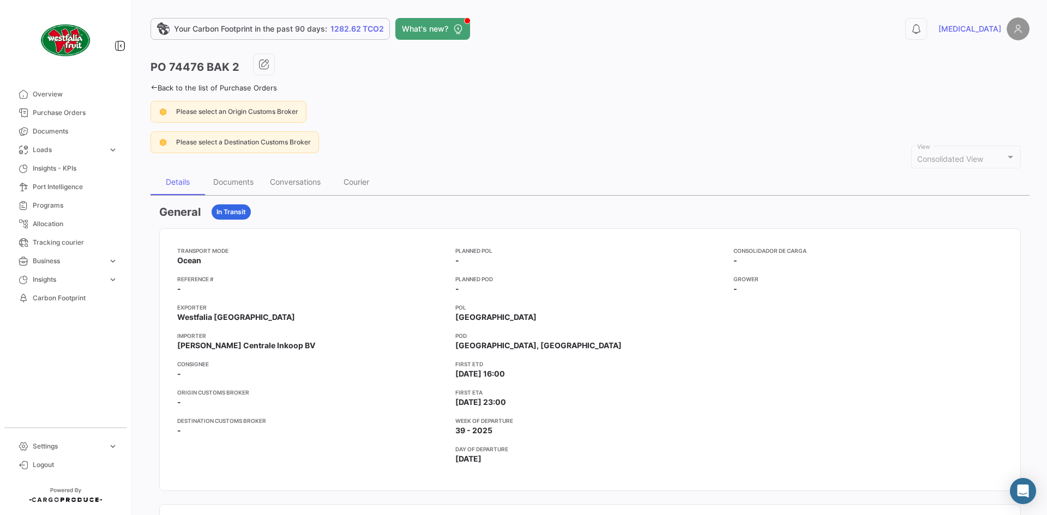
click at [231, 176] on div "Documents" at bounding box center [233, 182] width 57 height 26
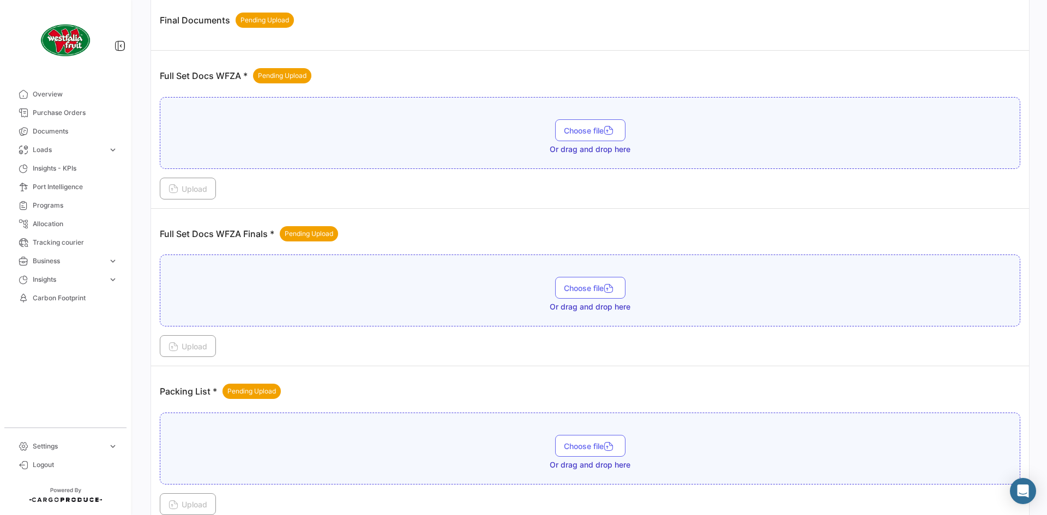
scroll to position [398, 0]
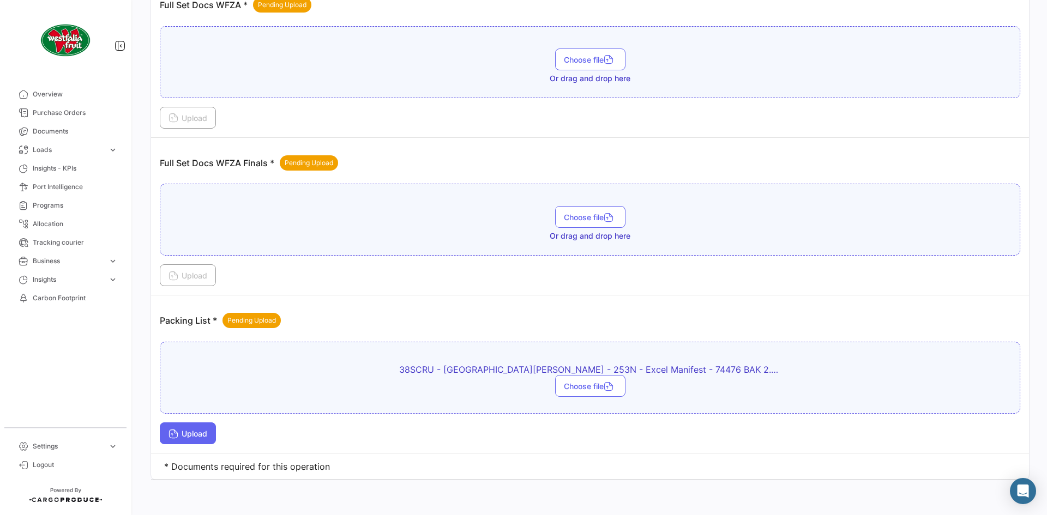
click at [206, 432] on span "Upload" at bounding box center [188, 433] width 39 height 9
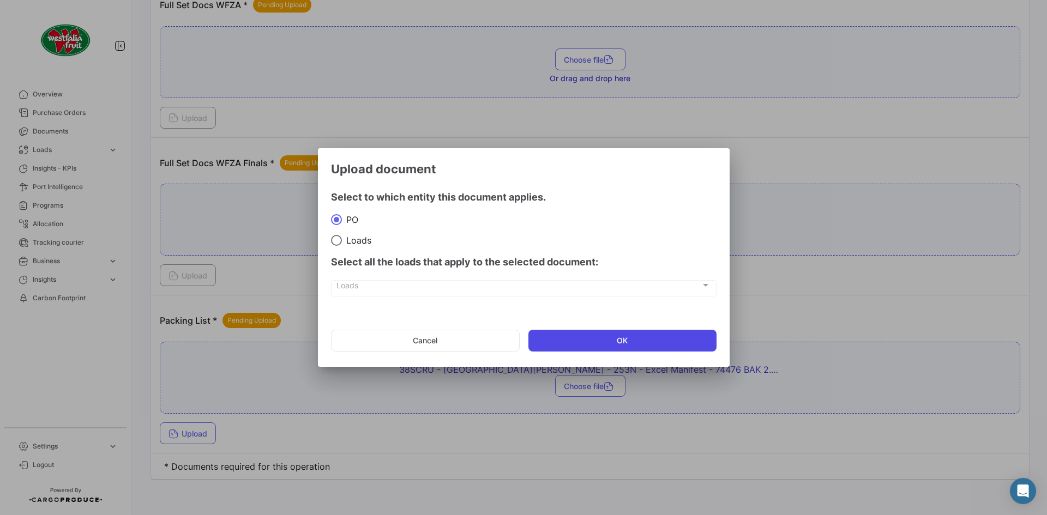
click at [665, 334] on button "OK" at bounding box center [623, 341] width 188 height 22
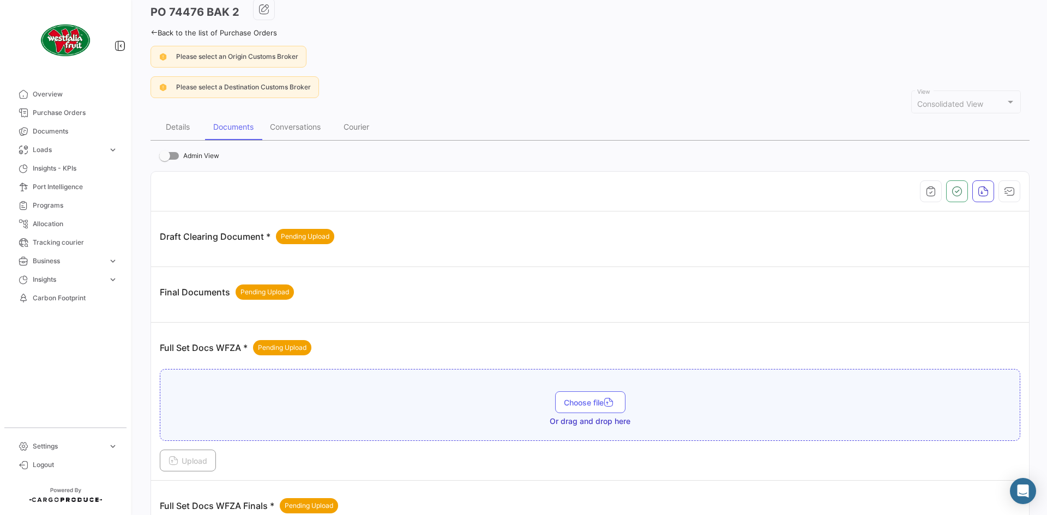
scroll to position [0, 0]
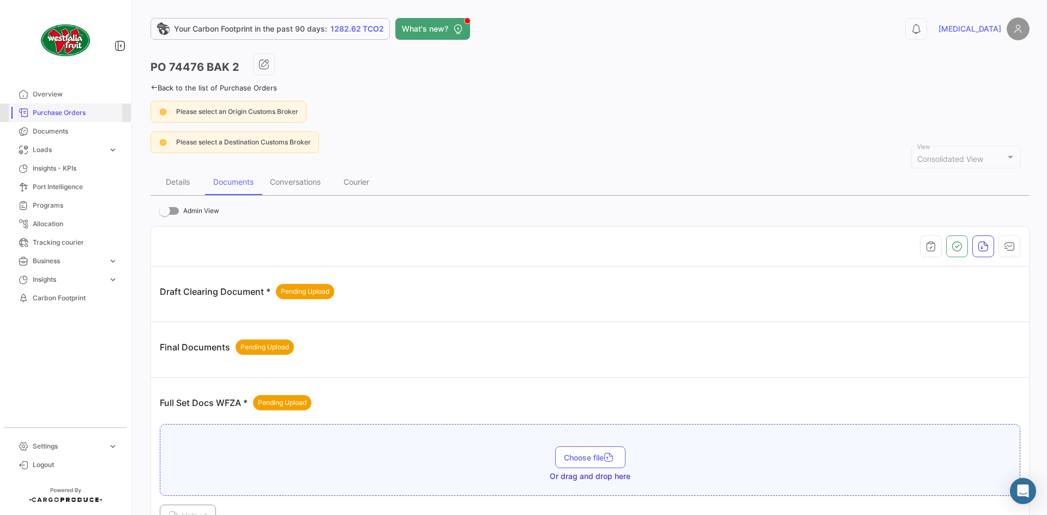
click at [44, 117] on span "Purchase Orders" at bounding box center [75, 113] width 85 height 10
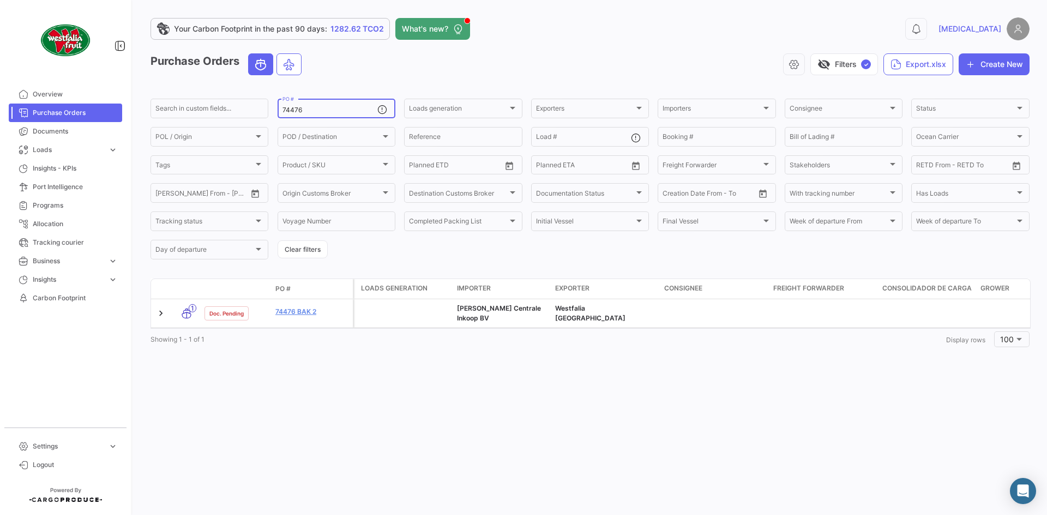
click at [335, 110] on input "74476" at bounding box center [330, 110] width 95 height 8
type input "74474"
